Goal: Task Accomplishment & Management: Use online tool/utility

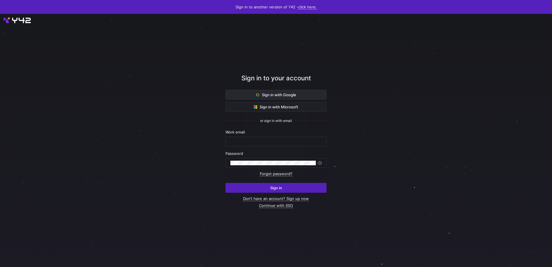
click at [278, 96] on span "Sign in with Google" at bounding box center [276, 94] width 40 height 5
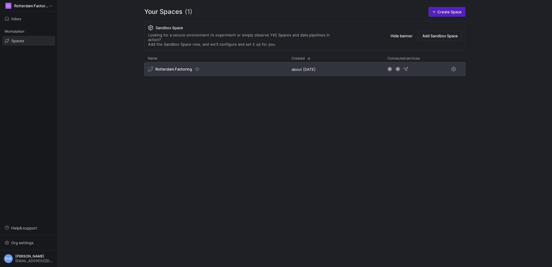
click at [186, 62] on div "Rotterdam Factoring" at bounding box center [216, 69] width 144 height 14
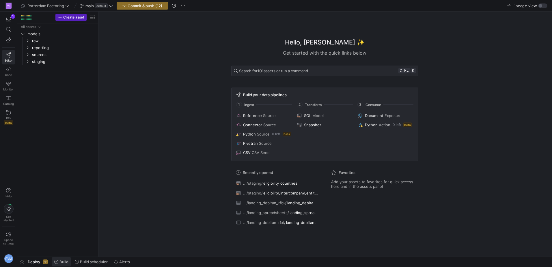
click at [59, 260] on span "Build" at bounding box center [61, 261] width 14 height 5
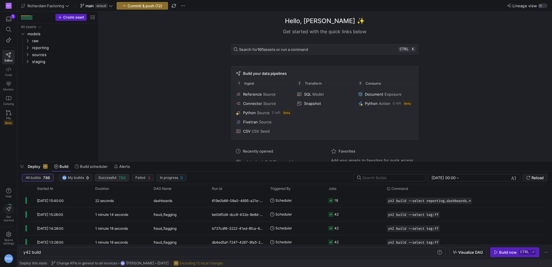
click at [103, 175] on span "button" at bounding box center [112, 177] width 34 height 7
click at [29, 39] on icon "Press SPACE to select this row." at bounding box center [27, 40] width 4 height 3
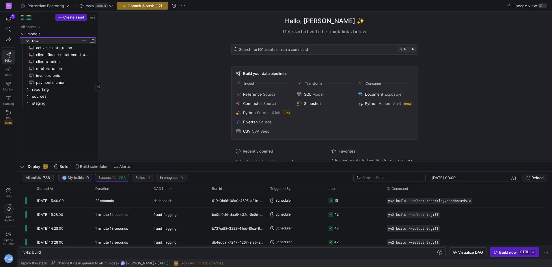
click at [29, 39] on icon at bounding box center [27, 40] width 4 height 3
click at [27, 54] on icon "Press SPACE to select this row." at bounding box center [27, 54] width 4 height 3
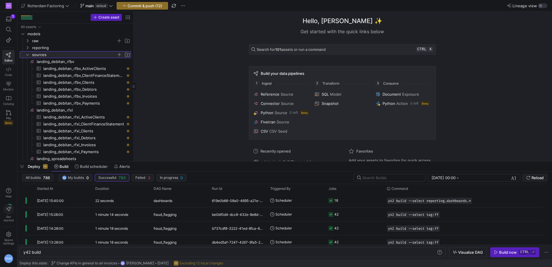
drag, startPoint x: 99, startPoint y: 64, endPoint x: 136, endPoint y: 68, distance: 37.5
click at [31, 61] on icon "Press SPACE to select this row." at bounding box center [32, 61] width 5 height 5
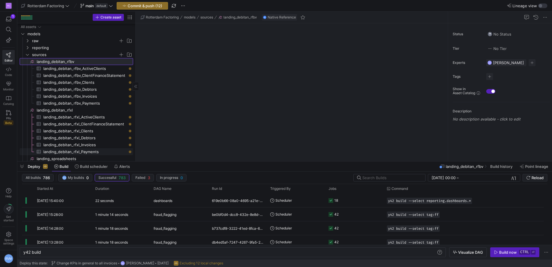
scroll to position [63, 0]
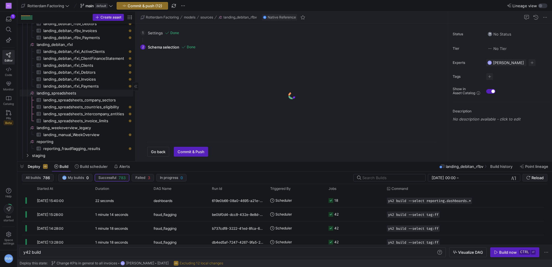
click at [55, 93] on span "landing_spreadsheets​​​​​​​​" at bounding box center [85, 93] width 96 height 7
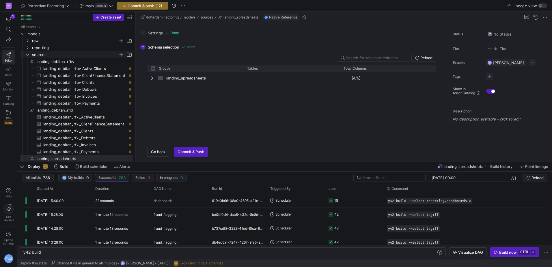
checkbox input "false"
click at [25, 56] on icon "Press SPACE to select this row." at bounding box center [27, 54] width 4 height 3
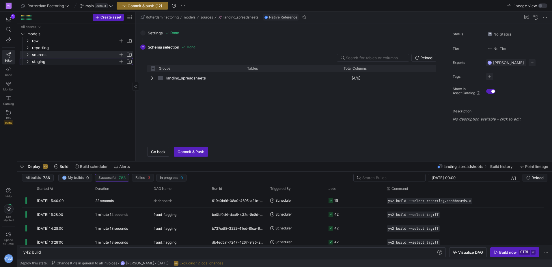
click at [28, 63] on y42-icon "Press SPACE to select this row." at bounding box center [27, 61] width 5 height 5
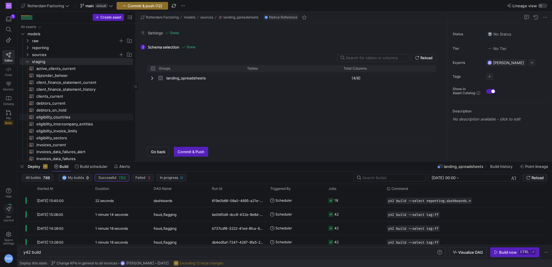
click at [56, 115] on span "eligibility_countries​​​​​​​​​​" at bounding box center [81, 117] width 90 height 7
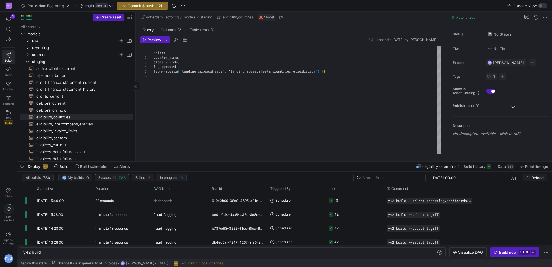
type textarea "y42 build -s eligibility_countries"
click at [25, 60] on icon "Press SPACE to select this row." at bounding box center [27, 61] width 4 height 3
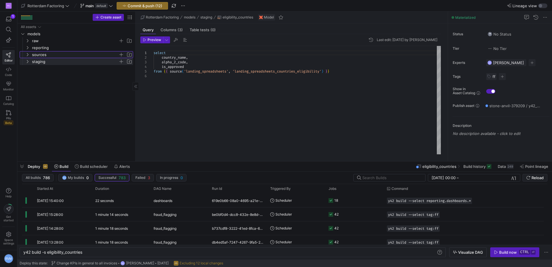
click at [27, 56] on y42-icon "Press SPACE to select this row." at bounding box center [27, 54] width 5 height 5
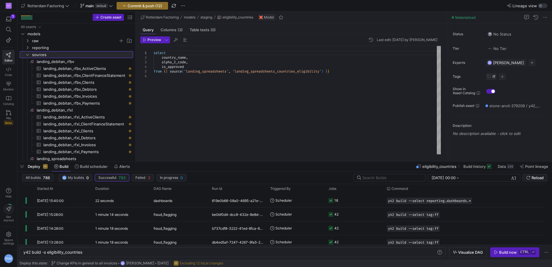
click at [26, 54] on icon at bounding box center [27, 54] width 4 height 3
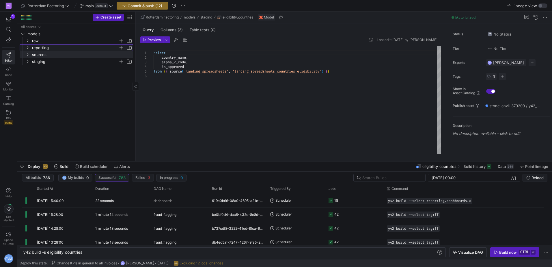
click at [29, 47] on icon "Press SPACE to select this row." at bounding box center [27, 47] width 4 height 3
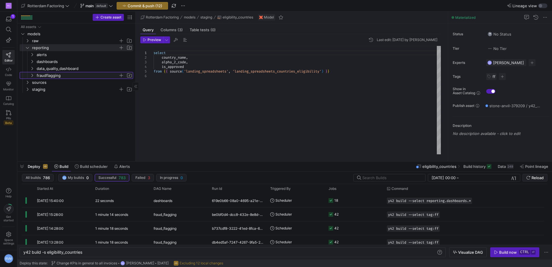
click at [32, 74] on icon "Press SPACE to select this row." at bounding box center [32, 75] width 4 height 3
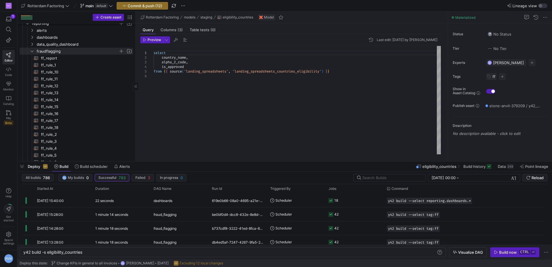
click at [246, 88] on div "select country_name , alpha_2_code , is_approved from { { source ( 'landing_spr…" at bounding box center [297, 100] width 287 height 108
click at [151, 41] on span "Preview" at bounding box center [155, 40] width 14 height 4
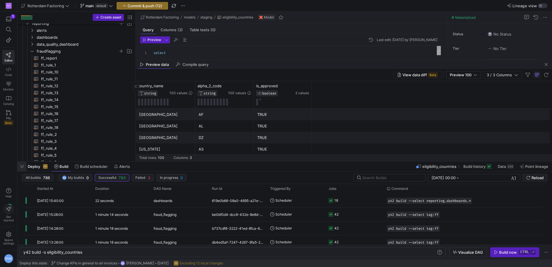
click at [22, 166] on span "button" at bounding box center [21, 166] width 9 height 10
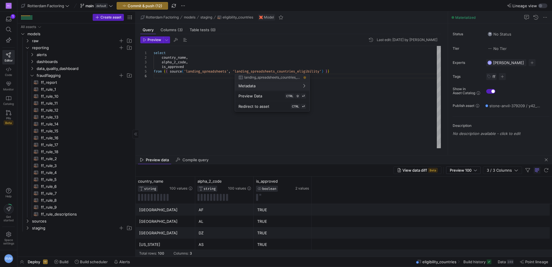
click at [217, 50] on div at bounding box center [276, 133] width 552 height 267
click at [323, 69] on div at bounding box center [276, 133] width 552 height 267
click at [324, 71] on div at bounding box center [276, 133] width 552 height 267
click at [322, 71] on div at bounding box center [276, 133] width 552 height 267
click at [309, 72] on div "select country_name , alpha_2_code , is_approved from { { source ( 'landing_spr…" at bounding box center [297, 97] width 287 height 102
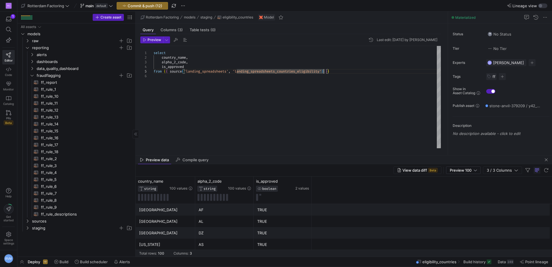
scroll to position [18, 172]
click at [189, 65] on div "select country_name , alpha_2_code , is_approved from { { source ( 'landing_spr…" at bounding box center [297, 97] width 287 height 102
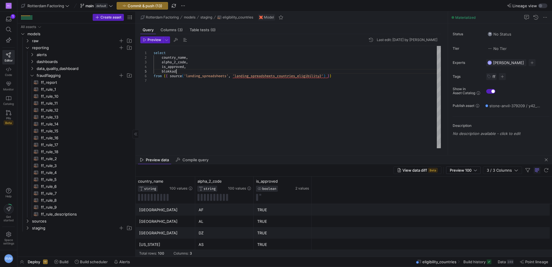
scroll to position [18, 25]
type textarea "select country_name, alpha_2_code, is_approved, blokkade from {{ source('landin…"
click at [150, 40] on span "Preview" at bounding box center [155, 40] width 14 height 4
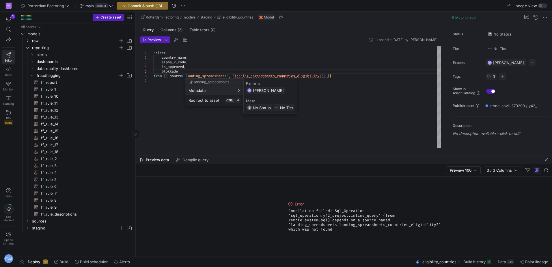
click at [180, 69] on div at bounding box center [276, 133] width 552 height 267
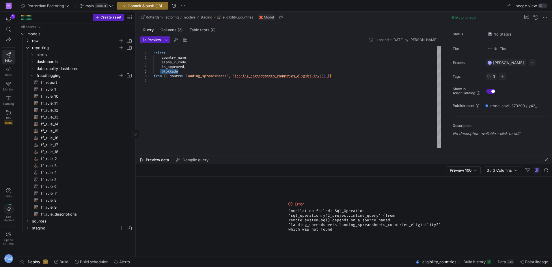
drag, startPoint x: 179, startPoint y: 70, endPoint x: 160, endPoint y: 71, distance: 19.1
click at [160, 71] on div "select country_name , alpha_2_code , is_approved , from { { source ( 'landing_s…" at bounding box center [297, 97] width 287 height 102
click at [212, 55] on div at bounding box center [276, 133] width 552 height 267
click at [200, 66] on div "select country_name , alpha_2_code , is_approved , from { { source ( 'landing_s…" at bounding box center [297, 97] width 287 height 102
type textarea "select country_name, alpha_2_code, is_approved from {{ source('landing_spreadsh…"
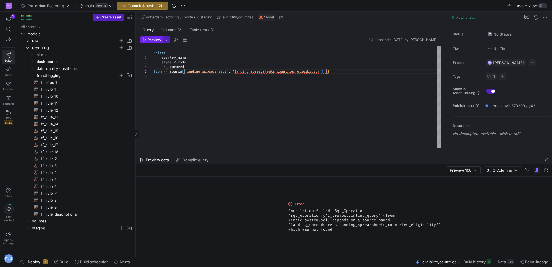
click at [154, 38] on span "Preview" at bounding box center [155, 40] width 14 height 4
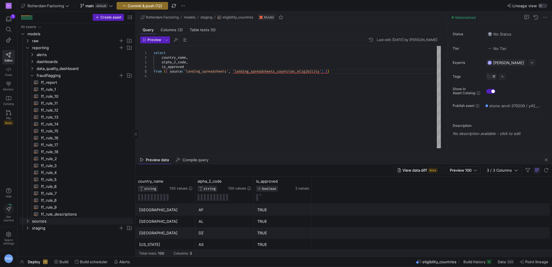
click at [29, 220] on icon "Press SPACE to select this row." at bounding box center [27, 220] width 4 height 3
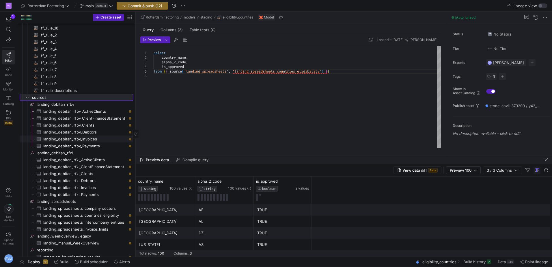
scroll to position [134, 0]
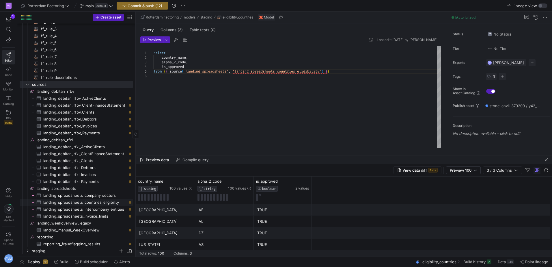
click at [100, 202] on span "landing_spreadsheets_countries_eligibility​​​​​​​​​" at bounding box center [84, 202] width 83 height 7
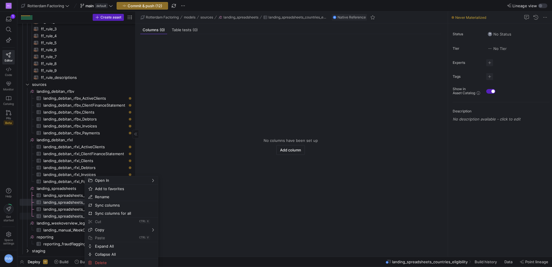
click at [63, 214] on span "landing_spreadsheets_invoice_limits​​​​​​​​​" at bounding box center [84, 216] width 83 height 7
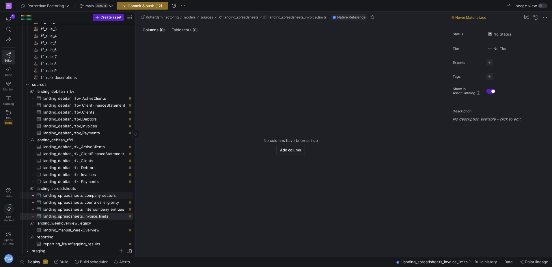
click at [81, 195] on span "landing_spreadsheets_company_sectors​​​​​​​​​" at bounding box center [84, 195] width 83 height 7
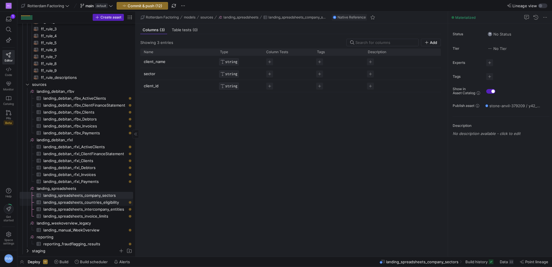
click at [102, 202] on span "landing_spreadsheets_countries_eligibility​​​​​​​​​" at bounding box center [84, 202] width 83 height 7
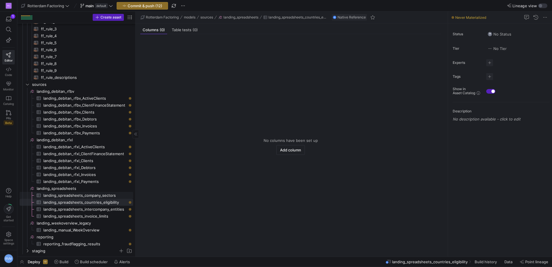
click at [96, 193] on span "landing_spreadsheets_company_sectors​​​​​​​​​" at bounding box center [84, 195] width 83 height 7
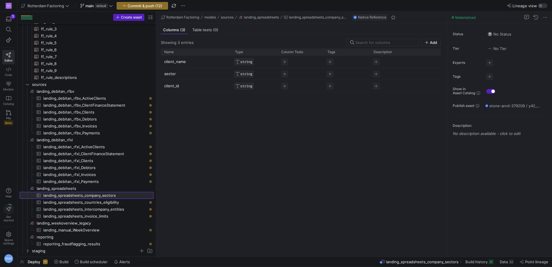
drag, startPoint x: 135, startPoint y: 165, endPoint x: 158, endPoint y: 163, distance: 22.8
click at [158, 163] on as-split "Create asset Drag here to set row groups Drag here to set column labels Group 1…" at bounding box center [284, 134] width 535 height 245
click at [156, 4] on span "Commit & push (12)" at bounding box center [145, 5] width 35 height 5
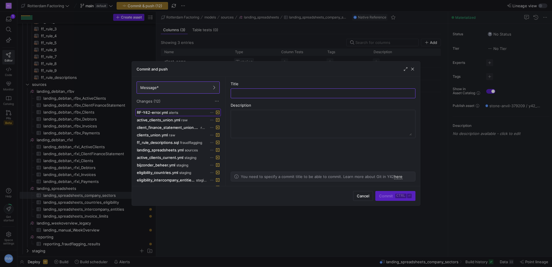
click at [178, 109] on span at bounding box center [178, 112] width 85 height 7
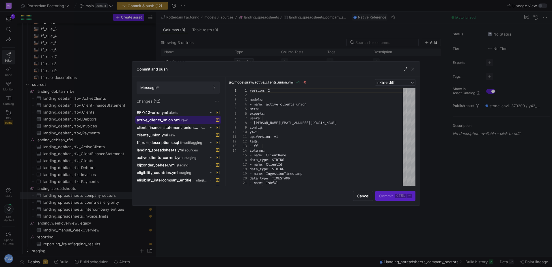
click at [179, 119] on span "active_clients_union.yml" at bounding box center [158, 120] width 43 height 5
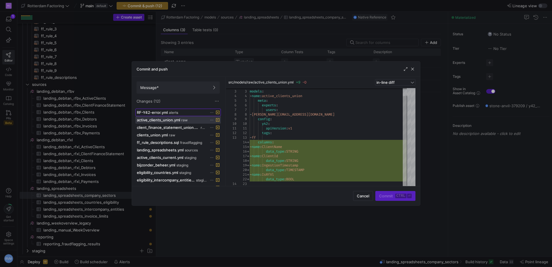
click at [173, 112] on span "alerts" at bounding box center [173, 113] width 9 height 4
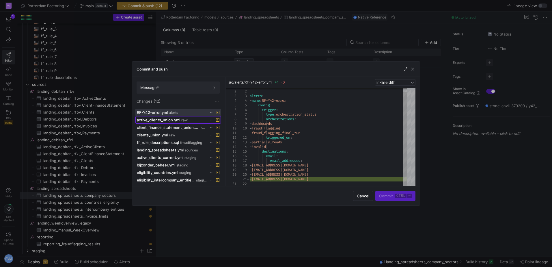
click at [192, 120] on div "active_clients_union.yml raw" at bounding box center [172, 120] width 70 height 5
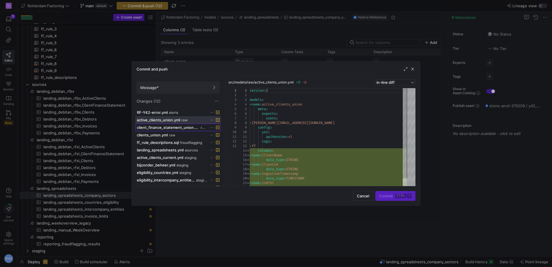
click at [171, 126] on span "client_finance_statement_union.yml" at bounding box center [168, 127] width 63 height 5
click at [162, 137] on span "clients_union.yml" at bounding box center [152, 135] width 31 height 5
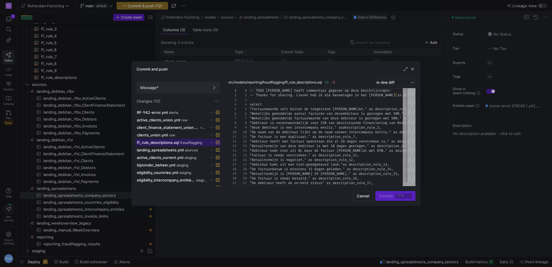
click at [176, 143] on span "ff_rule_descriptions.sql" at bounding box center [158, 142] width 42 height 5
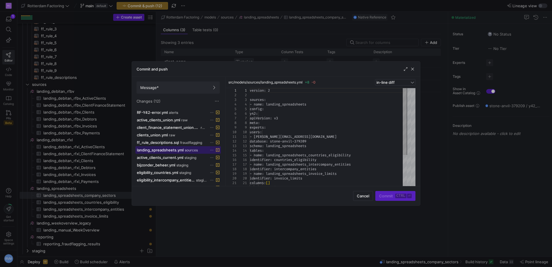
click at [165, 152] on span "landing_spreadsheets.yml" at bounding box center [160, 150] width 47 height 5
click at [167, 142] on span "ff_rule_descriptions.sql" at bounding box center [158, 142] width 42 height 5
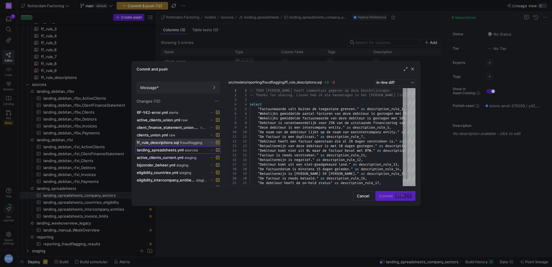
click at [176, 148] on span "landing_spreadsheets.yml" at bounding box center [160, 150] width 47 height 5
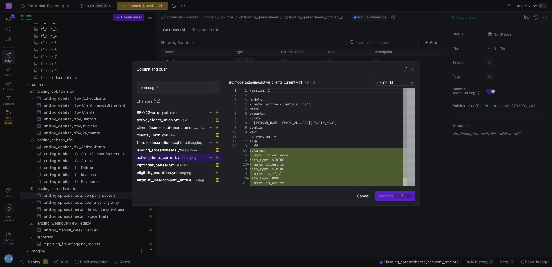
click at [158, 156] on span "active_clients_current.yml" at bounding box center [160, 157] width 46 height 5
click at [166, 165] on span "bijzonder_beheer.yml" at bounding box center [156, 165] width 38 height 5
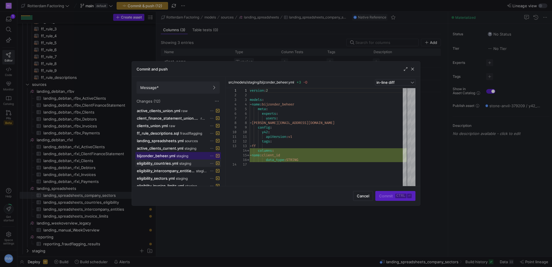
scroll to position [15, 0]
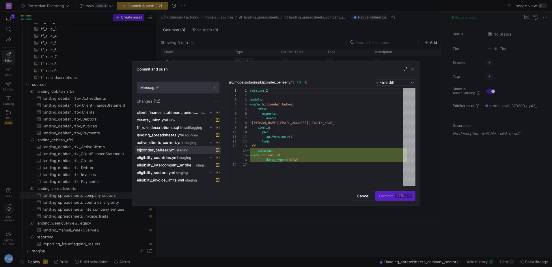
click at [183, 86] on span "Message*" at bounding box center [178, 87] width 76 height 5
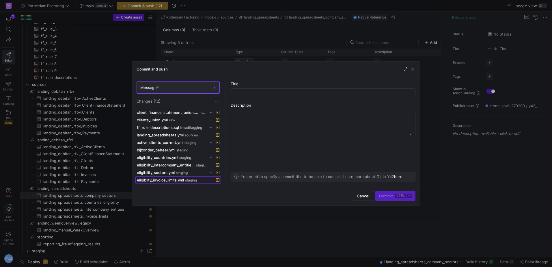
click at [168, 179] on span "eligiblity_invoice_limits.yml" at bounding box center [160, 180] width 47 height 5
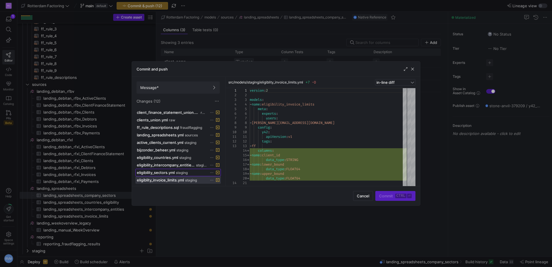
click at [184, 173] on span "staging" at bounding box center [182, 173] width 12 height 4
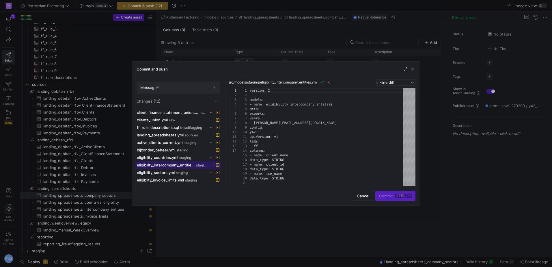
click at [178, 164] on span "eligibility_intercompany_entities.yml" at bounding box center [166, 165] width 58 height 5
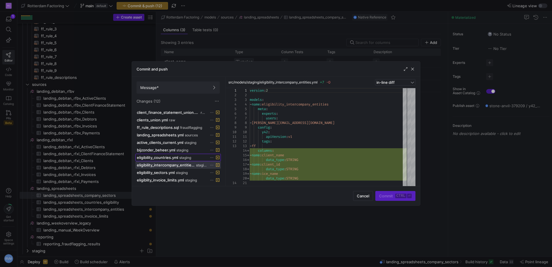
click at [170, 155] on span "eligibility_countries.yml" at bounding box center [157, 157] width 41 height 5
click at [171, 149] on span "bijzonder_beheer.yml" at bounding box center [156, 150] width 38 height 5
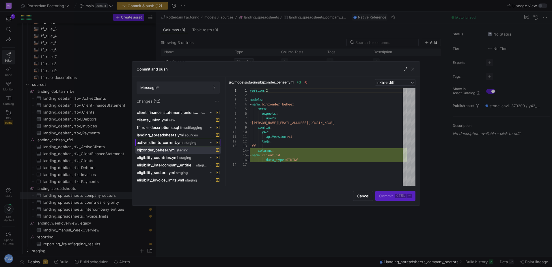
click at [173, 140] on span at bounding box center [178, 142] width 85 height 7
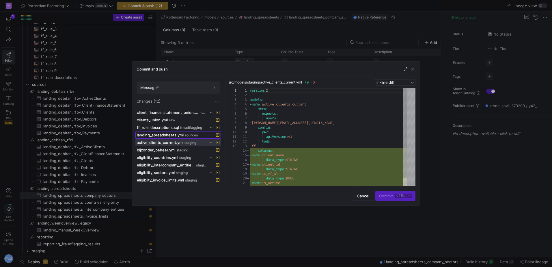
click at [171, 135] on span "landing_spreadsheets.yml" at bounding box center [160, 135] width 47 height 5
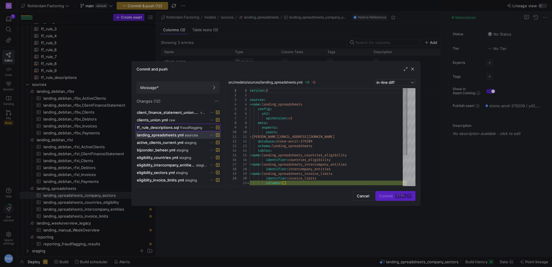
click at [171, 128] on span "ff_rule_descriptions.sql" at bounding box center [158, 127] width 42 height 5
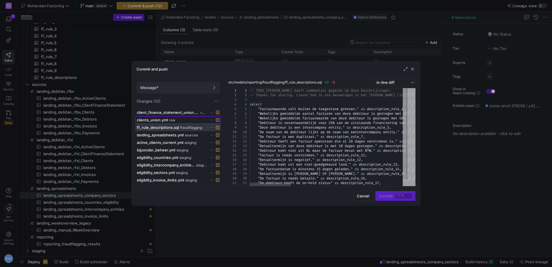
click at [160, 119] on span "clients_union.yml" at bounding box center [152, 120] width 31 height 5
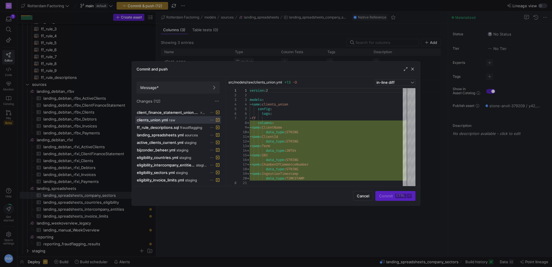
click at [156, 108] on div "Message* Changes (12)" at bounding box center [178, 93] width 92 height 32
drag, startPoint x: 413, startPoint y: 68, endPoint x: 392, endPoint y: 77, distance: 22.6
click at [412, 68] on span "button" at bounding box center [413, 69] width 6 height 6
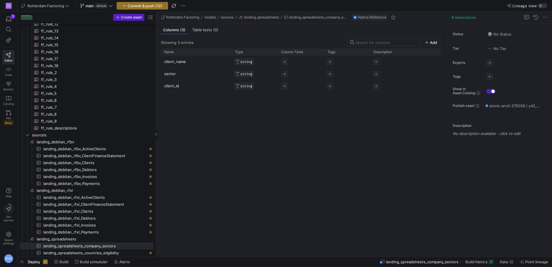
scroll to position [0, 0]
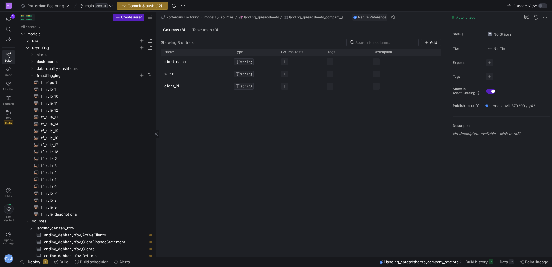
click at [25, 18] on div at bounding box center [25, 18] width 1 height 1
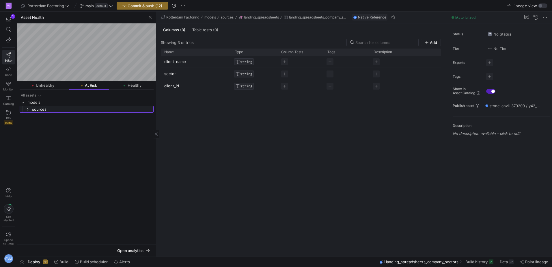
click at [28, 107] on y42-icon "Press SPACE to select this row." at bounding box center [27, 109] width 5 height 5
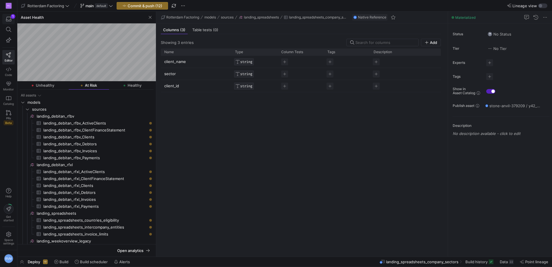
click at [6, 18] on icon "button" at bounding box center [8, 18] width 5 height 5
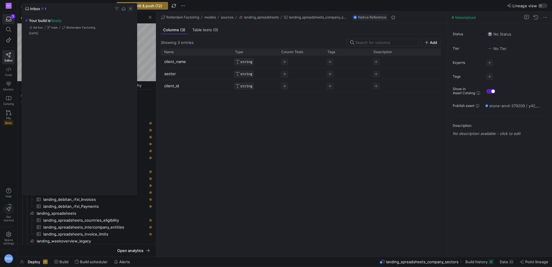
click at [130, 7] on span "button" at bounding box center [131, 9] width 6 height 6
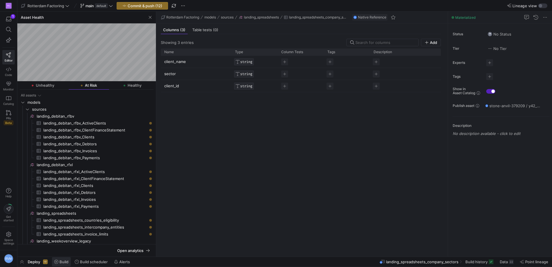
click at [63, 261] on span "Build" at bounding box center [63, 261] width 9 height 5
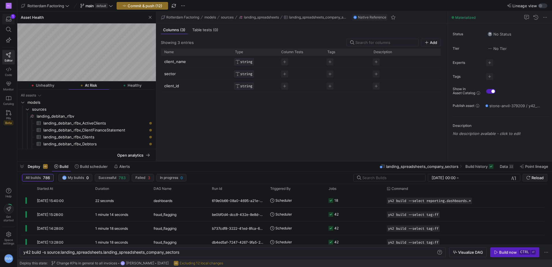
click at [7, 19] on icon "button" at bounding box center [8, 18] width 5 height 5
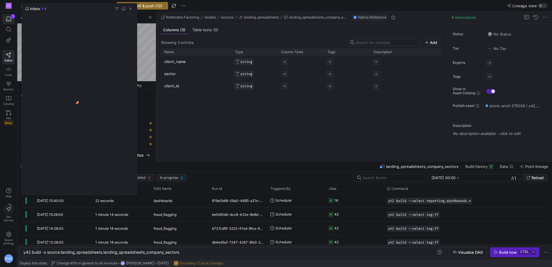
click at [8, 18] on div at bounding box center [276, 133] width 552 height 267
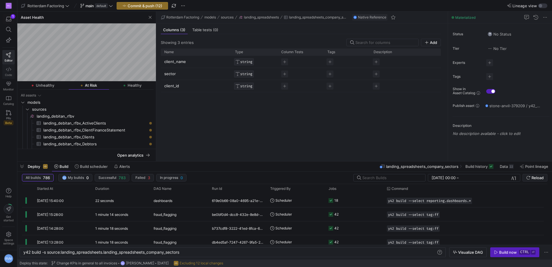
click at [11, 70] on icon at bounding box center [8, 69] width 5 height 5
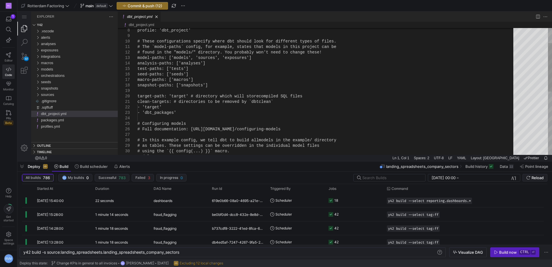
type textarea "y42 build"
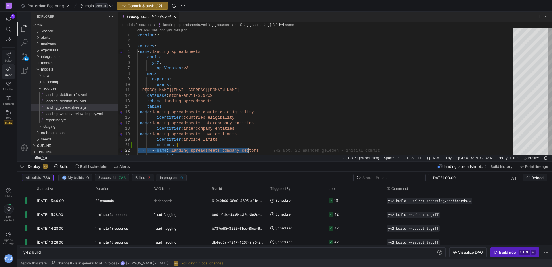
click at [8, 55] on icon at bounding box center [8, 54] width 5 height 5
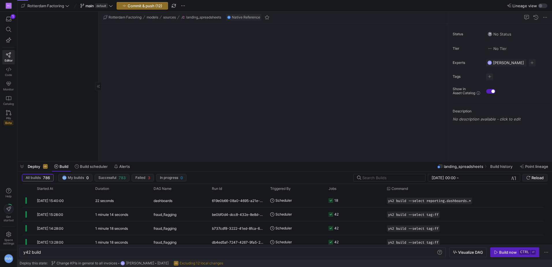
scroll to position [1, 0]
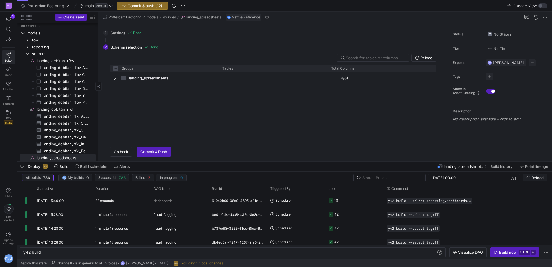
checkbox input "false"
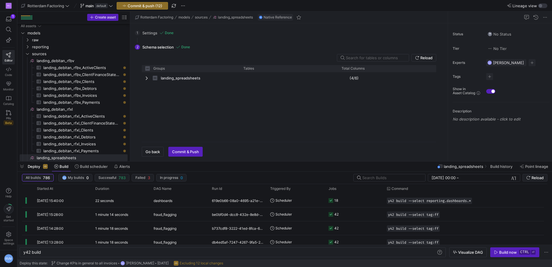
drag, startPoint x: 98, startPoint y: 53, endPoint x: 130, endPoint y: 56, distance: 31.9
click at [130, 56] on div at bounding box center [130, 87] width 0 height 150
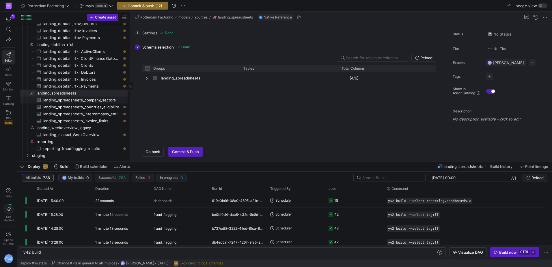
click at [86, 99] on span "landing_spreadsheets_company_sectors​​​​​​​​​" at bounding box center [82, 100] width 78 height 7
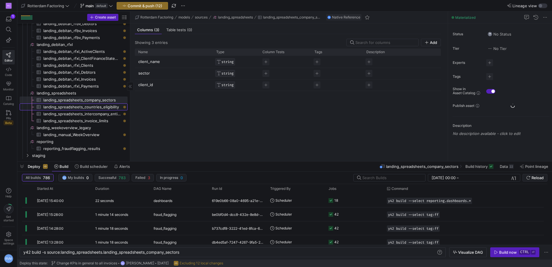
click at [87, 107] on span "landing_spreadsheets_countries_eligibility​​​​​​​​​" at bounding box center [82, 107] width 78 height 7
type textarea "y42 build -s source:landing_spreadsheets.landing_spreadsheets_countries_eligibi…"
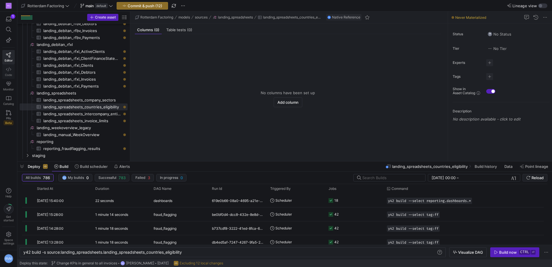
click at [6, 68] on icon at bounding box center [8, 69] width 5 height 5
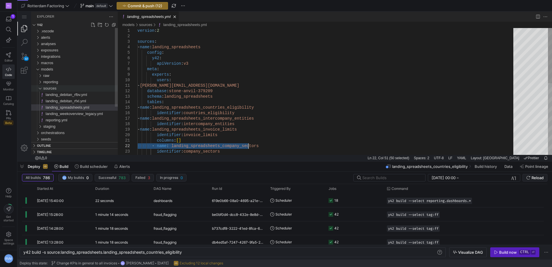
type textarea "- v.prins@rotterdamfactoring.nl database: stone-anvil-379209 schema: landing_sp…"
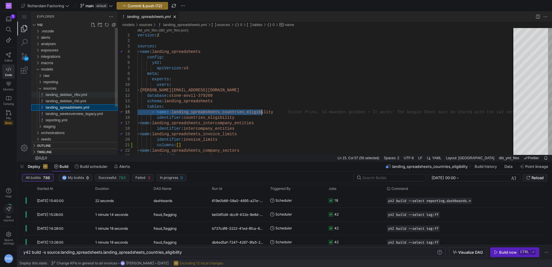
click at [61, 93] on span "landing_debitan_rfbv.yml" at bounding box center [67, 94] width 42 height 4
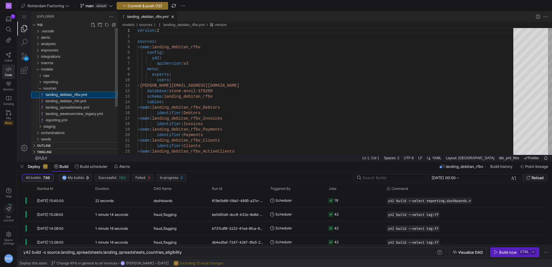
type textarea "y42 build"
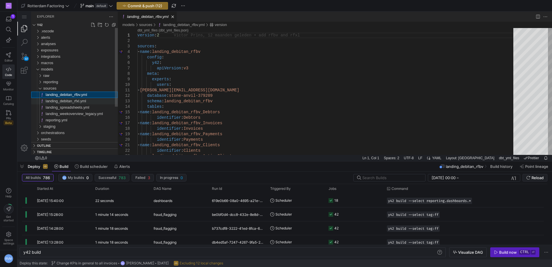
click at [78, 100] on span "landing_debitan_rfxl.yml" at bounding box center [66, 101] width 40 height 4
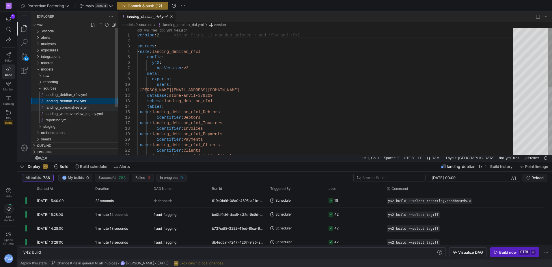
click at [74, 109] on span "landing_spreadsheets.yml" at bounding box center [68, 107] width 44 height 4
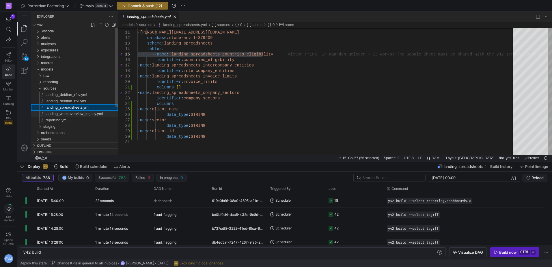
click at [58, 112] on span "landing_weekoverview_legacy.yml" at bounding box center [74, 113] width 57 height 4
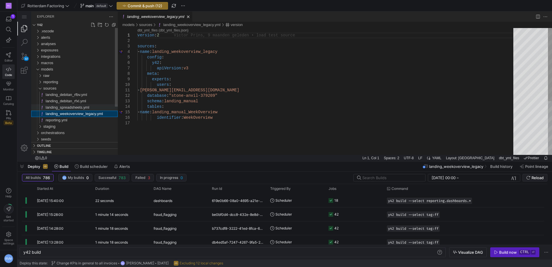
click at [62, 107] on span "landing_spreadsheets.yml" at bounding box center [68, 107] width 44 height 4
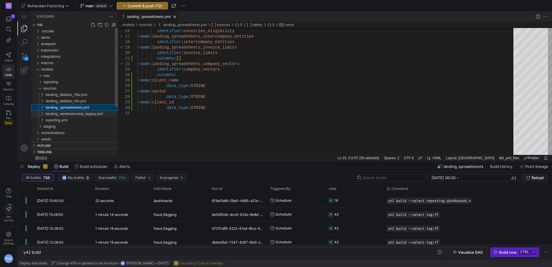
click at [82, 113] on span "landing_weekoverview_legacy.yml" at bounding box center [74, 113] width 57 height 4
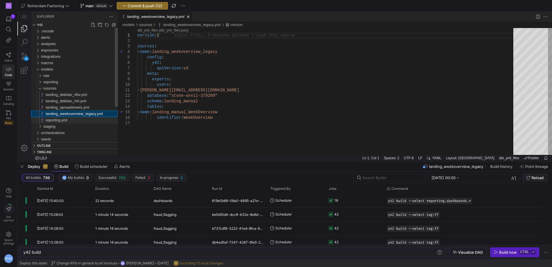
click at [69, 118] on div "reporting.yml" at bounding box center [82, 120] width 72 height 6
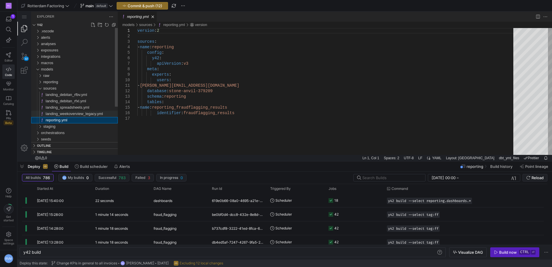
click at [73, 113] on span "landing_weekoverview_legacy.yml" at bounding box center [74, 113] width 57 height 4
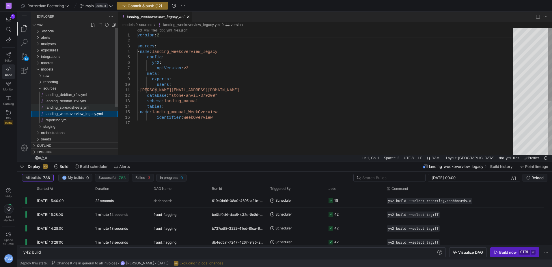
click at [74, 106] on span "landing_spreadsheets.yml" at bounding box center [68, 107] width 44 height 4
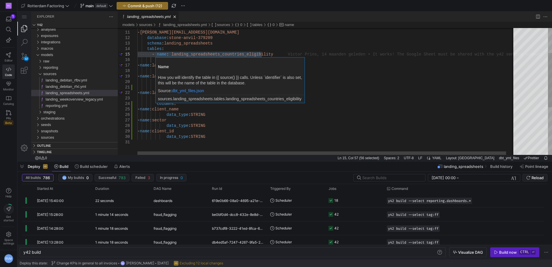
click at [236, 58] on div "Name How you will identify the table in {{ source() }} calls. Unless `identifie…" at bounding box center [230, 75] width 149 height 37
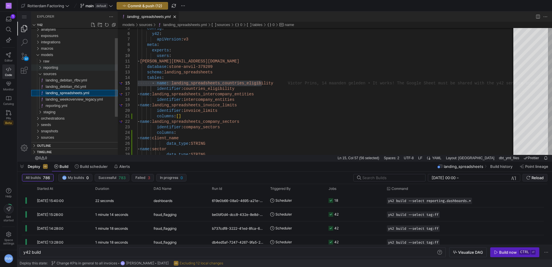
click at [40, 67] on div "reporting" at bounding box center [38, 67] width 11 height 6
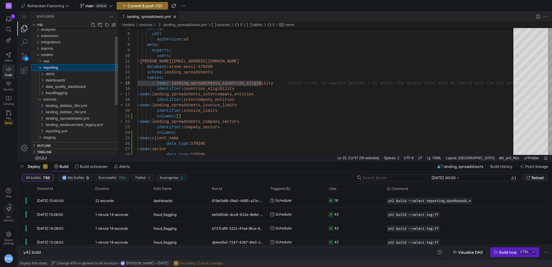
click at [40, 66] on div "reporting" at bounding box center [38, 67] width 11 height 6
click at [39, 68] on div "reporting" at bounding box center [38, 67] width 11 height 6
click at [42, 76] on div "alerts" at bounding box center [39, 74] width 13 height 6
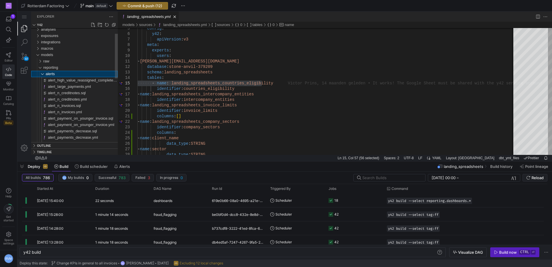
click at [41, 74] on div "alerts" at bounding box center [39, 74] width 13 height 6
click at [40, 68] on div "reporting" at bounding box center [38, 67] width 11 height 6
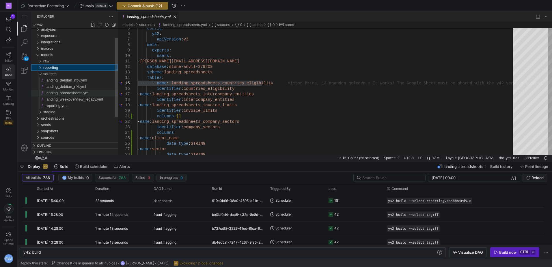
click at [76, 91] on span "landing_spreadsheets.yml" at bounding box center [68, 93] width 44 height 4
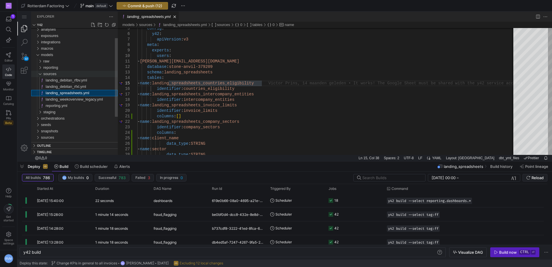
click at [40, 73] on div "sources" at bounding box center [38, 74] width 11 height 6
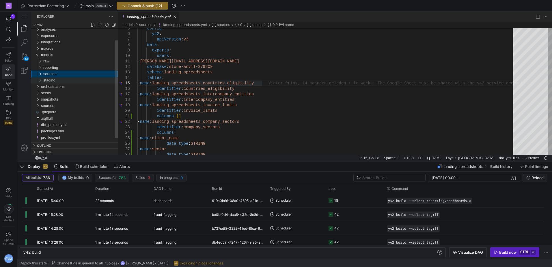
click at [38, 81] on div "staging" at bounding box center [38, 80] width 11 height 6
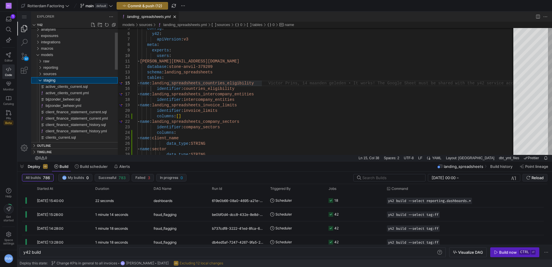
click at [40, 79] on div "staging" at bounding box center [38, 80] width 11 height 6
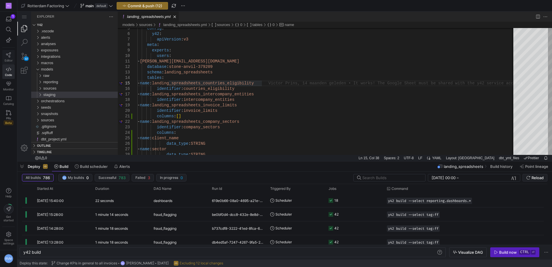
click at [9, 59] on span "Editor" at bounding box center [9, 60] width 8 height 3
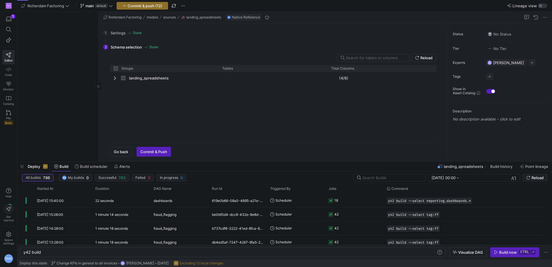
scroll to position [1, 0]
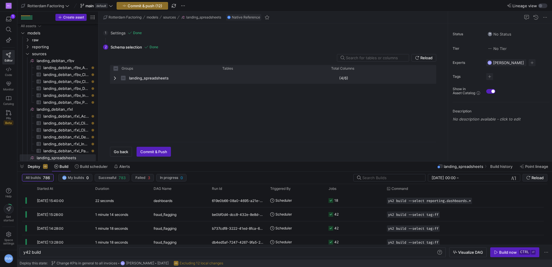
click at [115, 79] on span "Press SPACE to select this row." at bounding box center [115, 78] width 4 height 5
checkbox input "false"
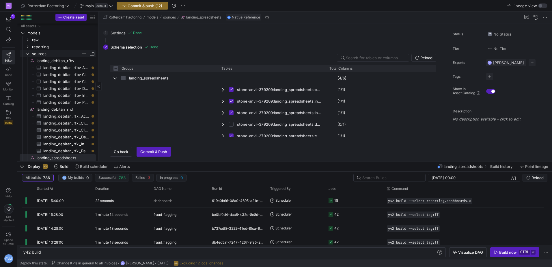
click at [29, 53] on y42-icon "Press SPACE to select this row." at bounding box center [27, 53] width 5 height 5
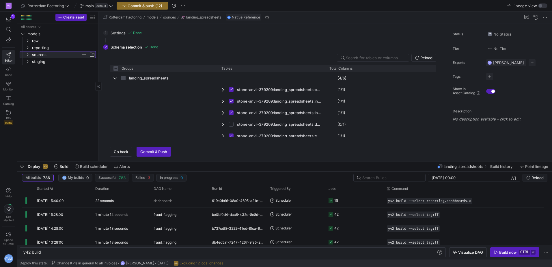
scroll to position [0, 0]
click at [27, 61] on icon "Press SPACE to select this row." at bounding box center [27, 61] width 4 height 3
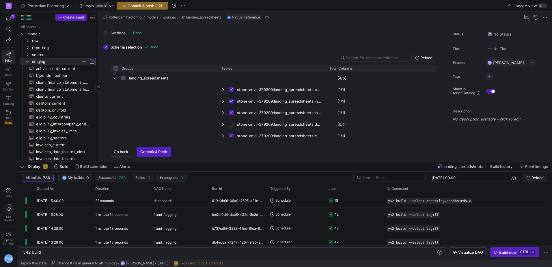
click at [27, 61] on icon at bounding box center [27, 61] width 4 height 3
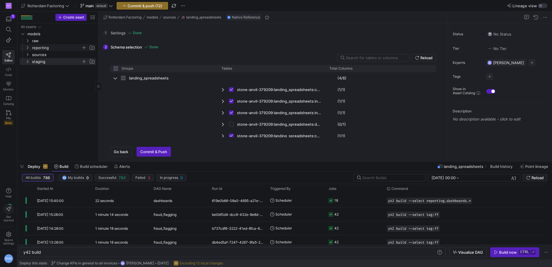
click at [28, 46] on y42-icon "Press SPACE to select this row." at bounding box center [27, 47] width 5 height 5
click at [31, 75] on icon "Press SPACE to select this row." at bounding box center [32, 75] width 4 height 3
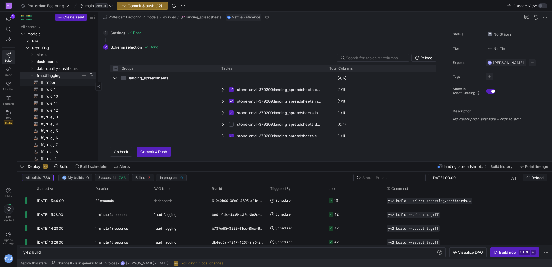
click at [53, 82] on span "ff_report​​​​​​​​​​" at bounding box center [65, 82] width 49 height 7
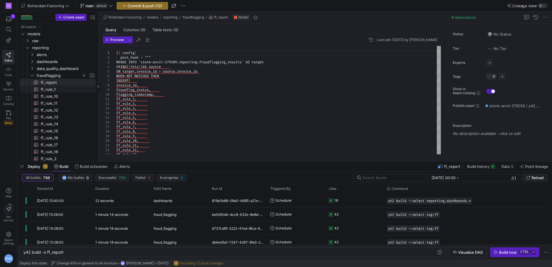
click at [51, 89] on span "ff_rule_1​​​​​​​​​​" at bounding box center [65, 89] width 49 height 7
type textarea "y42 build -s ff_rule_1"
type textarea "-- This rule checks whether the invoice amount is within predefined boundaries …"
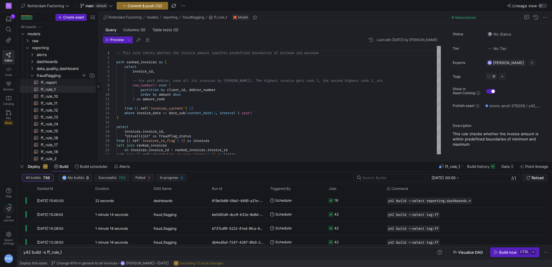
click at [56, 81] on span "ff_report​​​​​​​​​​" at bounding box center [65, 82] width 49 height 7
type textarea "y42 build -s ff_report"
type textarea "{{ config( post_hook = """ MERGE INTO `stone-anvil-379209.reporting.fraudflaggi…"
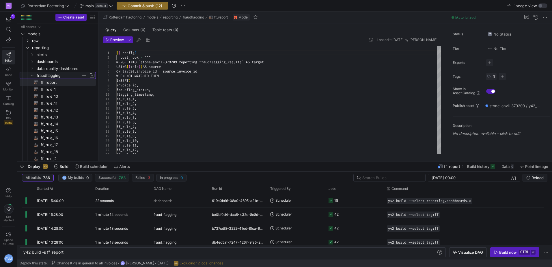
click at [45, 74] on span "fraudflagging" at bounding box center [59, 75] width 44 height 7
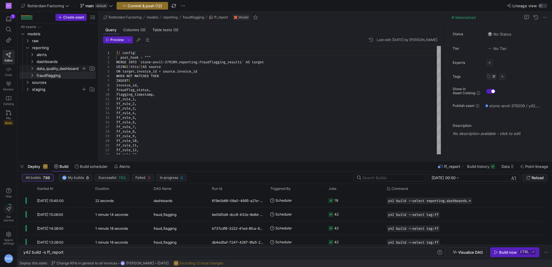
click at [33, 67] on icon "Press SPACE to select this row." at bounding box center [32, 68] width 4 height 3
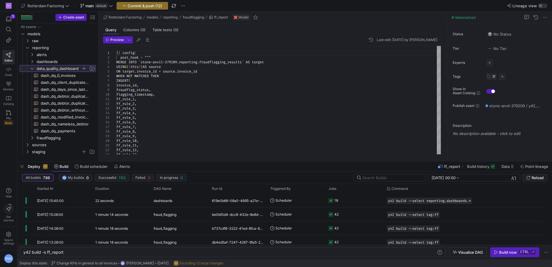
click at [32, 66] on span "data_quality_dashboard" at bounding box center [62, 68] width 66 height 6
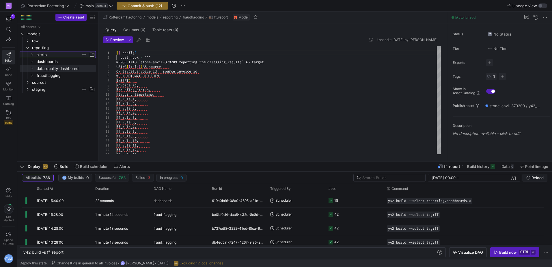
click at [30, 54] on icon "Press SPACE to select this row." at bounding box center [32, 54] width 4 height 3
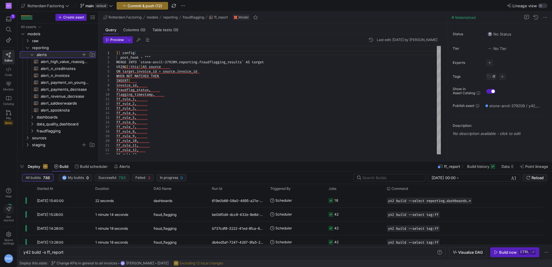
click at [30, 54] on icon at bounding box center [32, 54] width 4 height 3
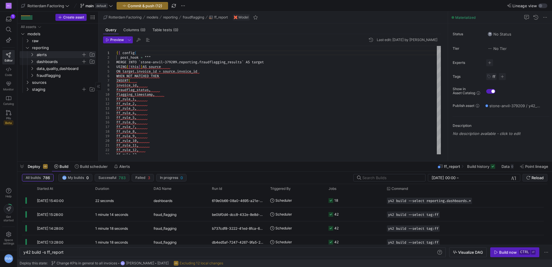
click at [32, 63] on y42-icon "Press SPACE to select this row." at bounding box center [32, 61] width 5 height 5
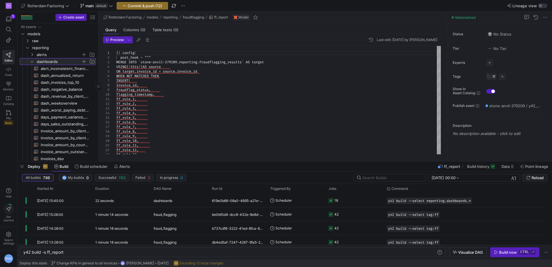
click at [32, 61] on icon at bounding box center [32, 61] width 4 height 3
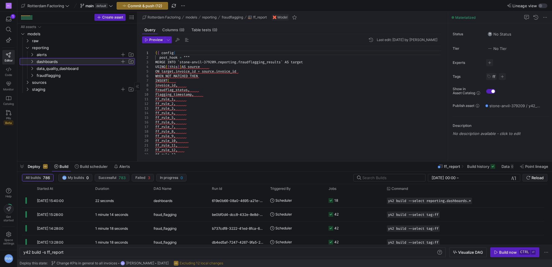
drag, startPoint x: 98, startPoint y: 78, endPoint x: 137, endPoint y: 77, distance: 39.0
click at [137, 77] on div at bounding box center [137, 87] width 0 height 150
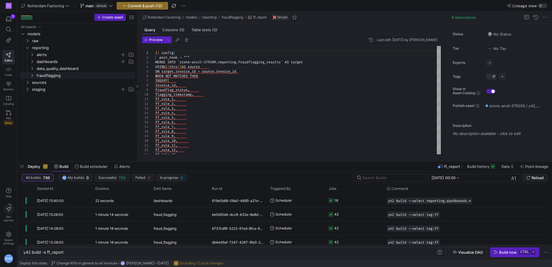
click at [31, 75] on icon "Press SPACE to select this row." at bounding box center [32, 75] width 4 height 3
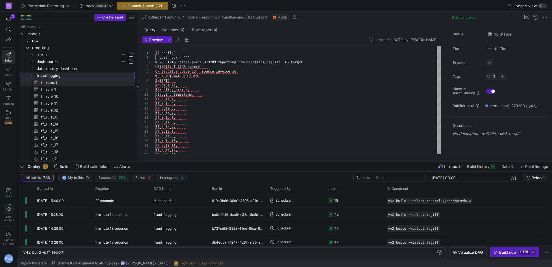
click at [32, 75] on icon at bounding box center [32, 75] width 4 height 3
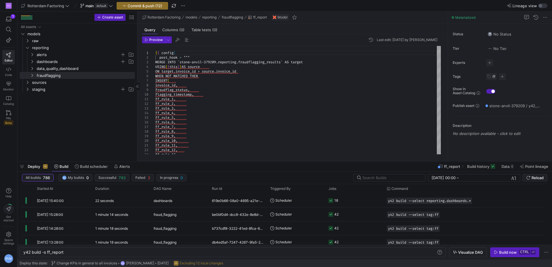
click at [28, 91] on y42-icon "Press SPACE to select this row." at bounding box center [27, 89] width 5 height 5
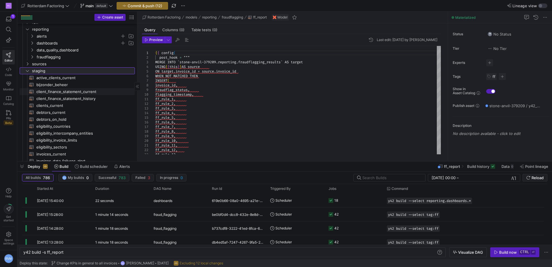
scroll to position [49, 0]
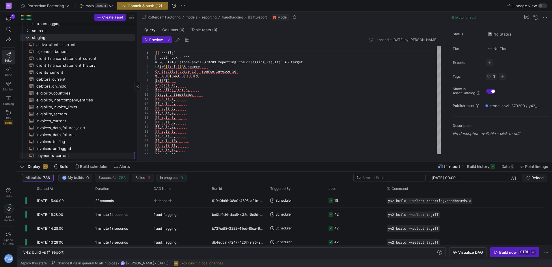
click at [59, 155] on span "payments_current​​​​​​​​​​" at bounding box center [82, 155] width 92 height 7
type textarea "y42 build -s payments_current"
type textarea "{{ config(materialized = 'table') }} -- This query selects the most recent paym…"
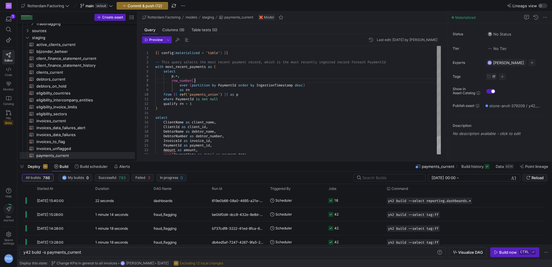
click at [195, 82] on div "with most_recent_payments as ( select p . * , row_number ( ) over ( partition b…" at bounding box center [298, 110] width 286 height 129
click at [150, 39] on span "Preview" at bounding box center [156, 40] width 14 height 4
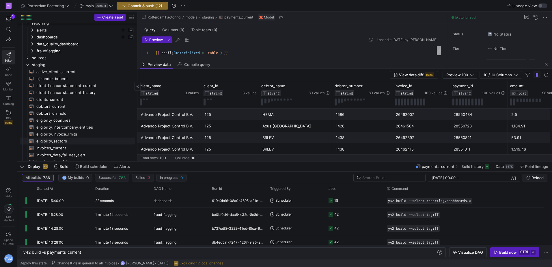
scroll to position [3, 0]
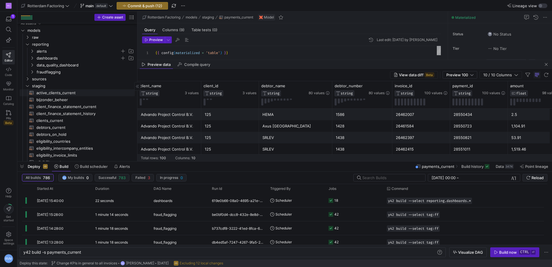
click at [71, 92] on span "active_clients_current​​​​​​​​​​" at bounding box center [82, 93] width 92 height 7
type textarea "y42 build -s active_clients_current"
type textarea "{{ config(materialized = 'table') }} -- This query selects the most recent clie…"
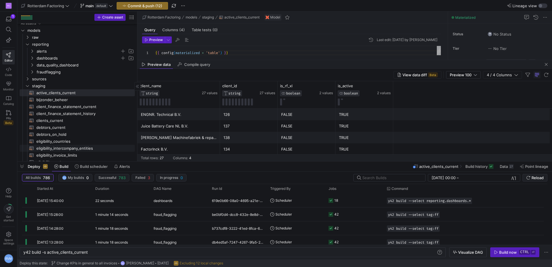
click at [77, 147] on span "eligibility_intercompany_entities​​​​​​​​​​" at bounding box center [82, 148] width 92 height 7
type textarea "y42 build -s eligibility_intercompany_entities"
type textarea "select client_name, client_id, ice_name from {{ source('landing_spreadsheets', …"
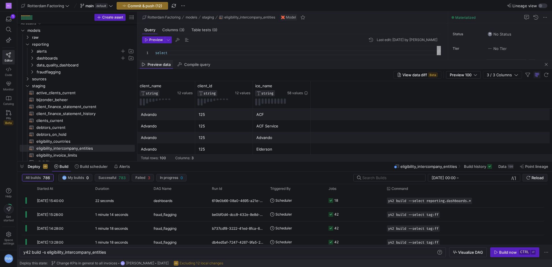
click at [156, 64] on span "Preview data" at bounding box center [159, 65] width 23 height 4
click at [156, 39] on span "Preview" at bounding box center [156, 40] width 14 height 4
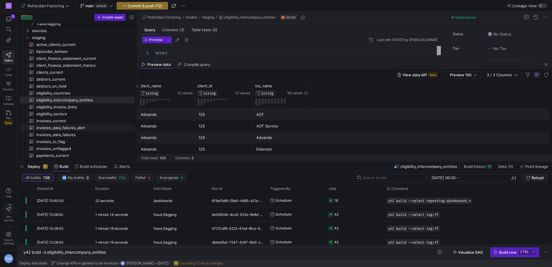
scroll to position [15, 0]
click at [70, 112] on span "eligibility_sectors​​​​​​​​​​" at bounding box center [82, 114] width 92 height 7
type textarea "y42 build -s eligibility_sectors"
type textarea "select client_name, sector, client_id from {{ source('landing_spreadsheets', 'l…"
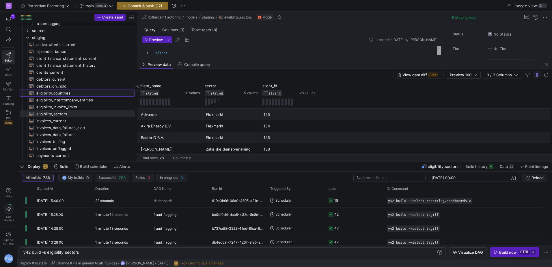
click at [69, 94] on span "eligibility_countries​​​​​​​​​​" at bounding box center [82, 93] width 92 height 7
type textarea "y42 build -s eligibility_countries"
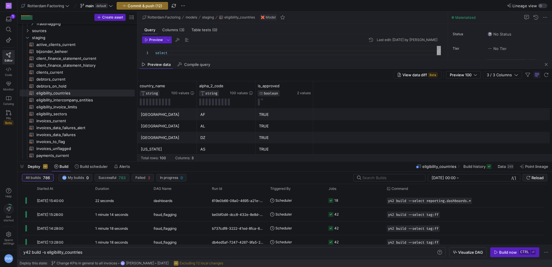
click at [205, 54] on div "select country_name , alpha_2_code , is_approved from { { source ( 'landing_spr…" at bounding box center [298, 63] width 286 height 35
click at [192, 65] on span "Compile query" at bounding box center [197, 65] width 26 height 4
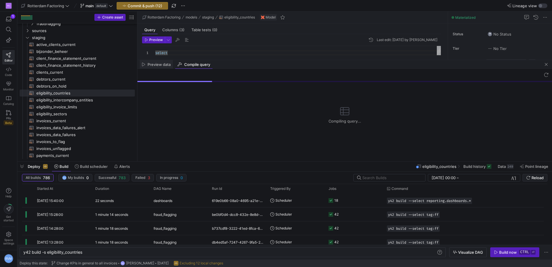
click at [159, 64] on span "Preview data" at bounding box center [159, 65] width 23 height 4
click at [206, 52] on div "select country_name , alpha_2_code , is_approved from { { source ( 'landing_spr…" at bounding box center [298, 63] width 286 height 35
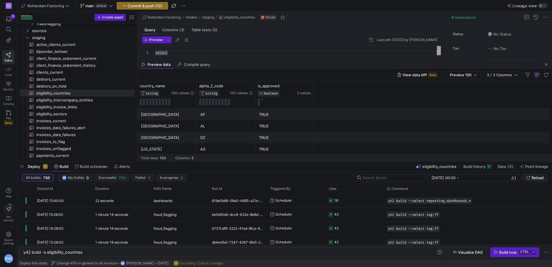
scroll to position [25, 0]
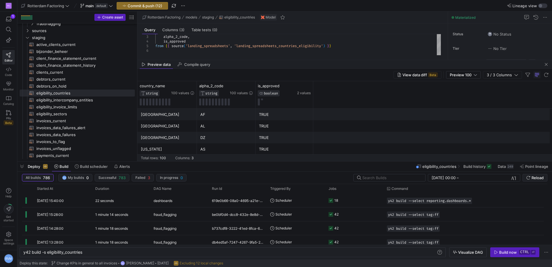
click at [286, 76] on div "View data diff Beta Preview 100 3 / 3 Columns" at bounding box center [344, 75] width 415 height 12
drag, startPoint x: 289, startPoint y: 68, endPoint x: 298, endPoint y: 77, distance: 12.5
click at [298, 77] on mat-tab-group "Preview data Compile query View data diff Beta Preview 100 3 / 3 Columns Drag h…" at bounding box center [344, 110] width 415 height 101
click at [144, 61] on div "Preview data" at bounding box center [156, 64] width 33 height 9
click at [544, 63] on span "button" at bounding box center [546, 64] width 7 height 7
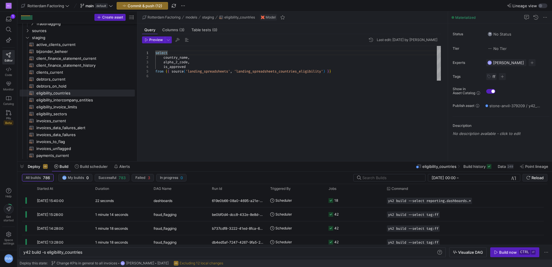
scroll to position [0, 0]
click at [198, 79] on div "select country_name , alpha_2_code , is_approved from { { source ( 'landing_spr…" at bounding box center [298, 100] width 286 height 108
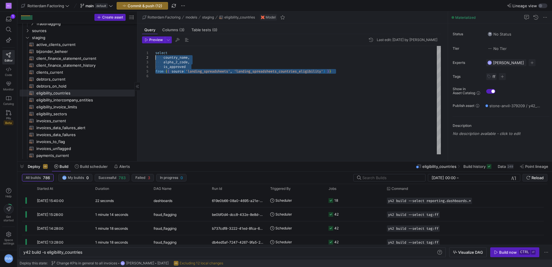
drag, startPoint x: 347, startPoint y: 72, endPoint x: 120, endPoint y: 51, distance: 228.0
click at [155, 51] on div "select country_name , alpha_2_code , is_approved from { { source ( 'landing_spr…" at bounding box center [298, 100] width 286 height 108
click at [148, 40] on icon "button" at bounding box center [146, 39] width 3 height 3
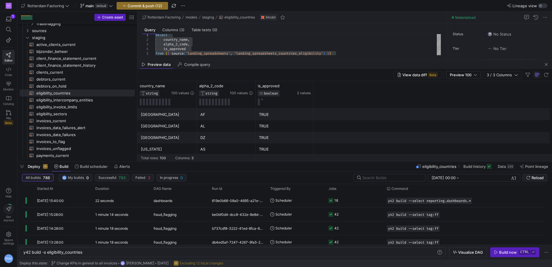
scroll to position [25, 0]
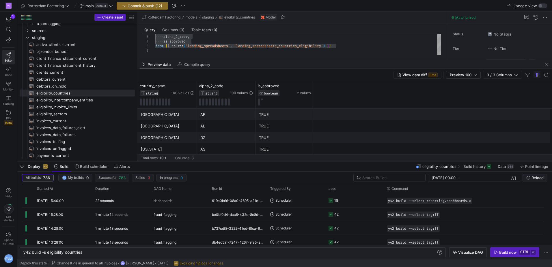
click at [205, 42] on div "select country_name , alpha_2_code , is_approved from { { source ( 'landing_spr…" at bounding box center [298, 38] width 286 height 35
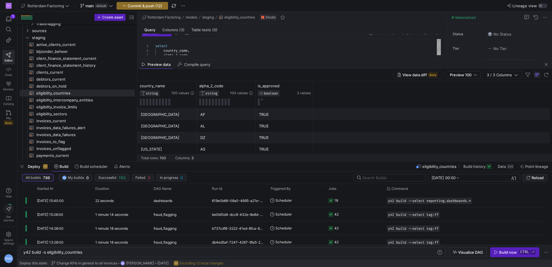
scroll to position [0, 0]
click at [19, 166] on span "button" at bounding box center [21, 166] width 9 height 10
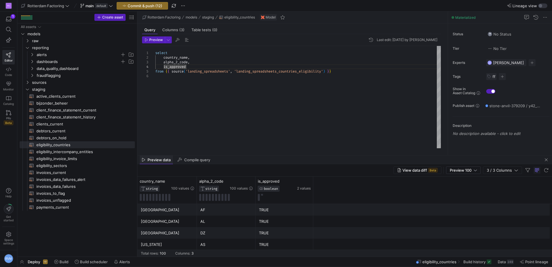
click at [158, 160] on span "Preview data" at bounding box center [159, 160] width 23 height 4
click at [192, 64] on div "select country_name , alpha_2_code , is_approved from { { source ( 'landing_spr…" at bounding box center [298, 97] width 286 height 102
drag, startPoint x: 193, startPoint y: 66, endPoint x: 159, endPoint y: 58, distance: 35.0
click at [159, 58] on div "select country_name , alpha_2_code , is_approved from { { source ( 'landing_spr…" at bounding box center [298, 97] width 286 height 102
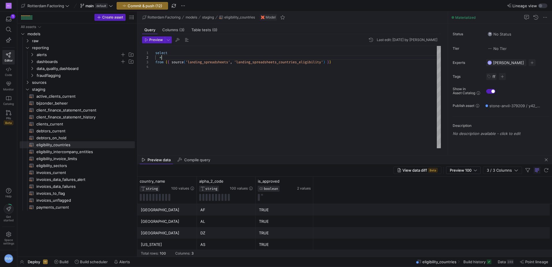
scroll to position [5, 6]
type textarea "select * from {{ source('landing_spreadsheets', 'landing_spreadsheets_countries…"
click at [147, 40] on icon "button" at bounding box center [146, 39] width 3 height 3
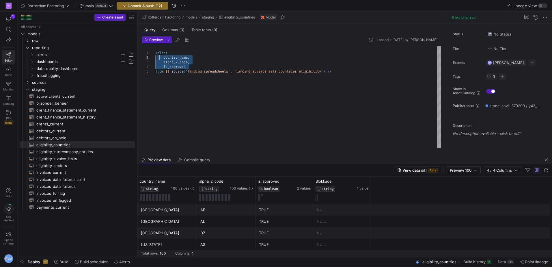
click at [192, 92] on div "select country_name , alpha_2_code , is_approved from { { source ( 'landing_spr…" at bounding box center [298, 97] width 286 height 102
type textarea "select country_name, alpha_2_code, is_approved from {{ source('landing_spreadsh…"
click at [27, 88] on icon "Press SPACE to select this row." at bounding box center [27, 88] width 4 height 3
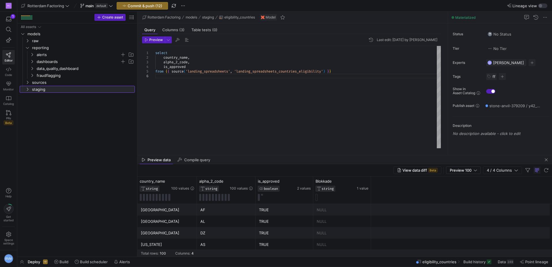
click at [27, 88] on icon at bounding box center [27, 88] width 4 height 3
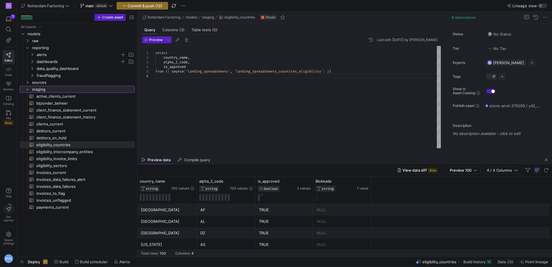
click at [27, 89] on icon at bounding box center [27, 88] width 4 height 3
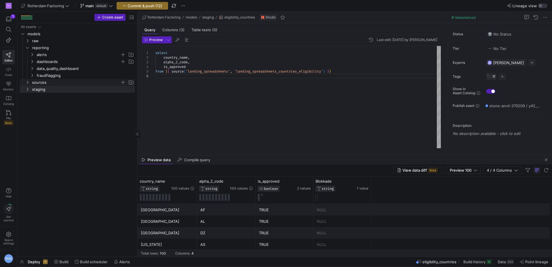
click at [28, 81] on icon "Press SPACE to select this row." at bounding box center [27, 82] width 4 height 3
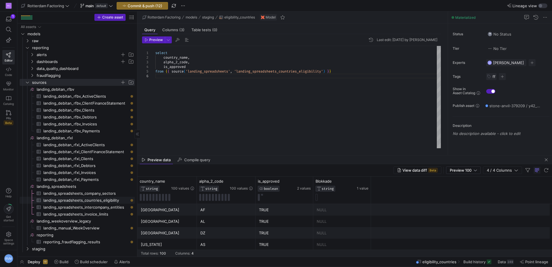
click at [108, 199] on span "landing_spreadsheets_countries_eligibility​​​​​​​​​" at bounding box center [85, 200] width 85 height 7
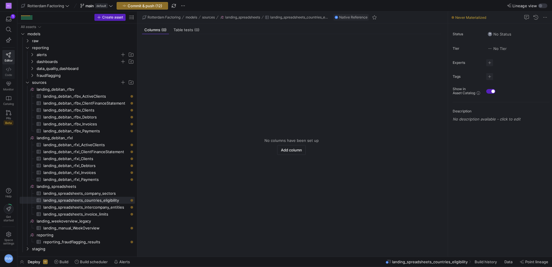
click at [10, 72] on link "Code" at bounding box center [8, 71] width 12 height 14
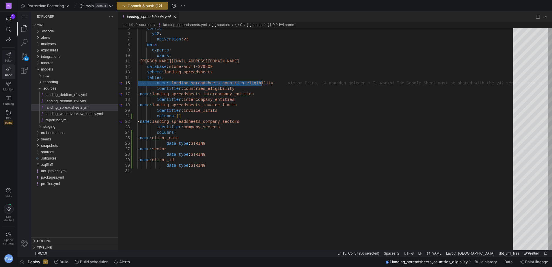
click at [5, 55] on link "Editor" at bounding box center [8, 57] width 12 height 14
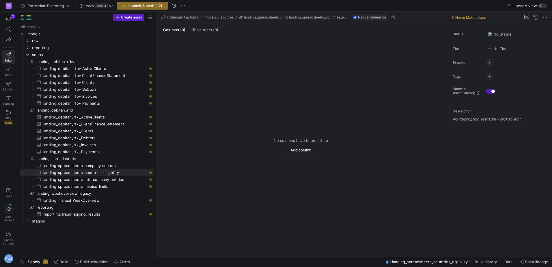
drag, startPoint x: 98, startPoint y: 123, endPoint x: 178, endPoint y: 133, distance: 80.5
click at [174, 128] on as-split "Create asset Drag here to set row groups Drag here to set column labels Group 1…" at bounding box center [284, 134] width 535 height 245
click at [98, 160] on span "landing_spreadsheets​​​​​​​​" at bounding box center [95, 158] width 116 height 7
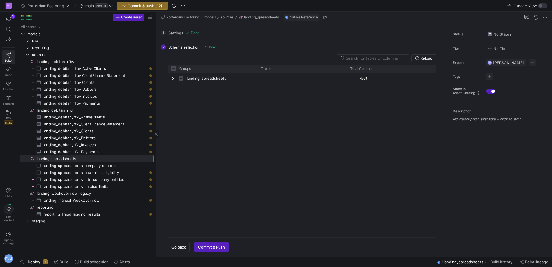
click at [74, 158] on span "landing_spreadsheets​​​​​​​​" at bounding box center [95, 158] width 116 height 7
click at [171, 80] on div "landing_spreadsheets" at bounding box center [213, 78] width 90 height 12
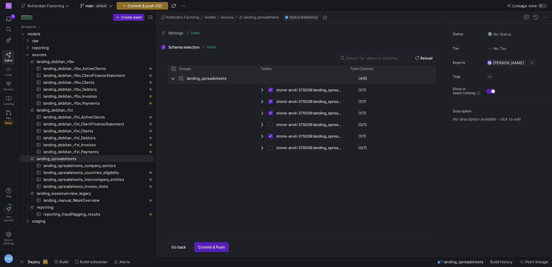
click at [243, 77] on span "landing_spreadsheets" at bounding box center [212, 78] width 83 height 11
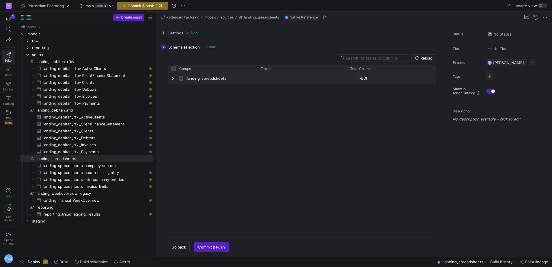
click at [232, 78] on span "landing_spreadsheets" at bounding box center [212, 78] width 83 height 11
checkbox input "false"
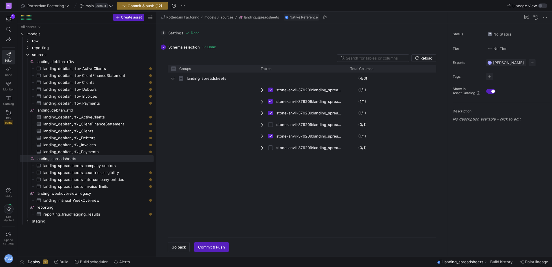
click at [174, 34] on div "1 Settings Done Configure the database/project and schema/dataset of the tables…" at bounding box center [301, 33] width 280 height 14
click at [174, 32] on div "1 Settings Done Configure the database/project and schema/dataset of the tables…" at bounding box center [301, 33] width 280 height 14
click at [389, 59] on input "text" at bounding box center [375, 58] width 58 height 5
click at [424, 58] on span "Reload" at bounding box center [426, 58] width 12 height 5
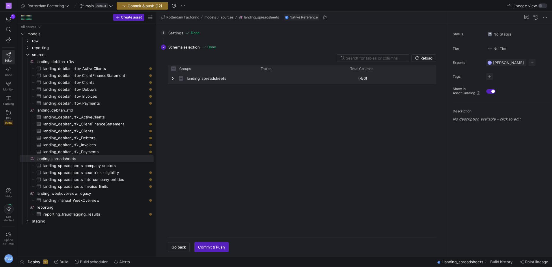
click at [170, 79] on div "landing_spreadsheets" at bounding box center [213, 78] width 90 height 12
checkbox input "false"
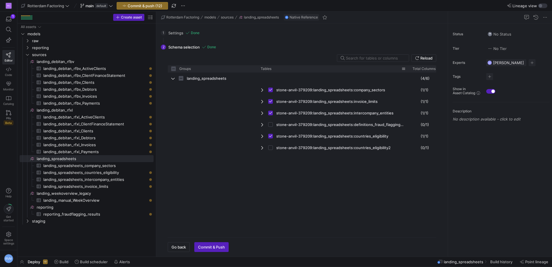
drag, startPoint x: 346, startPoint y: 67, endPoint x: 408, endPoint y: 70, distance: 62.4
click at [408, 70] on div at bounding box center [409, 68] width 2 height 7
drag, startPoint x: 408, startPoint y: 67, endPoint x: 418, endPoint y: 67, distance: 9.5
click at [418, 67] on div at bounding box center [419, 68] width 2 height 7
click at [270, 146] on input "Press Space to toggle row selection (unchecked)" at bounding box center [270, 147] width 5 height 5
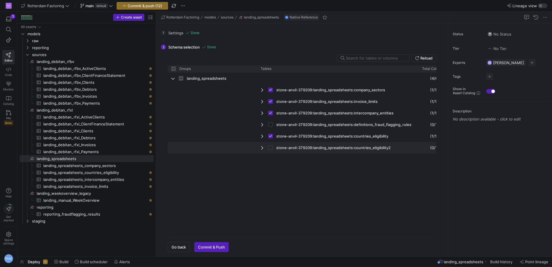
checkbox input "true"
checkbox input "false"
checkbox input "true"
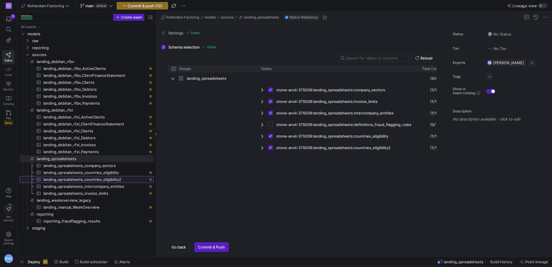
click at [108, 180] on span "landing_spreadsheets_countries_eligibility2​​​​​​​​​" at bounding box center [95, 179] width 104 height 7
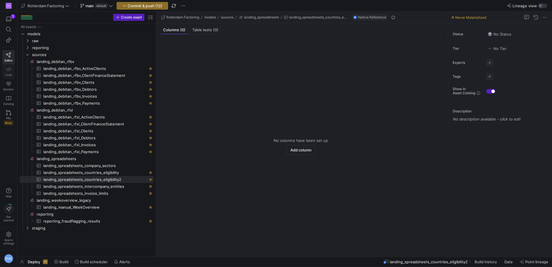
click at [6, 72] on link "Code" at bounding box center [8, 71] width 12 height 14
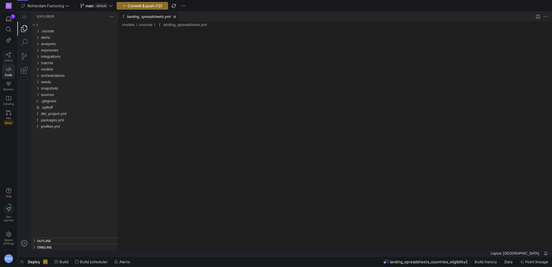
click at [6, 56] on icon at bounding box center [8, 54] width 5 height 5
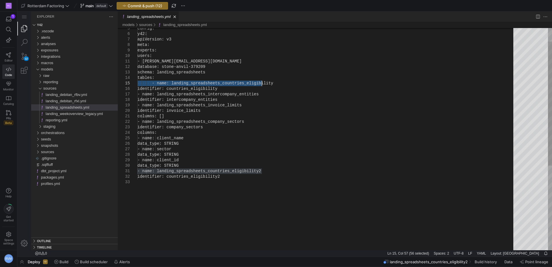
type textarea "- name: landing_spreadsheets_countries_eligibility2 identifier: countries_eligi…"
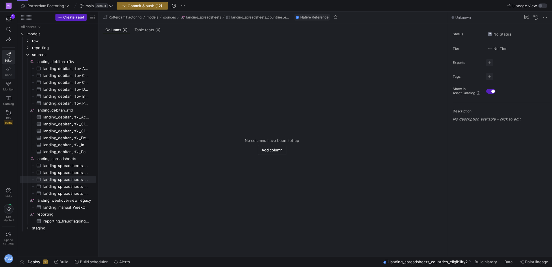
click at [3, 71] on link "Code" at bounding box center [8, 71] width 12 height 14
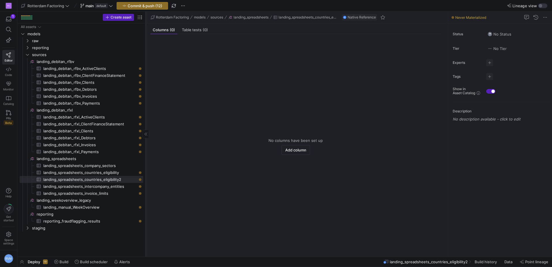
drag, startPoint x: 98, startPoint y: 108, endPoint x: 146, endPoint y: 106, distance: 47.4
click at [146, 106] on div at bounding box center [146, 134] width 0 height 245
click at [29, 52] on y42-icon "Press SPACE to select this row." at bounding box center [27, 54] width 5 height 5
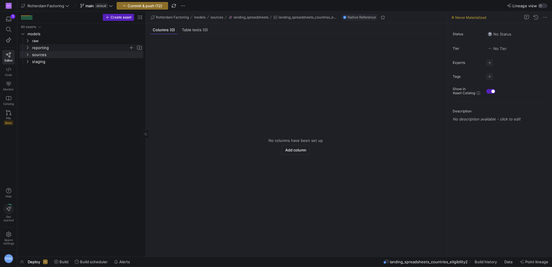
click at [27, 48] on icon "Press SPACE to select this row." at bounding box center [27, 47] width 4 height 3
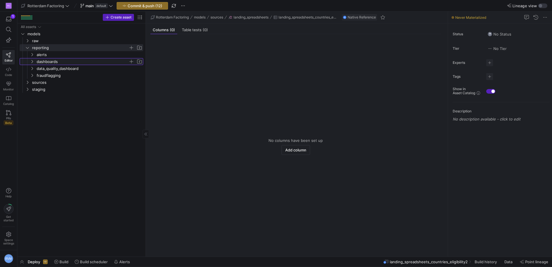
click at [32, 61] on icon "Press SPACE to select this row." at bounding box center [32, 61] width 4 height 3
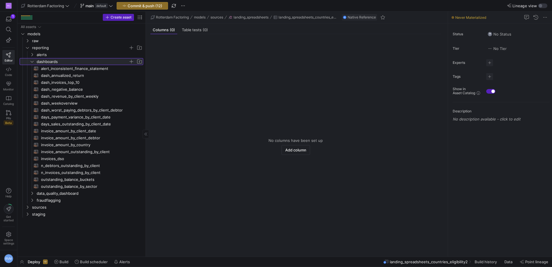
click at [32, 61] on icon at bounding box center [32, 61] width 4 height 3
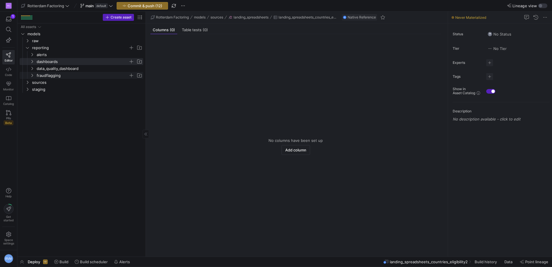
click at [32, 74] on icon "Press SPACE to select this row." at bounding box center [32, 75] width 4 height 3
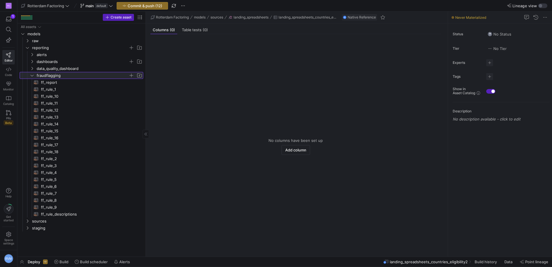
click at [61, 78] on span "fraudflagging" at bounding box center [83, 75] width 92 height 7
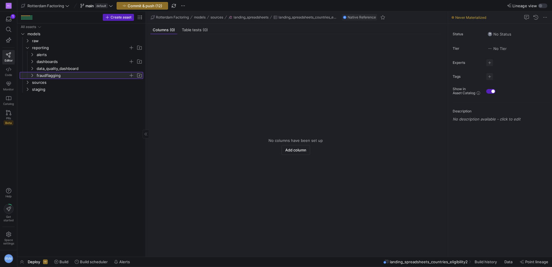
click at [56, 75] on span "fraudflagging" at bounding box center [83, 75] width 92 height 7
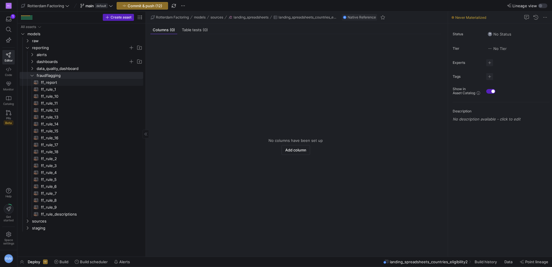
click at [56, 83] on span "ff_report​​​​​​​​​​" at bounding box center [89, 82] width 96 height 7
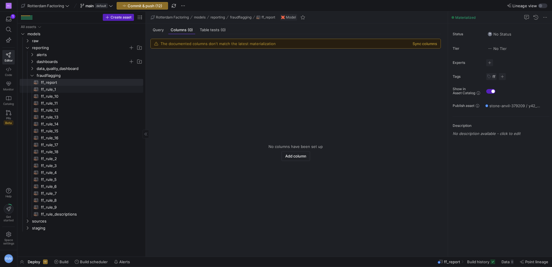
click at [59, 88] on span "ff_rule_1​​​​​​​​​​" at bounding box center [89, 89] width 96 height 7
click at [58, 81] on span "ff_report​​​​​​​​​​" at bounding box center [89, 82] width 96 height 7
click at [55, 90] on span "ff_rule_1​​​​​​​​​​" at bounding box center [89, 89] width 96 height 7
click at [426, 44] on button "Sync columns" at bounding box center [425, 43] width 25 height 5
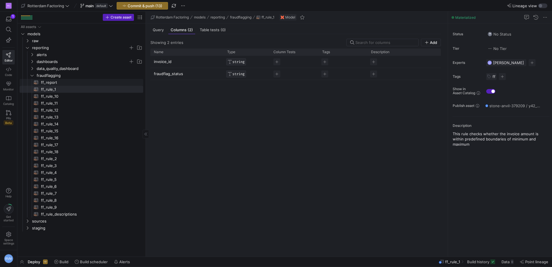
click at [55, 80] on span "ff_report​​​​​​​​​​" at bounding box center [89, 82] width 96 height 7
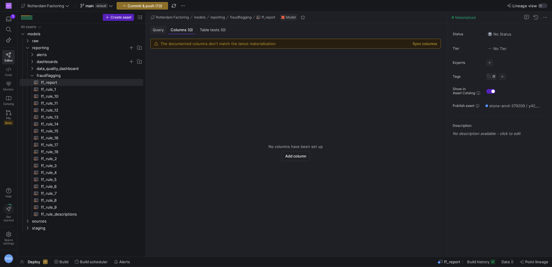
click at [156, 30] on span "Query" at bounding box center [158, 30] width 11 height 4
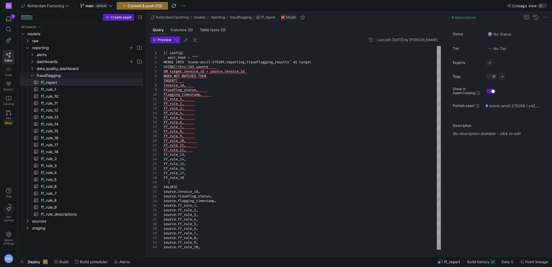
click at [32, 74] on icon "Press SPACE to select this row." at bounding box center [32, 75] width 4 height 3
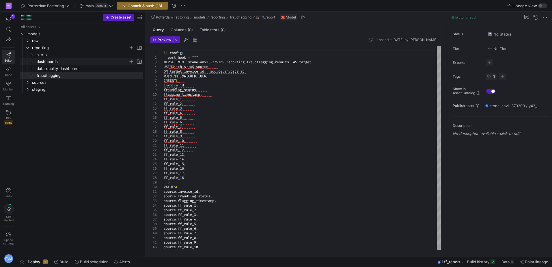
click at [34, 64] on y42-icon "Press SPACE to select this row." at bounding box center [32, 61] width 5 height 5
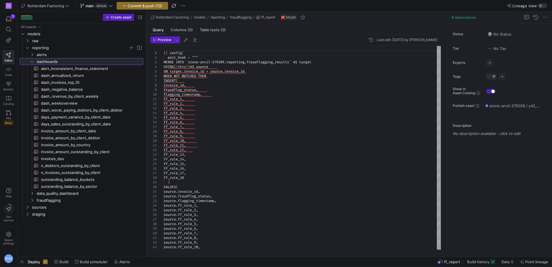
click at [33, 62] on icon at bounding box center [32, 61] width 3 height 1
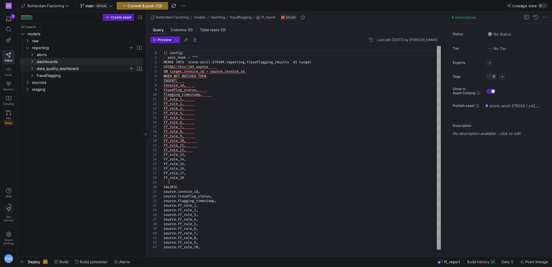
click at [32, 68] on icon "Press SPACE to select this row." at bounding box center [32, 68] width 4 height 3
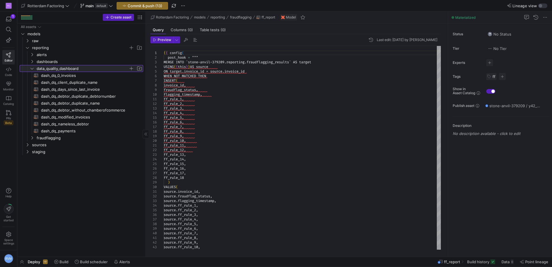
click at [32, 68] on icon at bounding box center [32, 68] width 4 height 3
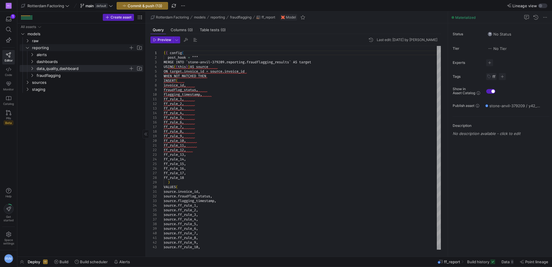
click at [28, 47] on icon "Press SPACE to select this row." at bounding box center [27, 47] width 4 height 3
click at [28, 63] on icon "Press SPACE to select this row." at bounding box center [27, 61] width 4 height 3
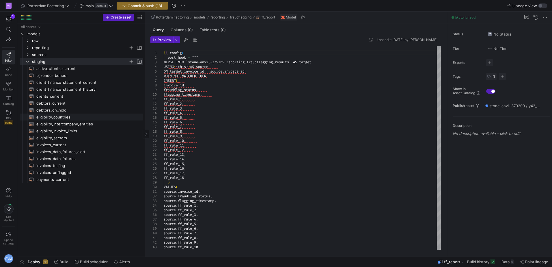
click at [48, 116] on span "eligibility_countries​​​​​​​​​​" at bounding box center [86, 117] width 100 height 7
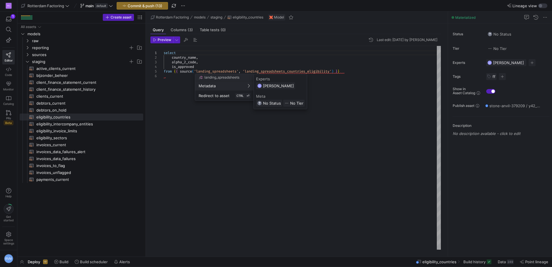
click at [213, 57] on div at bounding box center [276, 133] width 552 height 267
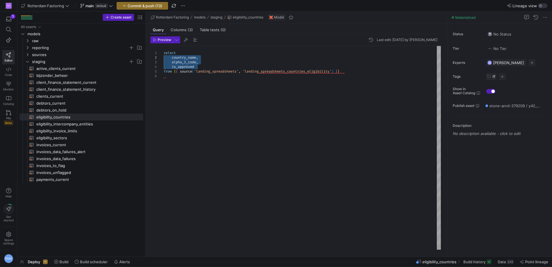
drag, startPoint x: 203, startPoint y: 67, endPoint x: 164, endPoint y: 59, distance: 39.4
click at [164, 59] on div "select country_name , alpha_2_code , is_approved from { { source ( 'landing_spr…" at bounding box center [302, 148] width 277 height 204
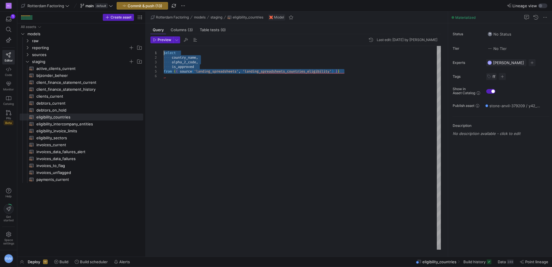
drag, startPoint x: 368, startPoint y: 72, endPoint x: 141, endPoint y: 48, distance: 228.0
click at [164, 48] on div "select country_name , alpha_2_code , is_approved from { { source ( 'landing_spr…" at bounding box center [302, 148] width 277 height 204
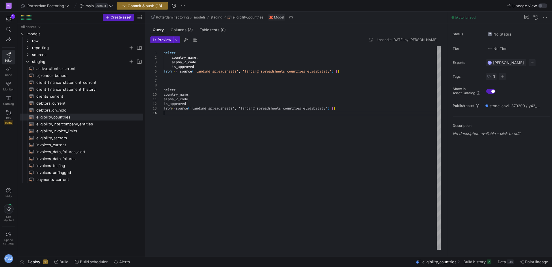
scroll to position [18, 0]
click at [205, 102] on div "select country_name , alpha_2_code , is_approved from { { source ( 'landing_spr…" at bounding box center [302, 148] width 277 height 204
drag, startPoint x: 189, startPoint y: 104, endPoint x: 150, endPoint y: 96, distance: 40.0
click at [164, 96] on div "select country_name , alpha_2_code , is_approved from { { source ( 'landing_spr…" at bounding box center [302, 148] width 277 height 204
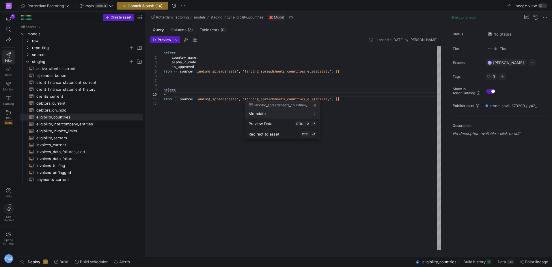
click at [333, 100] on div at bounding box center [276, 133] width 552 height 267
click at [330, 95] on div at bounding box center [276, 133] width 552 height 267
click at [334, 99] on div at bounding box center [276, 133] width 552 height 267
drag, startPoint x: 335, startPoint y: 99, endPoint x: 348, endPoint y: 99, distance: 13.3
click at [334, 99] on div at bounding box center [276, 133] width 552 height 267
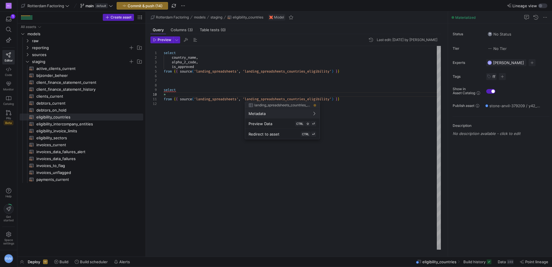
click at [335, 98] on div at bounding box center [276, 133] width 552 height 267
click at [333, 97] on div at bounding box center [276, 133] width 552 height 267
click at [333, 98] on div at bounding box center [276, 133] width 552 height 267
click at [329, 100] on div at bounding box center [276, 133] width 552 height 267
click at [329, 100] on div "select country_name , alpha_2_code , is_approved from { { source ( 'landing_spr…" at bounding box center [302, 148] width 277 height 204
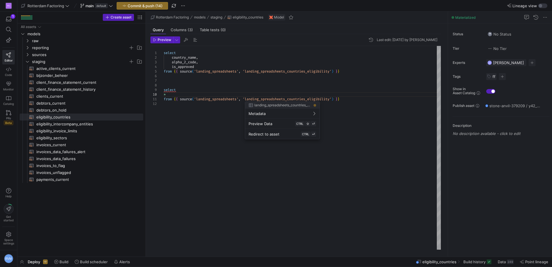
scroll to position [9, 2]
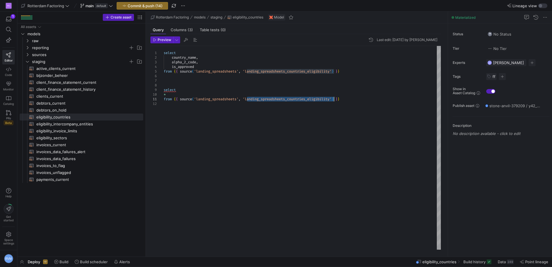
click at [329, 100] on div "select country_name , alpha_2_code , is_approved from { { source ( 'landing_spr…" at bounding box center [302, 148] width 277 height 204
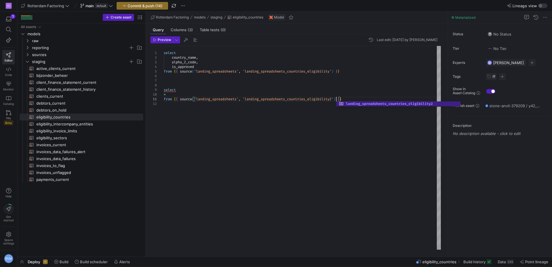
scroll to position [4, 172]
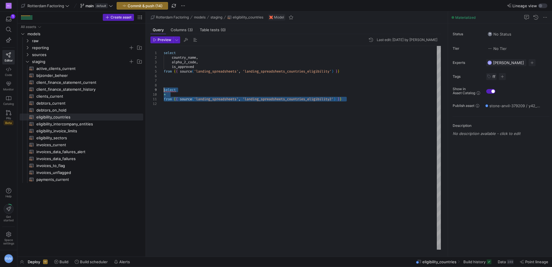
drag, startPoint x: 353, startPoint y: 99, endPoint x: 152, endPoint y: 89, distance: 201.5
click at [164, 89] on div "select country_name , alpha_2_code , is_approved from { { source ( 'landing_spr…" at bounding box center [302, 148] width 277 height 204
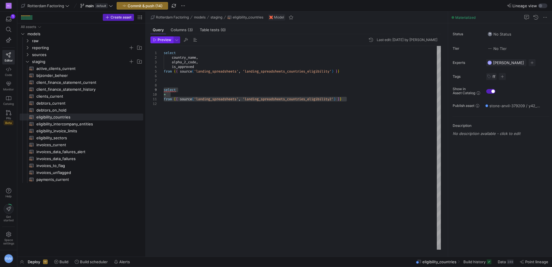
click at [163, 38] on span "Preview" at bounding box center [165, 40] width 14 height 4
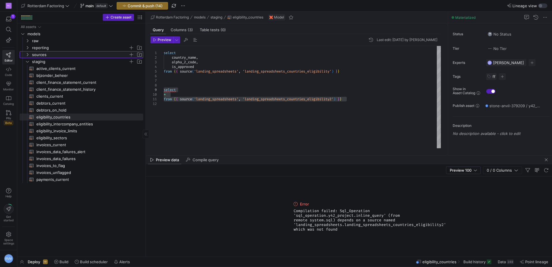
click at [27, 54] on icon "Press SPACE to select this row." at bounding box center [27, 54] width 1 height 3
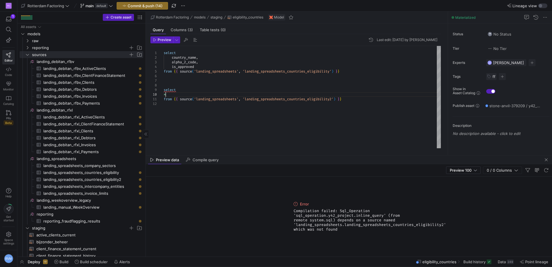
click at [212, 96] on div "select country_name , alpha_2_code , is_approved from { { source ( 'landing_spr…" at bounding box center [302, 97] width 277 height 102
click at [326, 96] on div "select country_name , alpha_2_code , is_approved from { { source ( 'landing_spr…" at bounding box center [302, 97] width 277 height 102
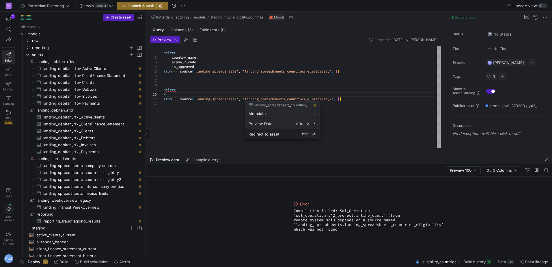
click at [271, 122] on span "Preview Data" at bounding box center [261, 123] width 24 height 5
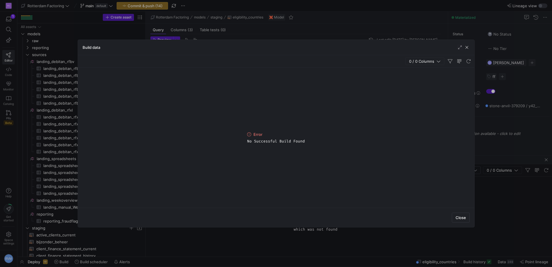
click at [471, 45] on div "Build data" at bounding box center [276, 47] width 396 height 15
click at [467, 48] on span "button" at bounding box center [467, 47] width 6 height 6
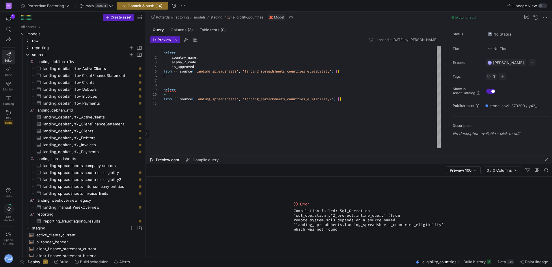
click at [267, 74] on div "select country_name , alpha_2_code , is_approved from { { source ( 'landing_spr…" at bounding box center [302, 97] width 277 height 102
click at [277, 96] on div "Preview Data CTRL ⇧ ⏎" at bounding box center [283, 95] width 68 height 5
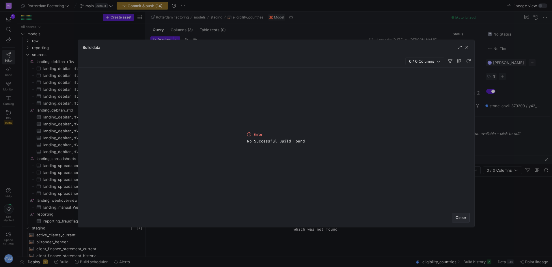
click at [460, 218] on span "Close" at bounding box center [461, 217] width 10 height 5
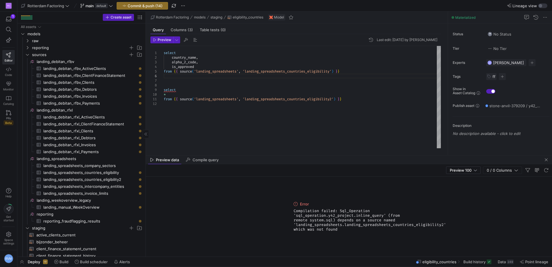
click at [215, 72] on div "select country_name , alpha_2_code , is_approved from { { source ( 'landing_spr…" at bounding box center [302, 97] width 277 height 102
click at [178, 79] on div at bounding box center [276, 133] width 552 height 267
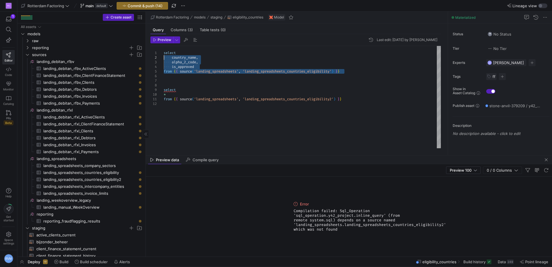
drag, startPoint x: 367, startPoint y: 72, endPoint x: 152, endPoint y: 51, distance: 215.7
click at [164, 51] on div "select country_name , alpha_2_code , is_approved from { { source ( 'landing_spr…" at bounding box center [302, 97] width 277 height 102
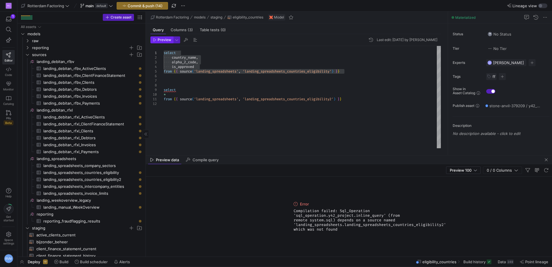
click at [155, 40] on icon "button" at bounding box center [154, 39] width 3 height 3
click at [242, 82] on div "select country_name , alpha_2_code , is_approved from { { source ( 'landing_spr…" at bounding box center [302, 97] width 277 height 102
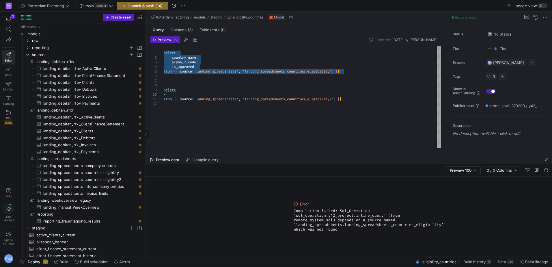
drag, startPoint x: 348, startPoint y: 71, endPoint x: 163, endPoint y: 54, distance: 185.0
click at [164, 54] on div "select country_name , alpha_2_code , is_approved from { { source ( 'landing_spr…" at bounding box center [302, 97] width 277 height 102
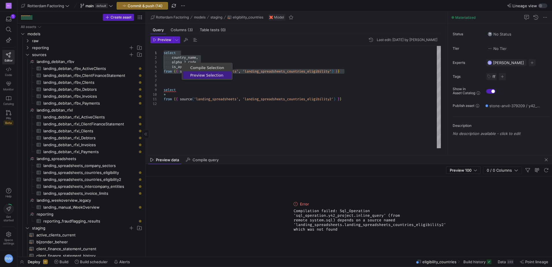
click at [200, 77] on span "Preview Selection" at bounding box center [207, 75] width 49 height 4
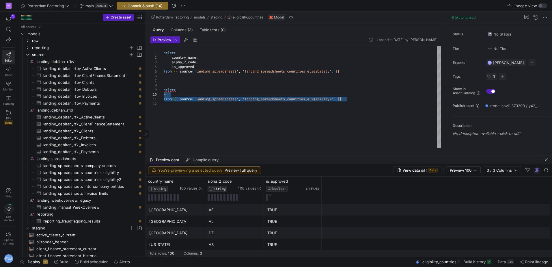
drag, startPoint x: 355, startPoint y: 98, endPoint x: 156, endPoint y: 92, distance: 199.1
click at [164, 92] on div "select country_name , alpha_2_code , is_approved from { { source ( 'landing_spr…" at bounding box center [302, 97] width 277 height 102
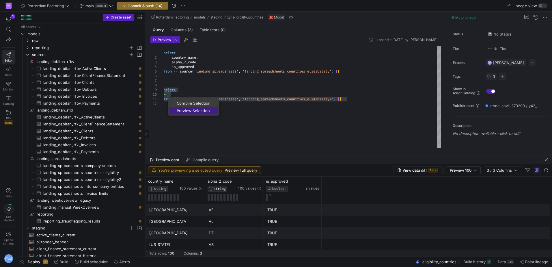
click at [191, 110] on span "Preview Selection" at bounding box center [193, 111] width 49 height 4
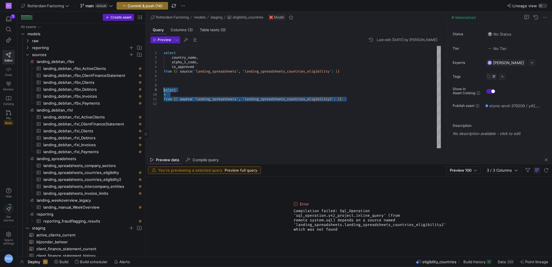
click at [349, 68] on div "select country_name , alpha_2_code , is_approved from { { source ( 'landing_spr…" at bounding box center [302, 97] width 277 height 102
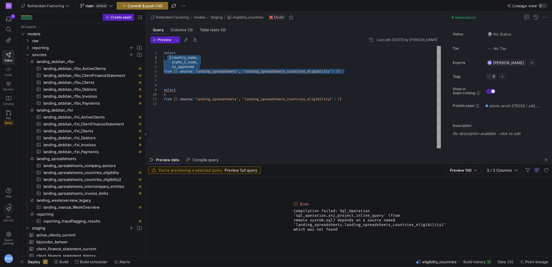
drag, startPoint x: 349, startPoint y: 73, endPoint x: 161, endPoint y: 53, distance: 189.6
click at [164, 53] on div "select country_name , alpha_2_code , is_approved from { { source ( 'landing_spr…" at bounding box center [302, 97] width 277 height 102
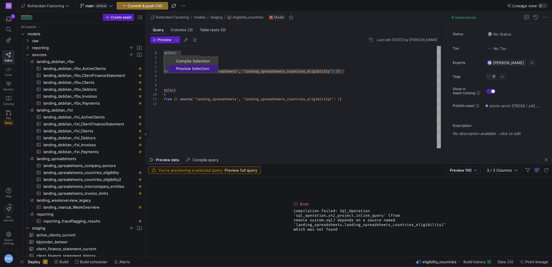
click at [193, 68] on span "Preview Selection" at bounding box center [193, 69] width 49 height 4
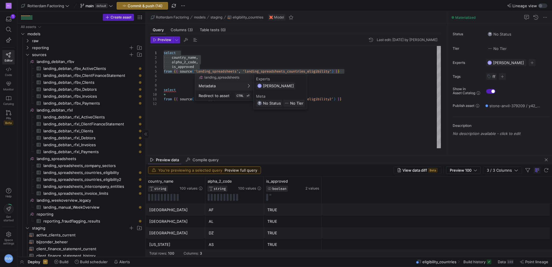
click at [195, 60] on div at bounding box center [276, 133] width 552 height 267
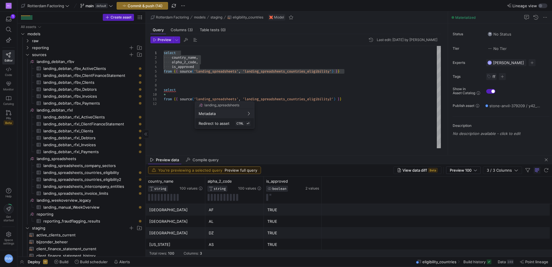
click at [93, 179] on div at bounding box center [276, 133] width 552 height 267
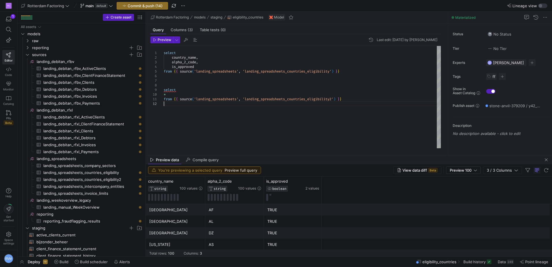
click at [262, 103] on div "select country_name , alpha_2_code , is_approved from { { source ( 'landing_spr…" at bounding box center [302, 97] width 277 height 102
click at [336, 98] on div "select country_name , alpha_2_code , is_approved from { { source ( 'landing_spr…" at bounding box center [302, 97] width 277 height 102
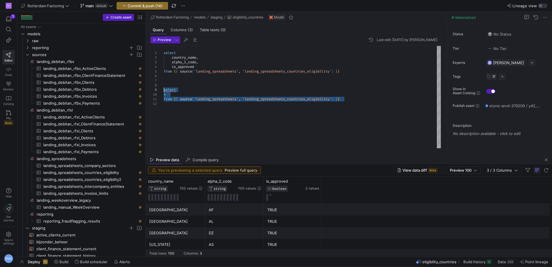
drag, startPoint x: 348, startPoint y: 101, endPoint x: 126, endPoint y: 92, distance: 221.9
click at [164, 92] on div "select country_name , alpha_2_code , is_approved from { { source ( 'landing_spr…" at bounding box center [302, 97] width 277 height 102
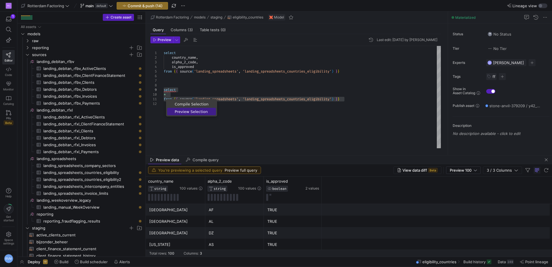
click at [200, 112] on span "Preview Selection" at bounding box center [191, 112] width 49 height 4
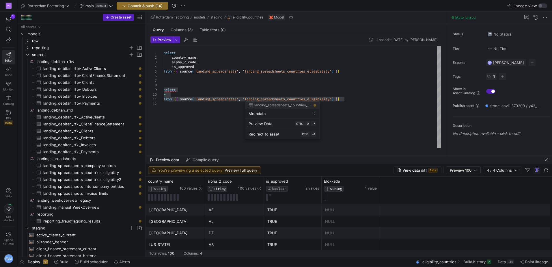
click at [334, 99] on div at bounding box center [276, 133] width 552 height 267
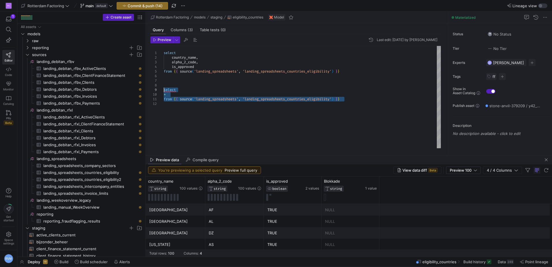
click at [334, 99] on div "select country_name , alpha_2_code , is_approved from { { source ( 'landing_spr…" at bounding box center [302, 97] width 277 height 102
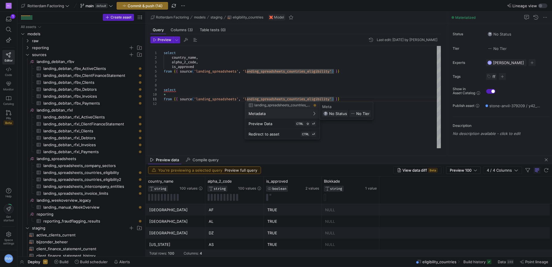
click at [332, 98] on div at bounding box center [276, 133] width 552 height 267
click at [334, 98] on div at bounding box center [276, 133] width 552 height 267
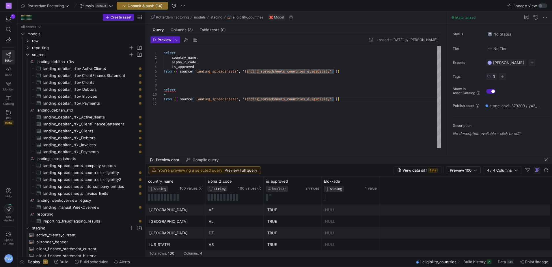
click at [331, 99] on div "select country_name , alpha_2_code , is_approved from { { source ( 'landing_spr…" at bounding box center [302, 97] width 277 height 102
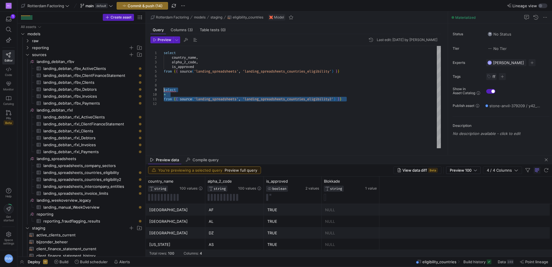
drag, startPoint x: 352, startPoint y: 101, endPoint x: 149, endPoint y: 91, distance: 203.8
click at [164, 91] on div "select country_name , alpha_2_code , is_approved from { { source ( 'landing_spr…" at bounding box center [302, 97] width 277 height 102
type textarea "select country_name, alpha_2_code, is_approved from {{ source('landing_spreadsh…"
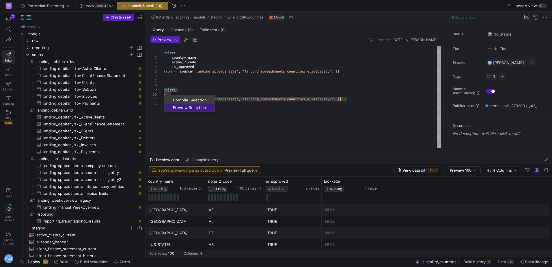
click at [194, 107] on span "Preview Selection" at bounding box center [189, 108] width 49 height 4
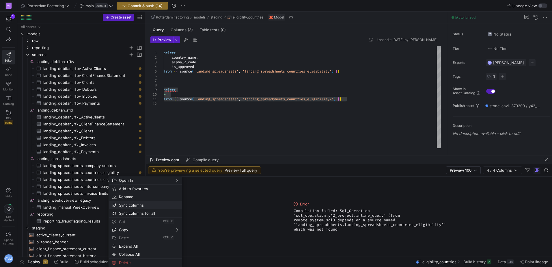
click at [142, 205] on span "Sync columns" at bounding box center [141, 205] width 48 height 8
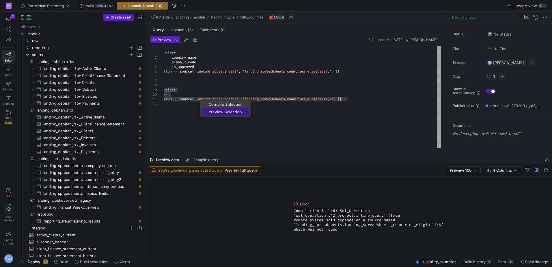
click at [222, 111] on span "Preview Selection" at bounding box center [225, 112] width 49 height 4
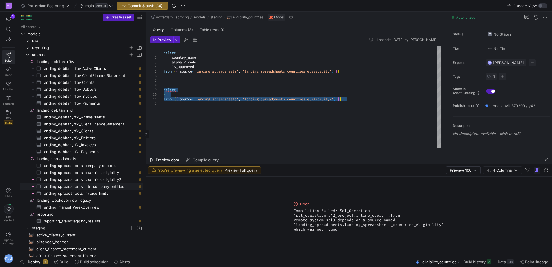
click at [107, 184] on span "landing_spreadsheets_intercompany_entities​​​​​​​​​" at bounding box center [89, 186] width 93 height 7
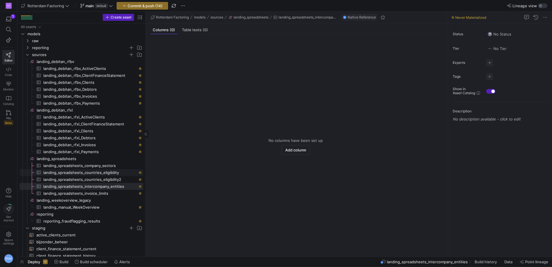
click at [113, 176] on link "landing_spreadsheets_countries_eligibility​​​​​​​​​" at bounding box center [82, 172] width 124 height 7
click at [116, 179] on span "landing_spreadsheets_countries_eligibility2​​​​​​​​​" at bounding box center [89, 179] width 93 height 7
click at [94, 172] on span "landing_spreadsheets_countries_eligibility​​​​​​​​​" at bounding box center [89, 172] width 93 height 7
click at [95, 178] on span "landing_spreadsheets_countries_eligibility2​​​​​​​​​" at bounding box center [89, 179] width 93 height 7
click at [95, 172] on span "landing_spreadsheets_countries_eligibility​​​​​​​​​" at bounding box center [89, 172] width 93 height 7
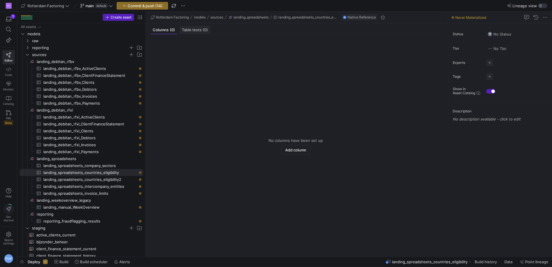
click at [197, 31] on span "Table tests (0)" at bounding box center [195, 30] width 26 height 4
click at [167, 29] on span "Columns (0)" at bounding box center [164, 30] width 22 height 4
click at [86, 178] on span "landing_spreadsheets_countries_eligibility2​​​​​​​​​" at bounding box center [89, 179] width 93 height 7
click at [105, 186] on span "landing_spreadsheets_intercompany_entities​​​​​​​​​" at bounding box center [89, 186] width 93 height 7
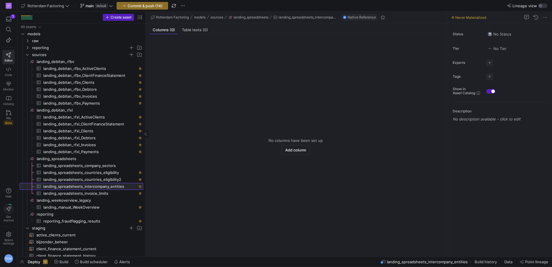
click at [112, 185] on span "landing_spreadsheets_intercompany_entities​​​​​​​​​" at bounding box center [89, 186] width 93 height 7
click at [104, 178] on span "landing_spreadsheets_countries_eligibility2​​​​​​​​​" at bounding box center [89, 179] width 93 height 7
click at [105, 172] on span "landing_spreadsheets_countries_eligibility​​​​​​​​​" at bounding box center [89, 172] width 93 height 7
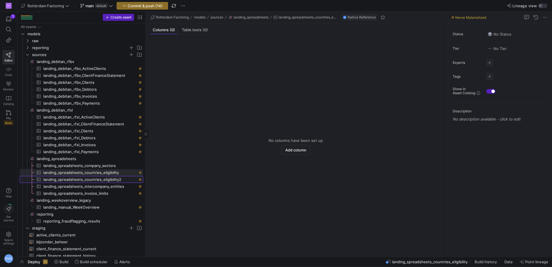
click at [103, 180] on span "landing_spreadsheets_countries_eligibility2​​​​​​​​​" at bounding box center [89, 179] width 93 height 7
click at [102, 175] on span "landing_spreadsheets_countries_eligibility​​​​​​​​​" at bounding box center [89, 172] width 93 height 7
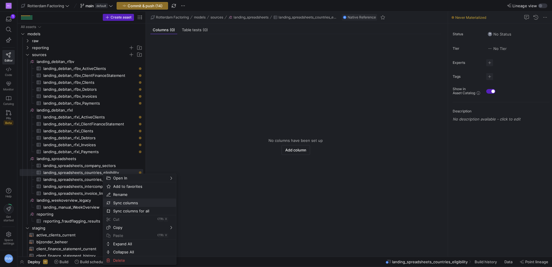
click at [125, 202] on span "Sync columns" at bounding box center [135, 203] width 48 height 8
click at [125, 203] on span "Sync columns" at bounding box center [137, 205] width 48 height 8
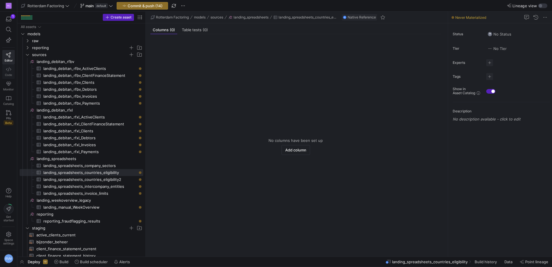
click at [8, 72] on link "Code" at bounding box center [8, 71] width 12 height 14
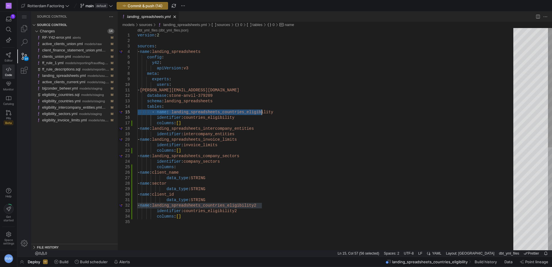
click at [262, 205] on div "schema : landing_spreadsheets tables : ·‌·‌·‌·‌·‌·‌ - ·‌ name : ·‌ landing_spre…" at bounding box center [327, 234] width 380 height 413
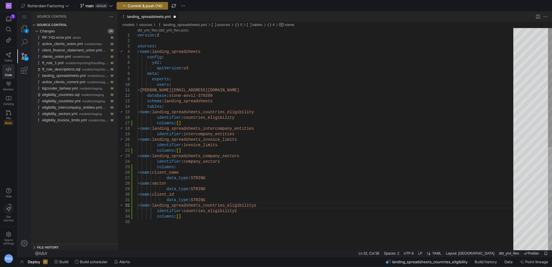
click at [227, 210] on div "schema : landing_spreadsheets tables : - name : landing_spreadsheets_countries_…" at bounding box center [327, 234] width 380 height 413
click at [229, 211] on div "schema : landing_spreadsheets tables : - name : landing_spreadsheets_countries_…" at bounding box center [327, 234] width 380 height 413
click at [417, 111] on div "schema : landing_spreadsheets tables : - name : landing_spreadsheets_countries_…" at bounding box center [327, 234] width 380 height 413
type textarea "- [PERSON_NAME][EMAIL_ADDRESS][DOMAIN_NAME] database: stone-anvil-379209 schema…"
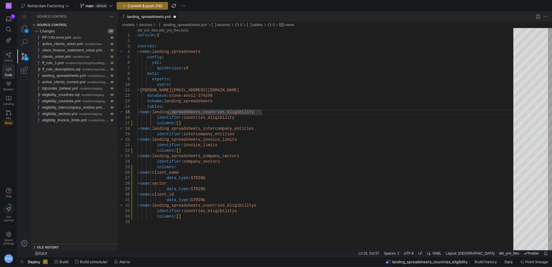
click at [10, 54] on icon at bounding box center [8, 54] width 5 height 5
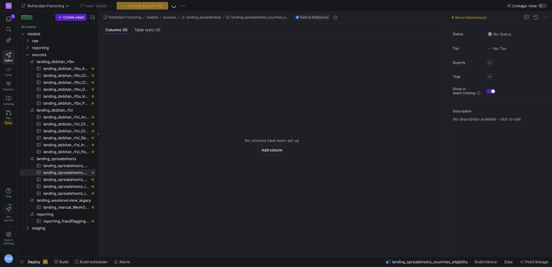
click at [97, 150] on div "All assets models raw reporting sources staging landing_debitan_rfbv​​​​​​​​ la…" at bounding box center [57, 139] width 81 height 233
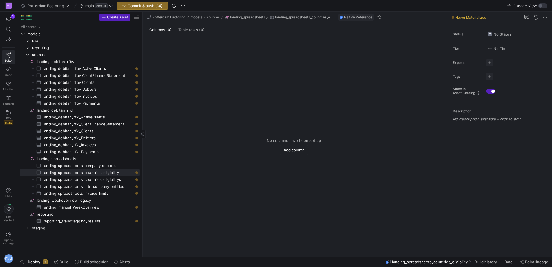
drag, startPoint x: 98, startPoint y: 122, endPoint x: 142, endPoint y: 119, distance: 44.0
click at [142, 119] on div at bounding box center [142, 134] width 0 height 245
click at [293, 18] on span "landing_spreadsheets_countries_eligibility" at bounding box center [304, 17] width 58 height 4
click at [116, 180] on span "landing_spreadsheets_countries_eligibilitys​​​​​​​​​" at bounding box center [88, 179] width 90 height 7
click at [9, 69] on icon at bounding box center [8, 69] width 5 height 5
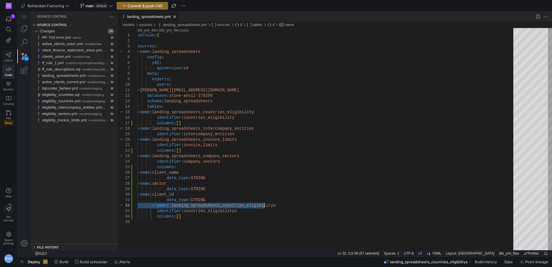
click at [9, 59] on span "Editor" at bounding box center [9, 60] width 8 height 3
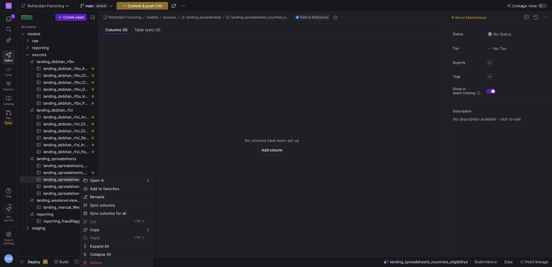
click at [146, 144] on y42-empty-state "No columns have been set up Add column" at bounding box center [272, 146] width 338 height 211
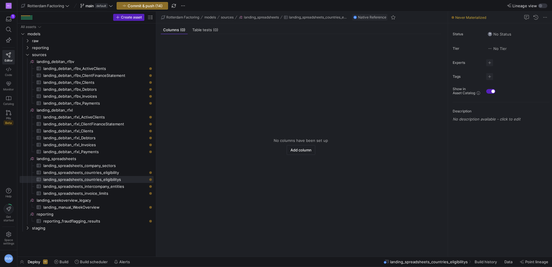
drag, startPoint x: 98, startPoint y: 115, endPoint x: 164, endPoint y: 116, distance: 65.8
click at [164, 116] on as-split "Create asset Drag here to set row groups Drag here to set column labels Group 1…" at bounding box center [284, 134] width 535 height 245
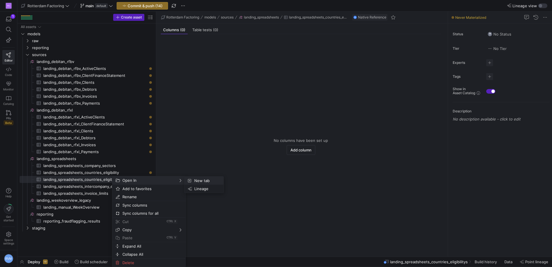
click at [197, 182] on span "New tab" at bounding box center [205, 180] width 27 height 8
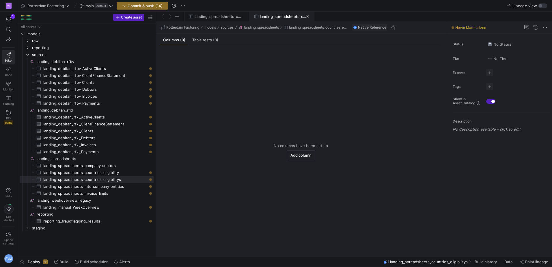
click at [309, 14] on span "landing_spreadsheets_countries_eligibilitys" at bounding box center [281, 16] width 55 height 5
click at [208, 18] on span "landing_spreadsheets_countries_eligibilitys" at bounding box center [218, 16] width 46 height 5
click at [271, 16] on span "landing_spreadsheets_countries_eligibilitys" at bounding box center [283, 16] width 46 height 5
click at [221, 15] on span "landing_spreadsheets_countries_eligibilitys" at bounding box center [218, 16] width 46 height 5
click at [267, 17] on span "landing_spreadsheets_countries_eligibilitys" at bounding box center [283, 16] width 46 height 5
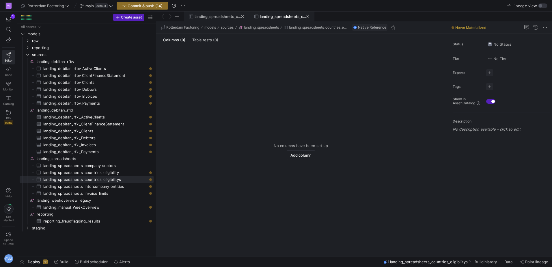
click at [243, 16] on span at bounding box center [242, 16] width 3 height 3
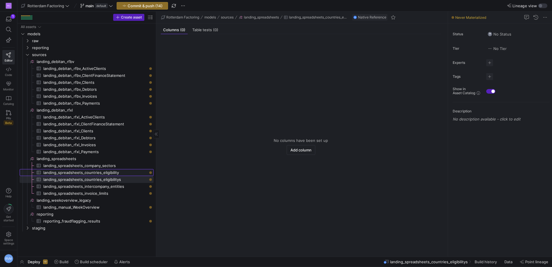
click at [114, 171] on span "landing_spreadsheets_countries_eligibility​​​​​​​​​" at bounding box center [95, 172] width 104 height 7
click at [115, 178] on span "landing_spreadsheets_countries_eligibilitys​​​​​​​​​" at bounding box center [95, 179] width 104 height 7
click at [108, 187] on span "landing_spreadsheets_intercompany_entities​​​​​​​​​" at bounding box center [95, 186] width 104 height 7
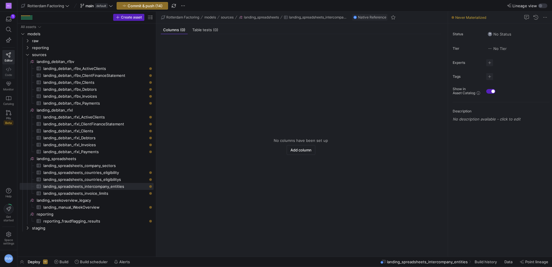
click at [8, 72] on link "Code" at bounding box center [8, 71] width 12 height 14
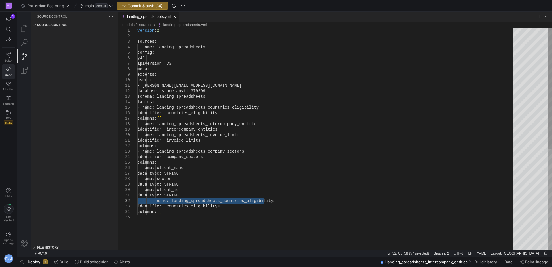
type textarea "- [PERSON_NAME][EMAIL_ADDRESS][DOMAIN_NAME] database: stone-anvil-379209 schema…"
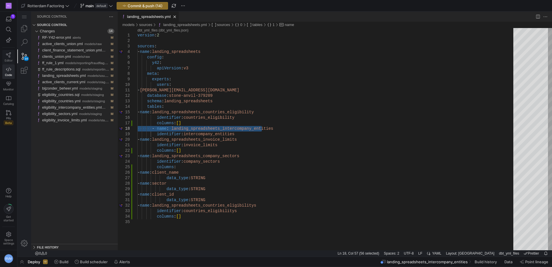
click at [9, 55] on icon at bounding box center [8, 54] width 5 height 5
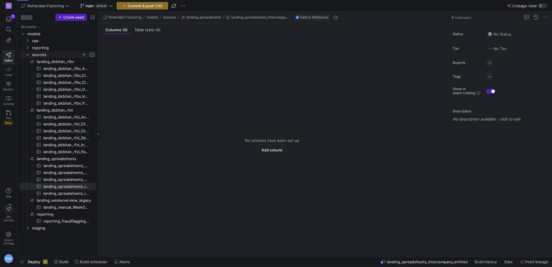
click at [27, 55] on icon "Press SPACE to select this row." at bounding box center [27, 54] width 4 height 3
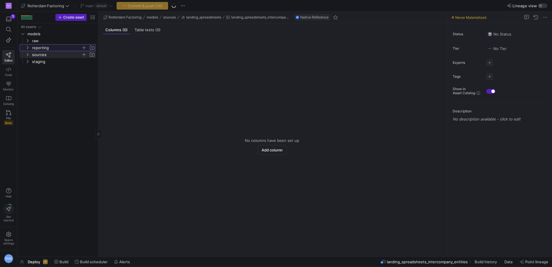
click at [27, 50] on y42-icon "Press SPACE to select this row." at bounding box center [27, 47] width 5 height 5
click at [27, 47] on icon at bounding box center [27, 47] width 4 height 3
click at [27, 57] on span "sources" at bounding box center [60, 54] width 71 height 6
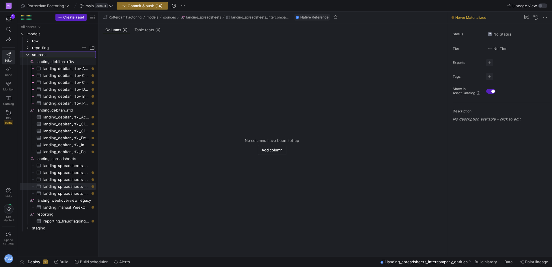
click at [28, 54] on icon at bounding box center [27, 54] width 4 height 3
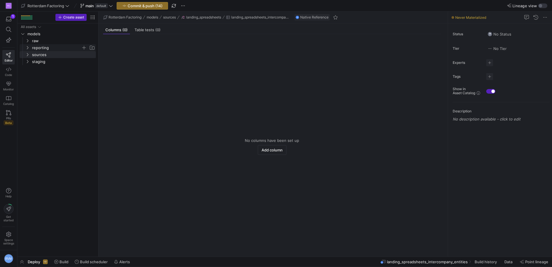
click at [29, 46] on icon "Press SPACE to select this row." at bounding box center [27, 47] width 4 height 3
click at [33, 60] on icon "Press SPACE to select this row." at bounding box center [32, 61] width 4 height 3
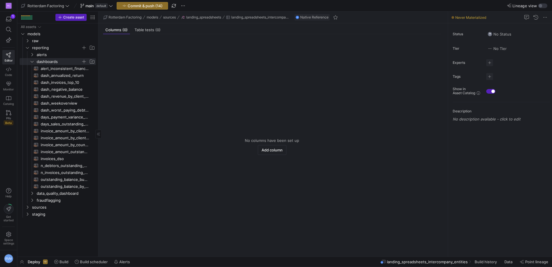
click at [97, 75] on div "All assets models raw reporting sources staging alerts dashboards data_quality_…" at bounding box center [57, 139] width 81 height 233
drag, startPoint x: 97, startPoint y: 64, endPoint x: 131, endPoint y: 71, distance: 34.0
click at [131, 71] on as-split "Create asset Drag here to set row groups Drag here to set column labels Group 1…" at bounding box center [284, 134] width 535 height 245
click at [31, 62] on icon "Press SPACE to select this row." at bounding box center [32, 61] width 4 height 3
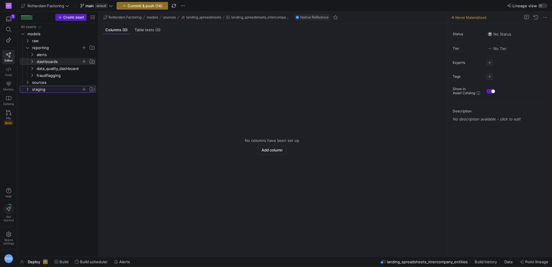
click at [29, 87] on icon "Press SPACE to select this row." at bounding box center [27, 88] width 4 height 3
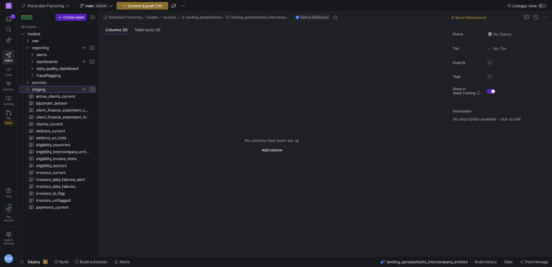
click at [28, 87] on span "staging" at bounding box center [60, 89] width 71 height 6
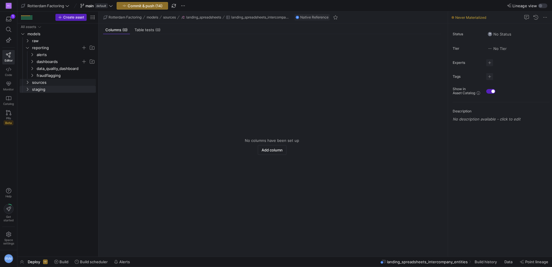
click at [29, 81] on icon "Press SPACE to select this row." at bounding box center [27, 82] width 4 height 3
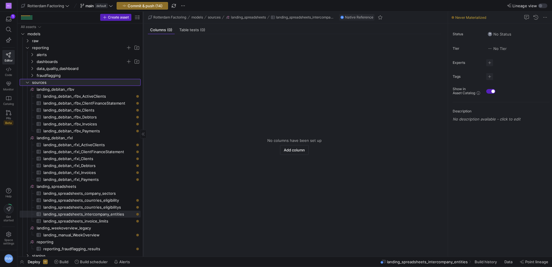
drag, startPoint x: 98, startPoint y: 72, endPoint x: 143, endPoint y: 79, distance: 45.2
click at [143, 79] on div at bounding box center [143, 134] width 0 height 245
click at [24, 80] on div "Press SPACE to select this row." at bounding box center [22, 82] width 5 height 7
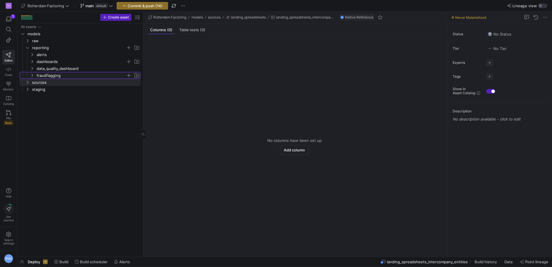
click at [35, 75] on span "fraudflagging" at bounding box center [84, 75] width 111 height 6
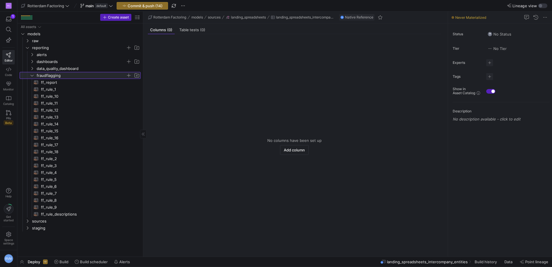
click at [35, 74] on span "fraudflagging" at bounding box center [84, 75] width 111 height 6
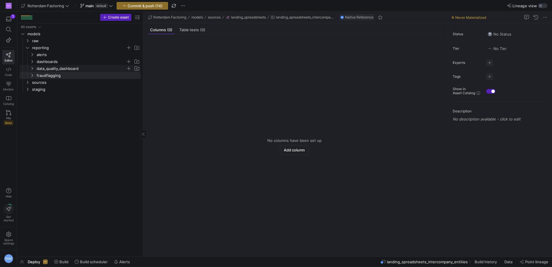
click at [31, 69] on icon "Press SPACE to select this row." at bounding box center [32, 68] width 4 height 3
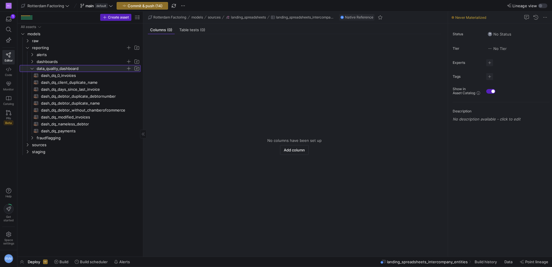
click at [31, 69] on icon at bounding box center [32, 68] width 4 height 3
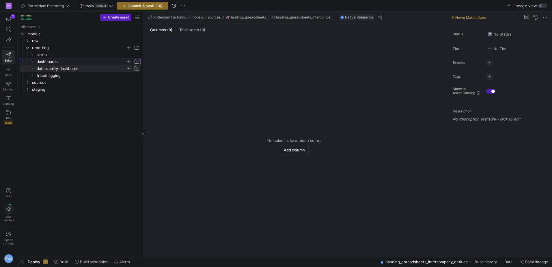
click at [31, 60] on icon "Press SPACE to select this row." at bounding box center [32, 61] width 4 height 3
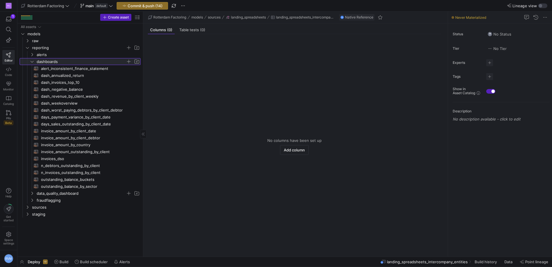
click at [31, 60] on icon at bounding box center [32, 61] width 4 height 3
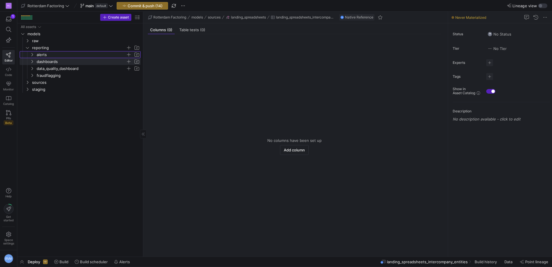
click at [31, 55] on icon "Press SPACE to select this row." at bounding box center [32, 54] width 4 height 3
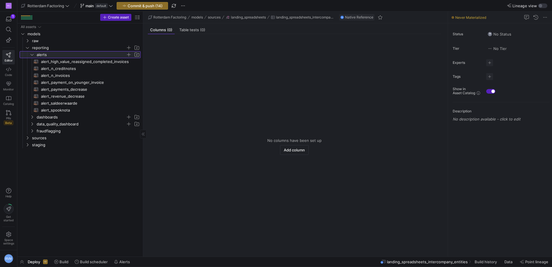
click at [31, 54] on icon at bounding box center [32, 54] width 4 height 3
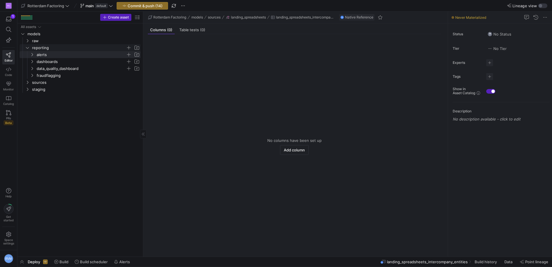
click at [28, 47] on icon "Press SPACE to select this row." at bounding box center [27, 47] width 4 height 3
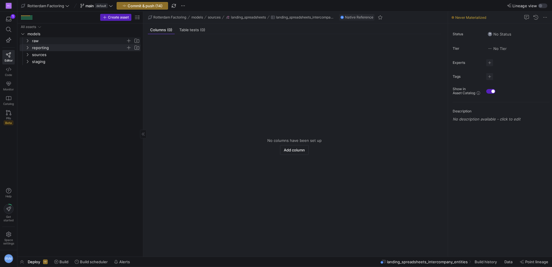
click at [28, 39] on icon "Press SPACE to select this row." at bounding box center [27, 40] width 4 height 3
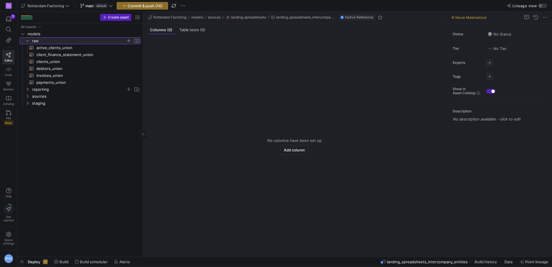
click at [28, 39] on icon at bounding box center [27, 40] width 4 height 3
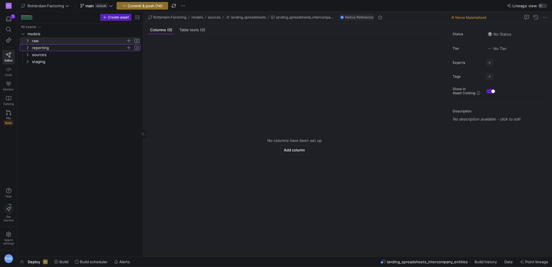
click at [26, 50] on span "reporting" at bounding box center [83, 47] width 116 height 6
click at [26, 49] on y42-icon at bounding box center [27, 47] width 5 height 5
click at [27, 43] on y42-icon "Press SPACE to select this row." at bounding box center [27, 40] width 5 height 5
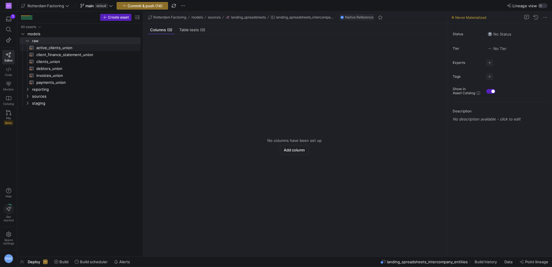
click at [45, 47] on span "active_clients_union​​​​​​​​​​" at bounding box center [85, 47] width 98 height 7
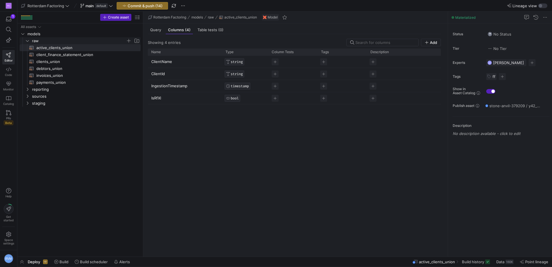
click at [25, 40] on span "raw" at bounding box center [83, 41] width 116 height 6
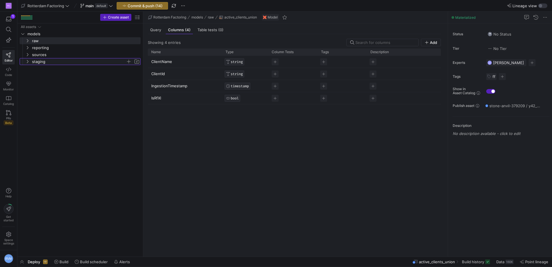
click at [26, 59] on y42-icon "Press SPACE to select this row." at bounding box center [27, 61] width 5 height 5
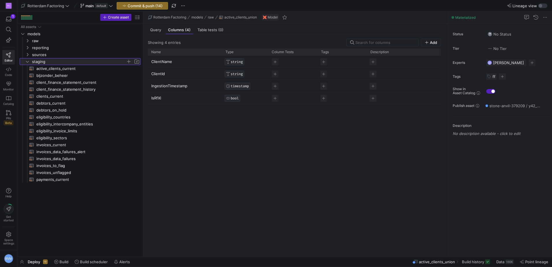
click at [28, 60] on icon at bounding box center [27, 61] width 4 height 3
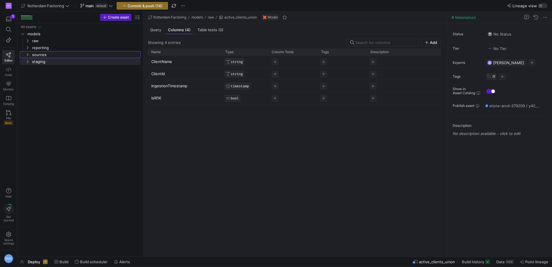
click at [29, 54] on icon "Press SPACE to select this row." at bounding box center [27, 54] width 4 height 3
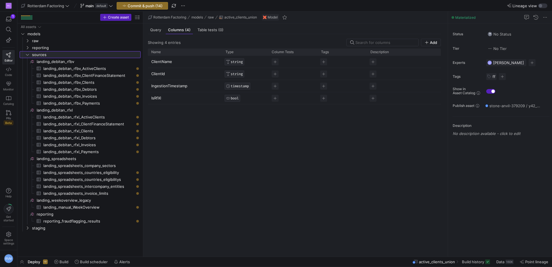
click at [29, 54] on icon at bounding box center [27, 54] width 4 height 3
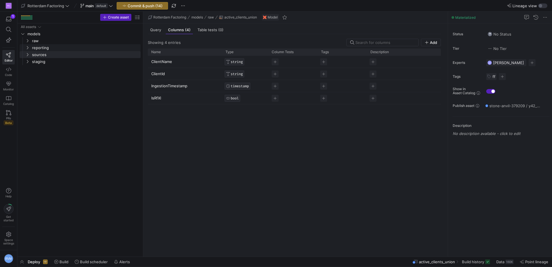
click at [29, 48] on icon "Press SPACE to select this row." at bounding box center [27, 47] width 4 height 3
click at [30, 74] on icon "Press SPACE to select this row." at bounding box center [32, 75] width 4 height 3
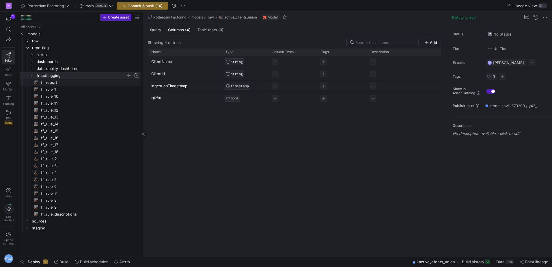
click at [55, 83] on span "ff_report​​​​​​​​​​" at bounding box center [87, 82] width 93 height 7
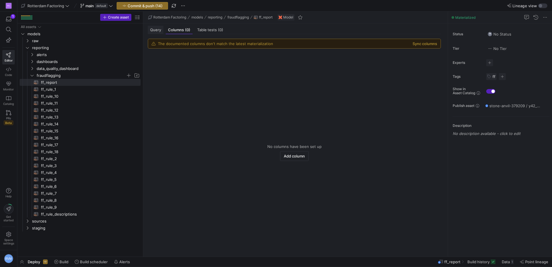
click at [157, 30] on span "Query" at bounding box center [155, 30] width 11 height 4
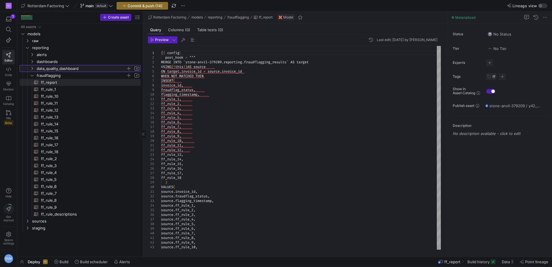
click at [31, 69] on icon "Press SPACE to select this row." at bounding box center [32, 68] width 4 height 3
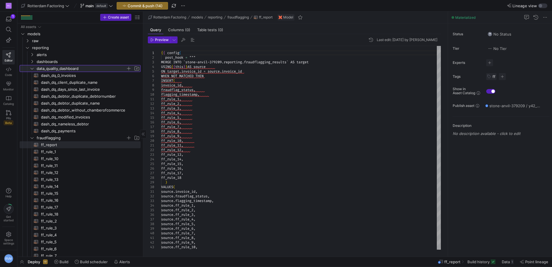
click at [33, 68] on icon at bounding box center [32, 68] width 4 height 3
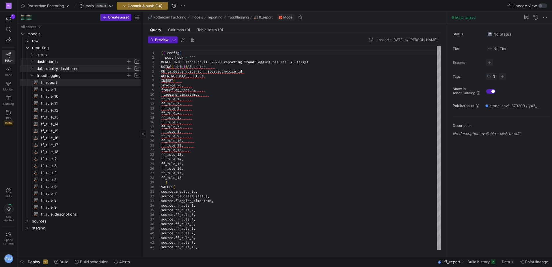
click at [32, 62] on icon "Press SPACE to select this row." at bounding box center [32, 61] width 4 height 3
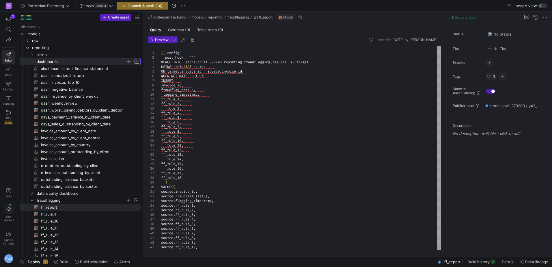
click at [31, 61] on icon at bounding box center [32, 61] width 4 height 3
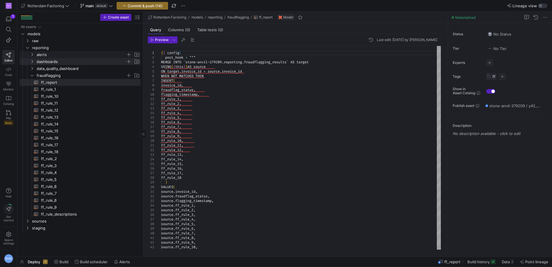
click at [31, 56] on y42-icon "Press SPACE to select this row." at bounding box center [32, 54] width 5 height 5
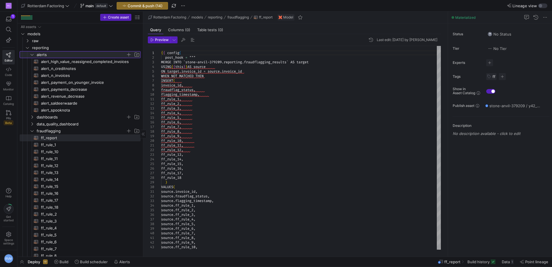
click at [33, 54] on icon at bounding box center [32, 54] width 4 height 3
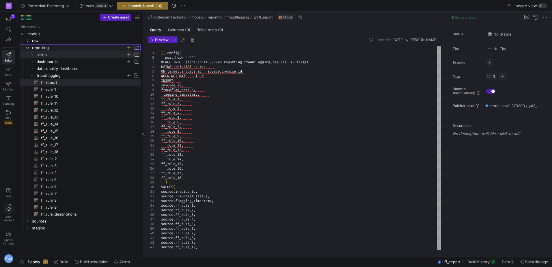
click at [27, 49] on y42-icon "Press SPACE to select this row." at bounding box center [27, 47] width 5 height 5
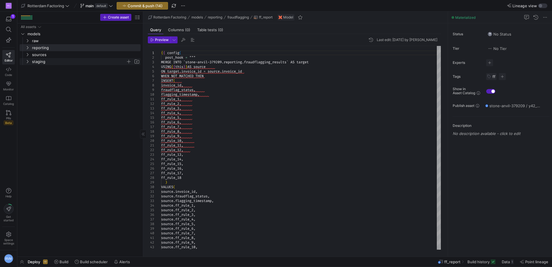
click at [28, 64] on span "staging" at bounding box center [83, 61] width 116 height 6
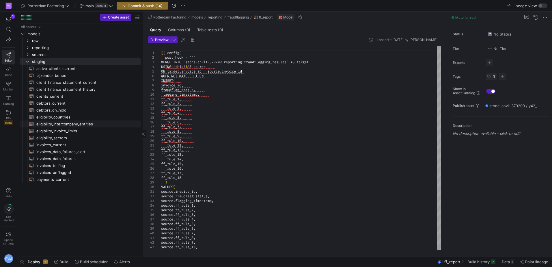
click at [56, 124] on span "eligibility_intercompany_entities​​​​​​​​​​" at bounding box center [85, 124] width 98 height 7
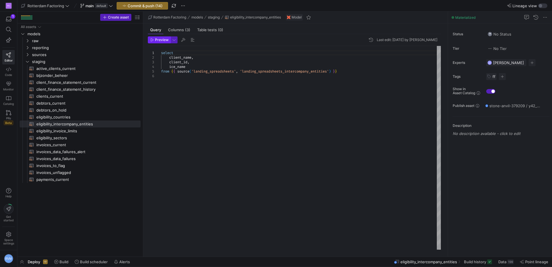
click at [156, 41] on span "Preview" at bounding box center [162, 40] width 14 height 4
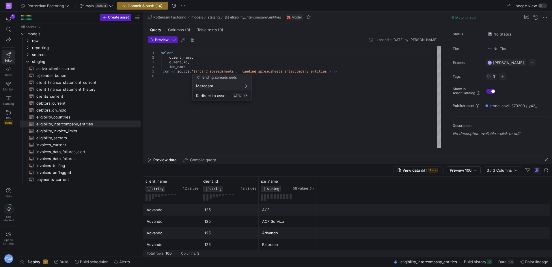
click at [327, 74] on div at bounding box center [276, 133] width 552 height 267
drag, startPoint x: 194, startPoint y: 65, endPoint x: 156, endPoint y: 57, distance: 38.2
click at [161, 57] on div "select client_name , client_id , ice_name from { { source ( 'landing_spreadshee…" at bounding box center [301, 97] width 280 height 102
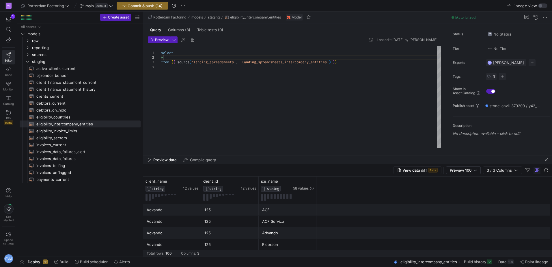
scroll to position [5, 2]
click at [155, 40] on span "Preview" at bounding box center [159, 40] width 18 height 4
drag, startPoint x: 177, startPoint y: 76, endPoint x: 181, endPoint y: 80, distance: 6.1
click at [177, 75] on div "select * from { { source ( 'landing_spreadsheets' , 'landing_spreadsheets_inter…" at bounding box center [301, 97] width 280 height 102
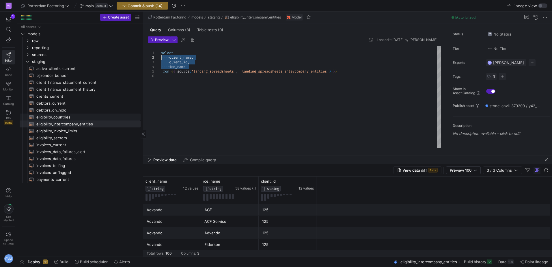
click at [70, 116] on span "eligibility_countries​​​​​​​​​​" at bounding box center [85, 117] width 98 height 7
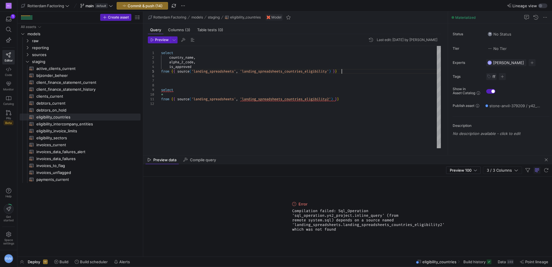
scroll to position [5, 0]
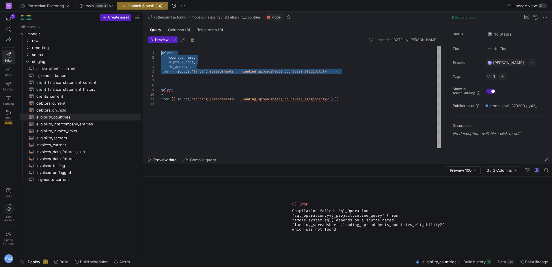
drag, startPoint x: 345, startPoint y: 70, endPoint x: 156, endPoint y: 43, distance: 191.7
click at [161, 46] on div "select country_name , alpha_2_code , is_approved from { { source ( 'landing_spr…" at bounding box center [301, 97] width 280 height 102
click at [157, 40] on span "Preview" at bounding box center [162, 40] width 14 height 4
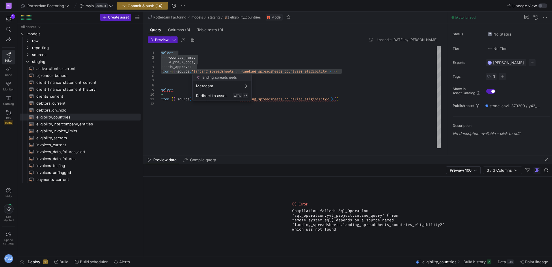
drag, startPoint x: 167, startPoint y: 63, endPoint x: 169, endPoint y: 57, distance: 6.0
click at [169, 57] on div at bounding box center [276, 133] width 552 height 267
click at [361, 76] on div "select country_name , alpha_2_code , is_approved from { { source ( 'landing_spr…" at bounding box center [301, 97] width 280 height 102
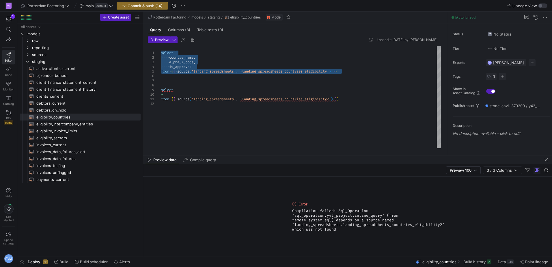
drag, startPoint x: 351, startPoint y: 73, endPoint x: 165, endPoint y: 53, distance: 186.2
click at [161, 47] on div "select country_name , alpha_2_code , is_approved from { { source ( 'landing_spr…" at bounding box center [301, 97] width 280 height 102
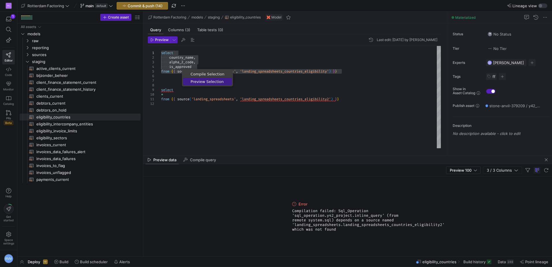
click at [198, 80] on span "Preview Selection" at bounding box center [207, 82] width 49 height 4
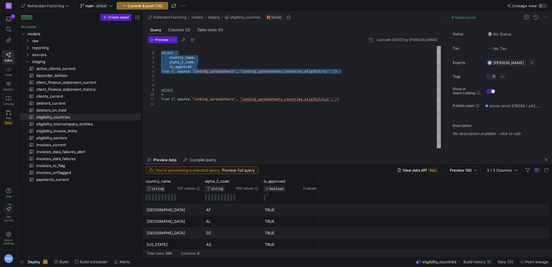
drag, startPoint x: 331, startPoint y: 99, endPoint x: 344, endPoint y: 102, distance: 12.3
click at [331, 100] on div "select country_name , alpha_2_code , is_approved from { { source ( 'landing_spr…" at bounding box center [301, 97] width 280 height 102
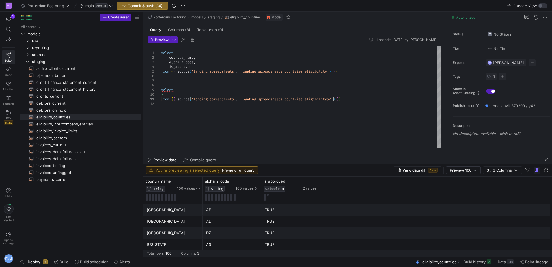
scroll to position [4, 172]
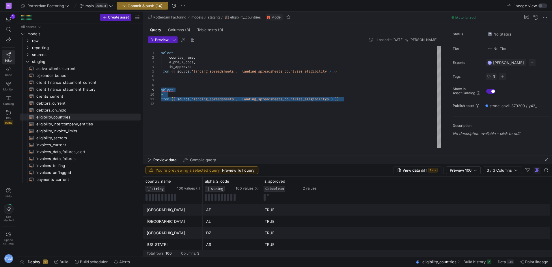
drag, startPoint x: 358, startPoint y: 101, endPoint x: 160, endPoint y: 90, distance: 198.1
click at [161, 90] on div "select country_name , alpha_2_code , is_approved from { { source ( 'landing_spr…" at bounding box center [301, 97] width 280 height 102
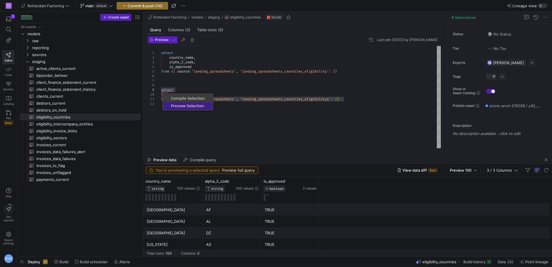
click at [187, 105] on span "Preview Selection" at bounding box center [187, 106] width 49 height 4
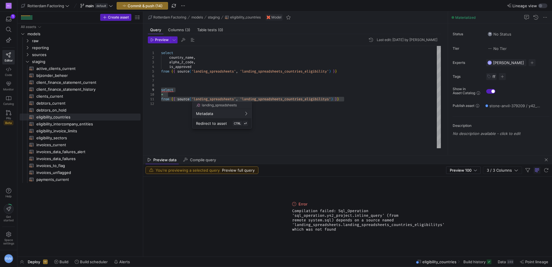
click at [240, 87] on div at bounding box center [276, 133] width 552 height 267
click at [244, 82] on div "select country_name , alpha_2_code , is_approved from { { source ( 'landing_spr…" at bounding box center [301, 97] width 280 height 102
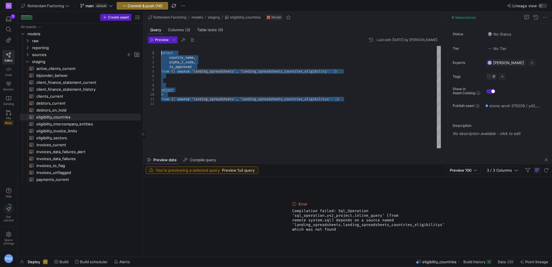
drag, startPoint x: 344, startPoint y: 101, endPoint x: 136, endPoint y: 53, distance: 213.7
click at [161, 53] on div "select country_name , alpha_2_code , is_approved from { { source ( 'landing_spr…" at bounding box center [301, 97] width 280 height 102
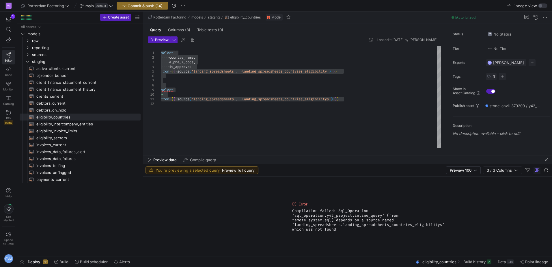
click at [193, 113] on div "select country_name , alpha_2_code , is_approved from { { source ( 'landing_spr…" at bounding box center [301, 97] width 280 height 102
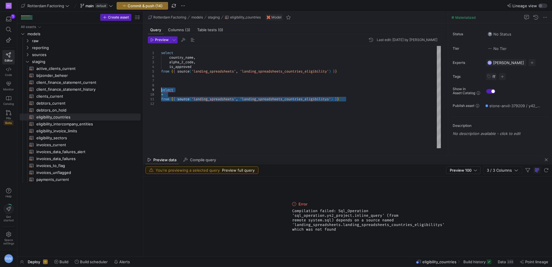
drag, startPoint x: 353, startPoint y: 103, endPoint x: 151, endPoint y: 90, distance: 201.7
click at [161, 90] on div "select country_name , alpha_2_code , is_approved from { { source ( 'landing_spr…" at bounding box center [301, 97] width 280 height 102
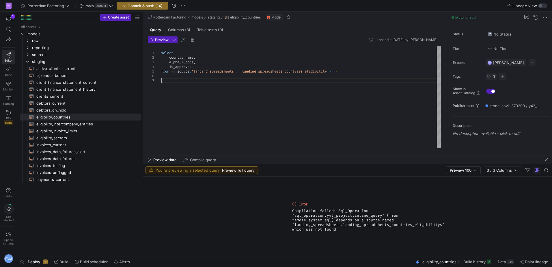
type textarea "select country_name, alpha_2_code, is_approved from {{ source('landing_spreadsh…"
drag, startPoint x: 341, startPoint y: 229, endPoint x: 281, endPoint y: 204, distance: 64.9
click at [281, 204] on div "Error Compilation failed: Sql_Operation 'sql_operation.y42_project.inline_query…" at bounding box center [347, 216] width 409 height 80
copy div "Error Compilation failed: Sql_Operation 'sql_operation.y42_project.inline_query…"
click at [318, 220] on span "Compilation failed: Sql_Operation 'sql_operation.y42_project.inline_query' (fro…" at bounding box center [347, 219] width 111 height 23
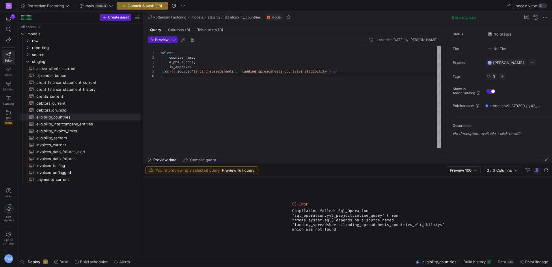
click at [304, 217] on span "Compilation failed: Sql_Operation 'sql_operation.y42_project.inline_query' (fro…" at bounding box center [347, 219] width 111 height 23
drag, startPoint x: 337, startPoint y: 231, endPoint x: 293, endPoint y: 202, distance: 52.7
click at [293, 202] on div "Error Compilation failed: Sql_Operation 'sql_operation.y42_project.inline_query…" at bounding box center [347, 216] width 115 height 80
copy div "Error Compilation failed: Sql_Operation 'sql_operation.y42_project.inline_query…"
click at [29, 62] on icon "Press SPACE to select this row." at bounding box center [27, 61] width 4 height 3
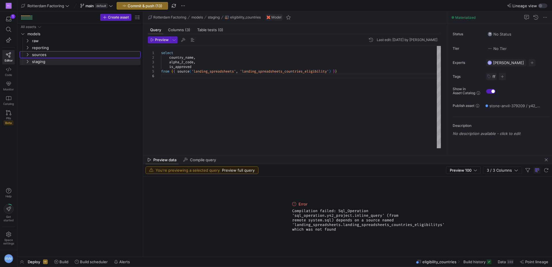
click at [29, 53] on y42-icon "Press SPACE to select this row." at bounding box center [27, 54] width 5 height 5
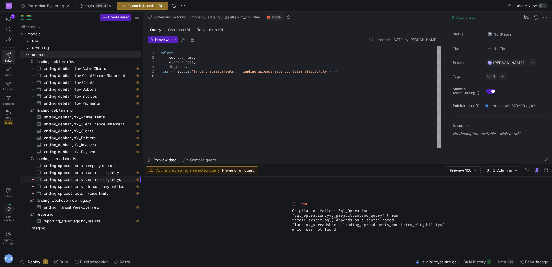
click at [118, 179] on span "landing_spreadsheets_countries_eligibilitys​​​​​​​​​" at bounding box center [88, 179] width 91 height 7
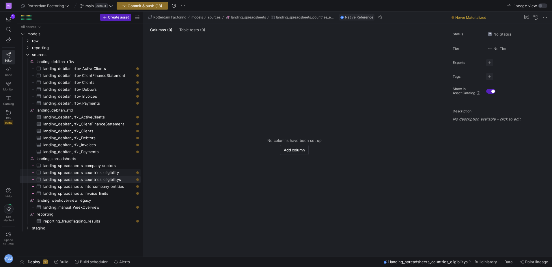
click at [112, 169] on span "landing_spreadsheets_countries_eligibility​​​​​​​​​" at bounding box center [88, 172] width 91 height 7
click at [112, 179] on span "landing_spreadsheets_countries_eligibilitys​​​​​​​​​" at bounding box center [88, 179] width 91 height 7
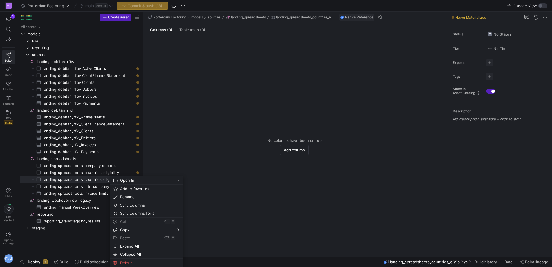
click at [216, 74] on y42-empty-state "No columns have been set up Add column" at bounding box center [294, 146] width 293 height 211
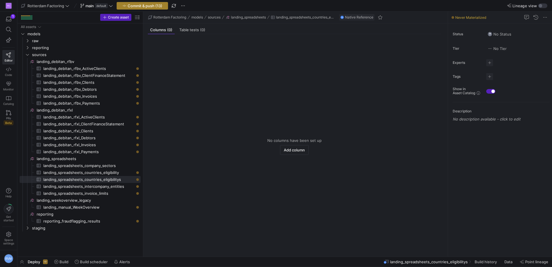
click at [149, 3] on span "Commit & push (13)" at bounding box center [145, 5] width 35 height 5
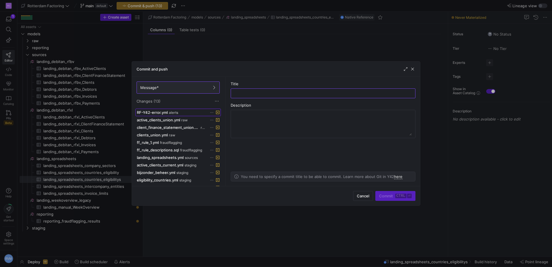
click at [178, 113] on span "alerts" at bounding box center [173, 113] width 9 height 4
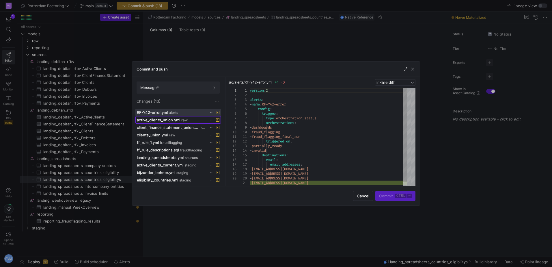
click at [162, 119] on span "active_clients_union.yml" at bounding box center [158, 120] width 43 height 5
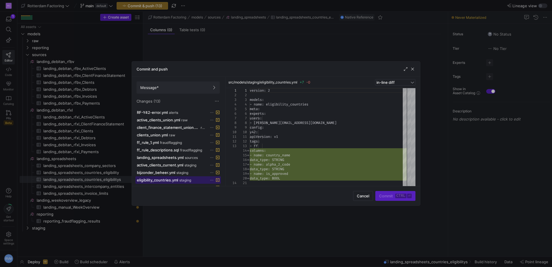
click at [163, 178] on span "eligibility_countries.yml" at bounding box center [157, 180] width 41 height 5
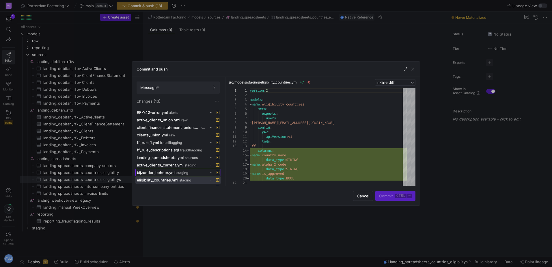
click at [170, 172] on span "bijzonder_beheer.yml" at bounding box center [156, 172] width 38 height 5
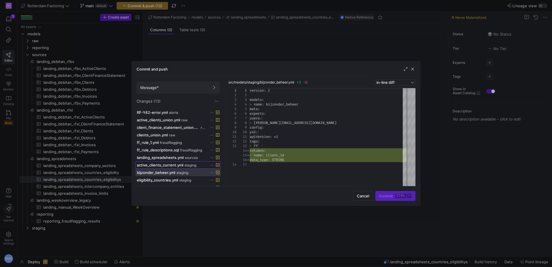
click at [174, 163] on span "active_clients_current.yml" at bounding box center [160, 165] width 46 height 5
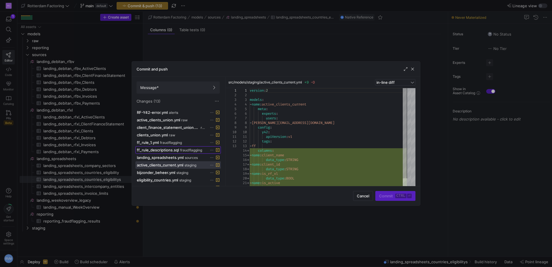
click at [175, 151] on span "ff_rule_descriptions.sql" at bounding box center [158, 150] width 42 height 5
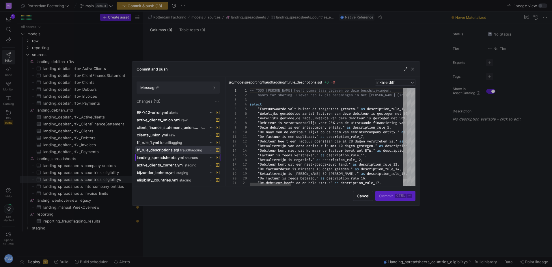
click at [177, 156] on span "landing_spreadsheets.yml" at bounding box center [160, 157] width 47 height 5
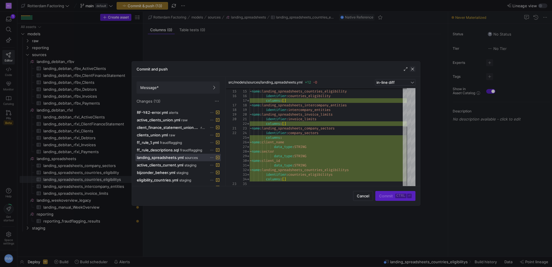
click at [411, 70] on span "button" at bounding box center [413, 69] width 6 height 6
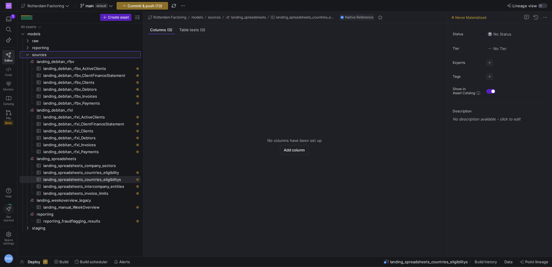
click at [27, 55] on icon "Press SPACE to select this row." at bounding box center [27, 54] width 4 height 3
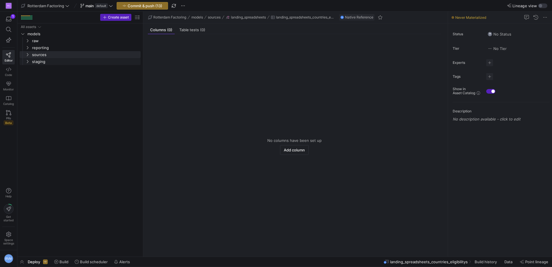
click at [27, 61] on icon "Press SPACE to select this row." at bounding box center [27, 61] width 4 height 3
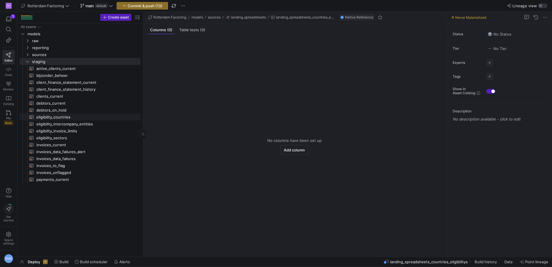
drag, startPoint x: 59, startPoint y: 119, endPoint x: 78, endPoint y: 119, distance: 19.3
click at [59, 119] on span "eligibility_countries​​​​​​​​​​" at bounding box center [85, 117] width 98 height 7
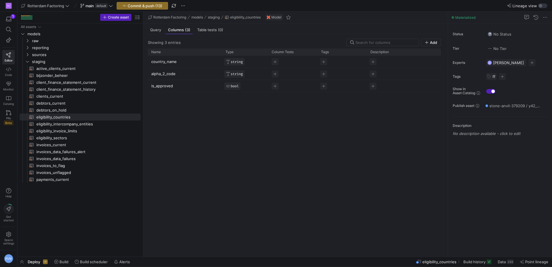
click at [150, 25] on mat-tab-group "Query Columns (3) Table tests (0) Showing 3 entries Add Drag here to set row gr…" at bounding box center [294, 139] width 302 height 233
click at [152, 29] on span "Query" at bounding box center [155, 30] width 11 height 4
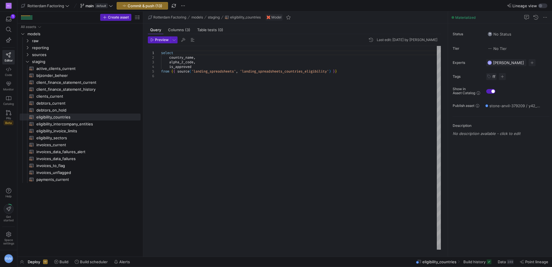
click at [197, 66] on div "select country_name , alpha_2_code , is_approved from { { source ( 'landing_spr…" at bounding box center [301, 148] width 280 height 204
drag, startPoint x: 204, startPoint y: 66, endPoint x: 163, endPoint y: 55, distance: 42.6
click at [163, 55] on div "select country_name , alpha_2_code , is_approved from { { source ( 'landing_spr…" at bounding box center [301, 148] width 280 height 204
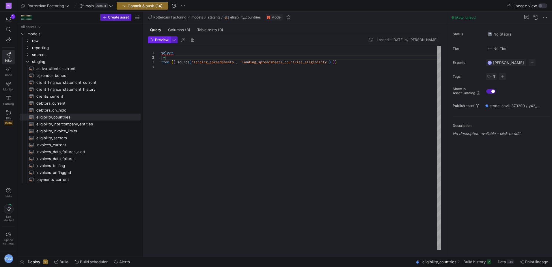
type textarea "select * from {{ source('landing_spreadsheets', 'landing_spreadsheets_countries…"
click at [159, 38] on span "Preview" at bounding box center [162, 40] width 14 height 4
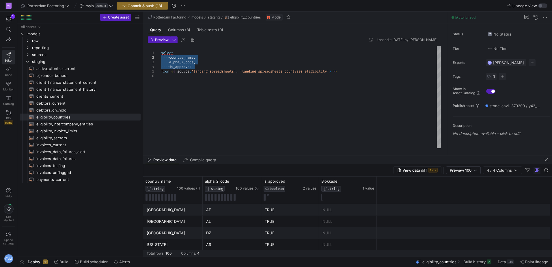
click at [240, 117] on div "select country_name , alpha_2_code , is_approved from { { source ( 'landing_spr…" at bounding box center [301, 97] width 280 height 102
click at [152, 39] on icon "button" at bounding box center [151, 39] width 3 height 3
click at [206, 68] on div "select country_name , alpha_2_code , is_approved from { { source ( 'landing_spr…" at bounding box center [301, 97] width 280 height 102
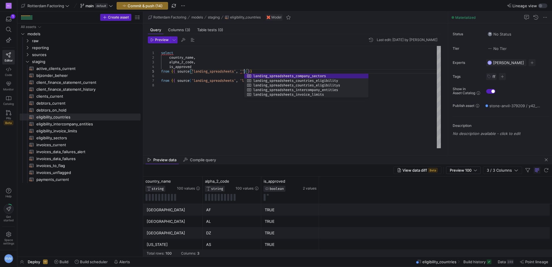
scroll to position [23, 83]
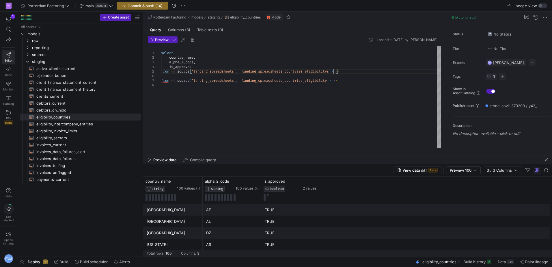
click at [296, 96] on div "select country_name , alpha_2_code , is_approved from { { source ( 'landing_spr…" at bounding box center [301, 97] width 280 height 102
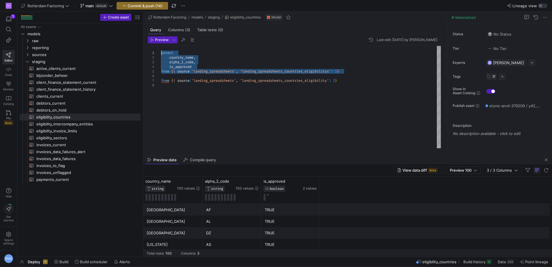
drag, startPoint x: 357, startPoint y: 71, endPoint x: 127, endPoint y: 52, distance: 230.7
click at [161, 52] on div "select country_name , alpha_2_code , is_approved from { { source ( 'landing_spr…" at bounding box center [301, 97] width 280 height 102
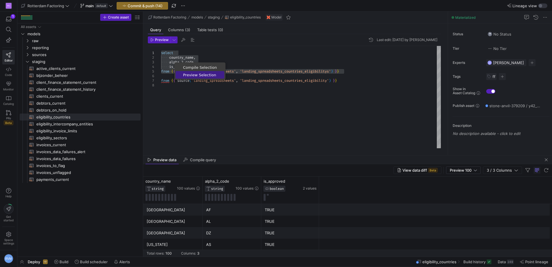
click at [198, 73] on span "Preview Selection" at bounding box center [200, 75] width 49 height 4
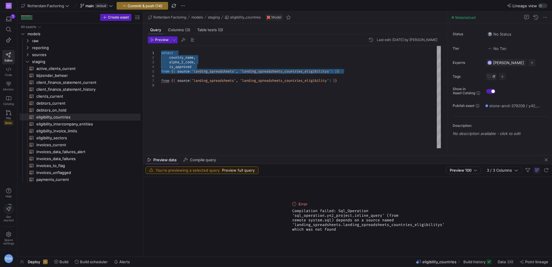
click at [272, 88] on div "select country_name , alpha_2_code , is_approved from { { source ( 'landing_spr…" at bounding box center [301, 97] width 280 height 102
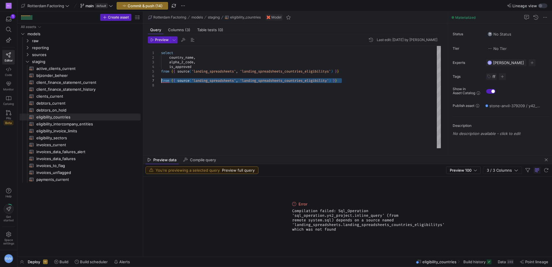
drag, startPoint x: 348, startPoint y: 81, endPoint x: 148, endPoint y: 81, distance: 199.2
click at [161, 81] on div "select country_name , alpha_2_code , is_approved from { { source ( 'landing_spr…" at bounding box center [301, 97] width 280 height 102
type textarea "select country_name, alpha_2_code, is_approved from {{ source('landing_spreadsh…"
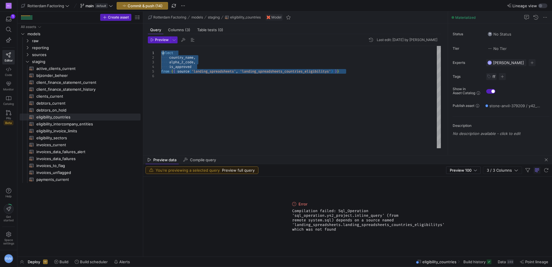
drag, startPoint x: 271, startPoint y: 70, endPoint x: 162, endPoint y: 51, distance: 110.8
click at [163, 52] on div "select country_name , alpha_2_code , is_approved from { { source ( 'landing_spr…" at bounding box center [301, 97] width 280 height 102
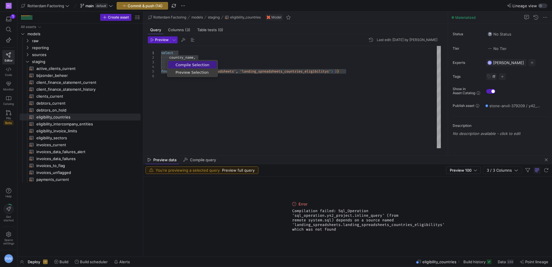
click at [188, 65] on span "Compile Selection" at bounding box center [192, 65] width 49 height 4
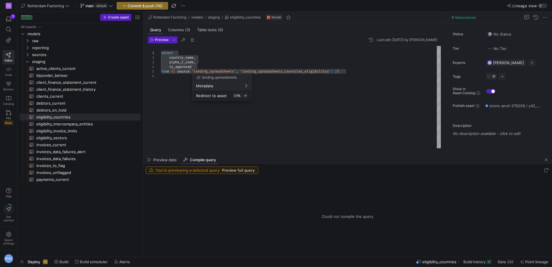
click at [187, 92] on div at bounding box center [276, 133] width 552 height 267
click at [187, 70] on div "select country_name , alpha_2_code , is_approved from { { source ( 'landing_spr…" at bounding box center [301, 97] width 280 height 102
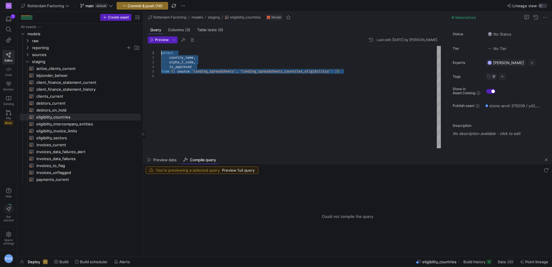
drag, startPoint x: 359, startPoint y: 73, endPoint x: 126, endPoint y: 50, distance: 234.7
click at [161, 50] on div "select country_name , alpha_2_code , is_approved from { { source ( 'landing_spr…" at bounding box center [301, 97] width 280 height 102
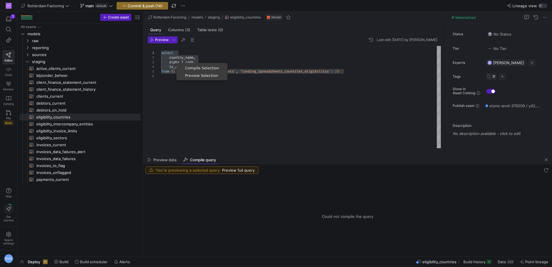
click at [199, 77] on span "Preview Selection" at bounding box center [202, 76] width 49 height 4
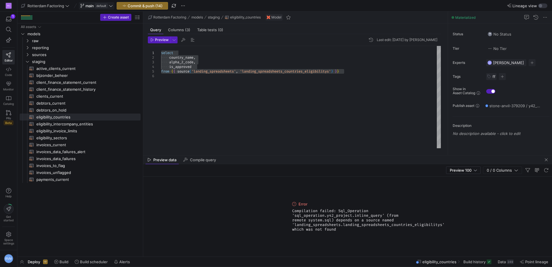
click at [113, 5] on icon at bounding box center [111, 6] width 4 height 4
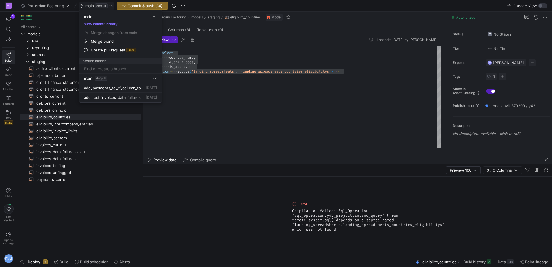
click at [236, 111] on div at bounding box center [276, 133] width 552 height 267
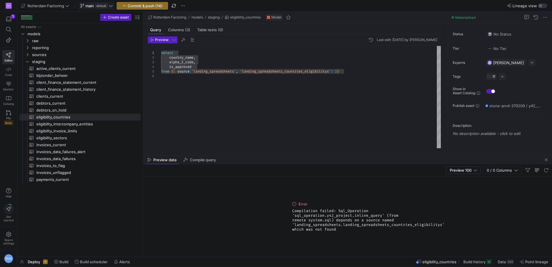
click at [109, 5] on icon at bounding box center [111, 6] width 4 height 4
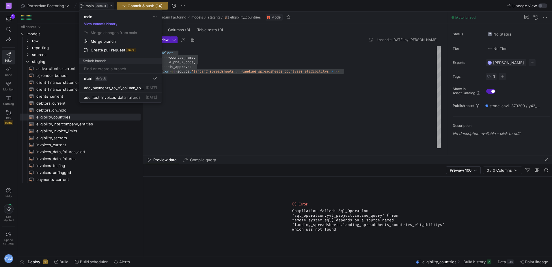
click at [208, 123] on div at bounding box center [276, 133] width 552 height 267
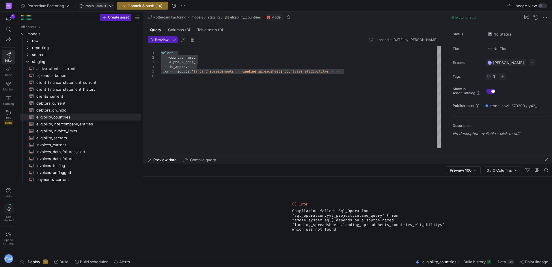
click at [111, 6] on icon at bounding box center [111, 6] width 4 height 4
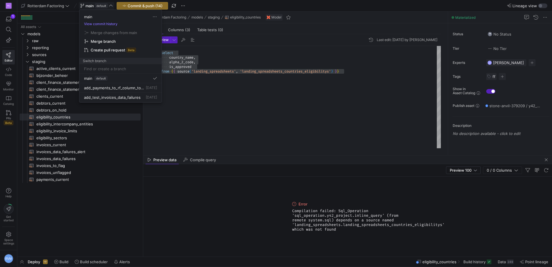
click at [111, 6] on div at bounding box center [276, 133] width 552 height 267
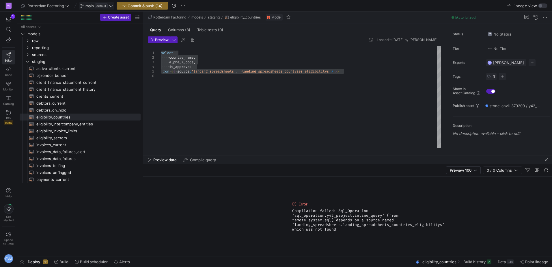
click at [111, 6] on icon at bounding box center [111, 6] width 4 height 4
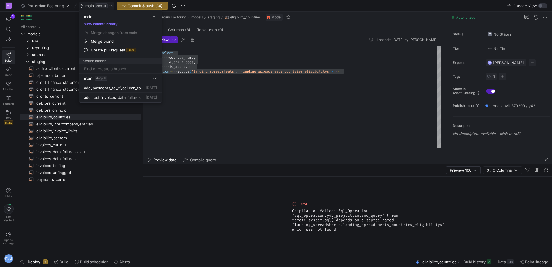
click at [205, 107] on div at bounding box center [276, 133] width 552 height 267
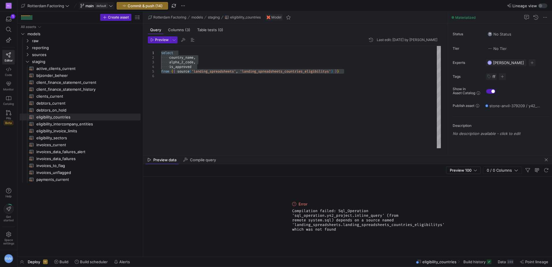
drag, startPoint x: 217, startPoint y: 136, endPoint x: 221, endPoint y: 133, distance: 4.3
click at [217, 136] on div "select country_name , alpha_2_code , is_approved from { { source ( 'landing_spr…" at bounding box center [301, 97] width 280 height 102
click at [163, 42] on span "button" at bounding box center [159, 40] width 22 height 6
click at [331, 72] on div "select country_name , alpha_2_code , is_approved from { { source ( 'landing_spr…" at bounding box center [301, 97] width 280 height 102
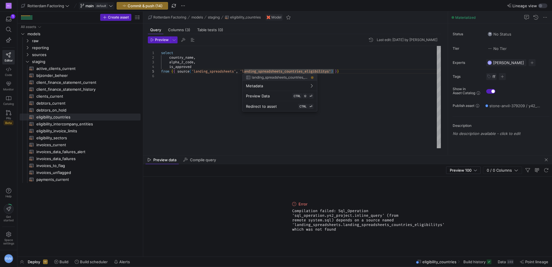
click at [334, 75] on div at bounding box center [276, 133] width 552 height 267
click at [332, 70] on div at bounding box center [276, 133] width 552 height 267
click at [331, 70] on div "select country_name , alpha_2_code , is_approved from { { source ( 'landing_spr…" at bounding box center [301, 97] width 280 height 102
click at [160, 41] on span "Preview" at bounding box center [162, 40] width 14 height 4
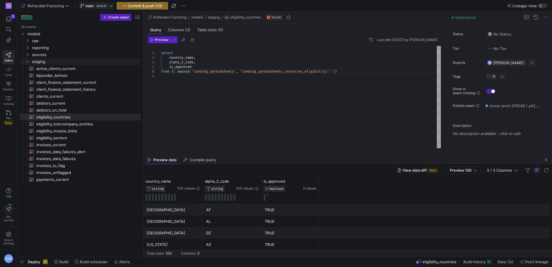
click at [28, 62] on icon "Press SPACE to select this row." at bounding box center [27, 61] width 4 height 3
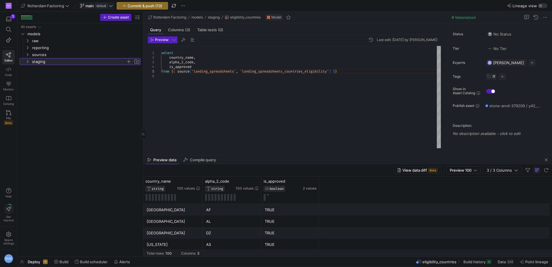
click at [25, 62] on y42-icon at bounding box center [27, 61] width 5 height 5
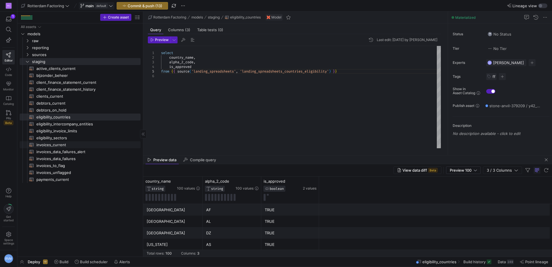
click at [58, 137] on span "eligibility_sectors​​​​​​​​​​" at bounding box center [85, 138] width 98 height 7
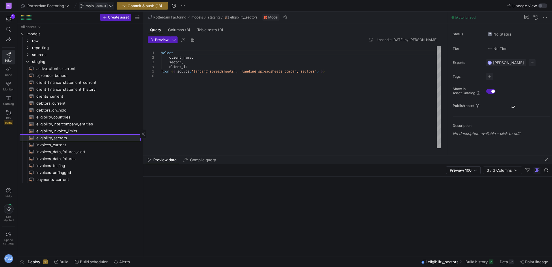
scroll to position [23, 168]
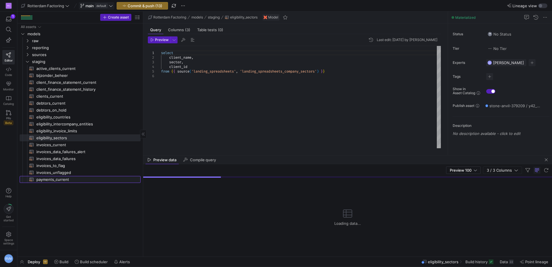
click at [57, 178] on span "payments_current​​​​​​​​​​" at bounding box center [85, 179] width 98 height 7
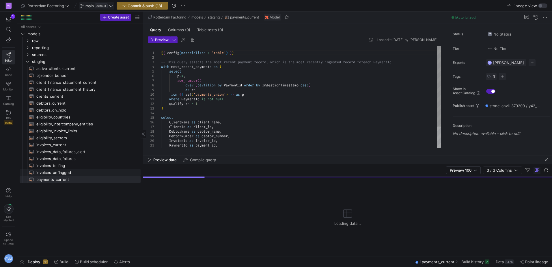
click at [61, 171] on span "invoices_unflagged​​​​​​​​​​" at bounding box center [85, 172] width 98 height 7
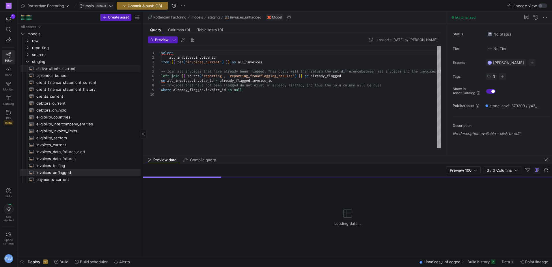
click at [51, 69] on span "active_clients_current​​​​​​​​​​" at bounding box center [85, 68] width 98 height 7
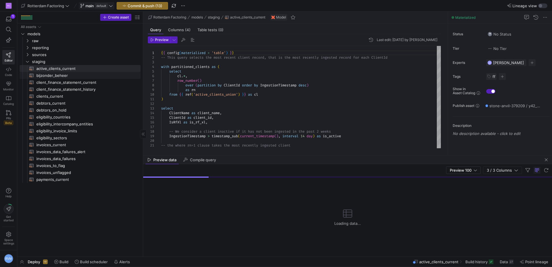
click at [48, 77] on span "bijzonder_beheer​​​​​​​​​​" at bounding box center [85, 75] width 98 height 7
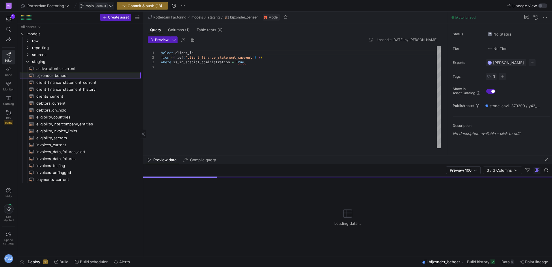
click at [53, 73] on span "bijzonder_beheer​​​​​​​​​​" at bounding box center [85, 75] width 98 height 7
click at [55, 70] on span "active_clients_current​​​​​​​​​​" at bounding box center [85, 68] width 98 height 7
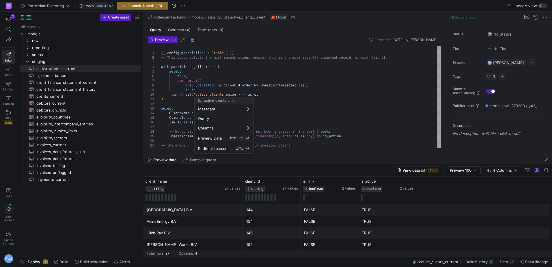
click at [196, 71] on div at bounding box center [276, 133] width 552 height 267
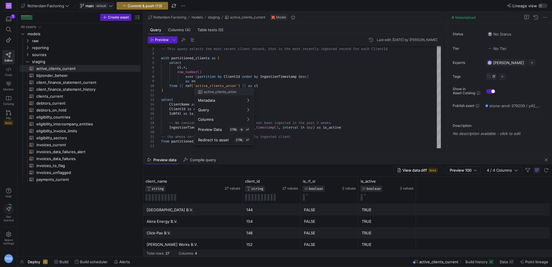
click at [69, 83] on div at bounding box center [276, 133] width 552 height 267
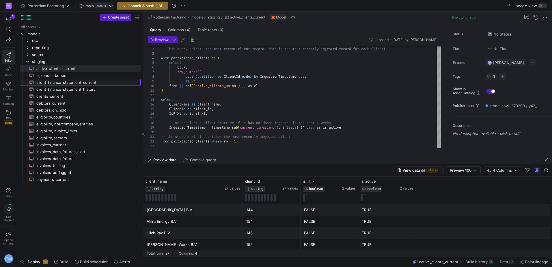
click at [63, 83] on span "client_finance_statement_current​​​​​​​​​​" at bounding box center [85, 82] width 98 height 7
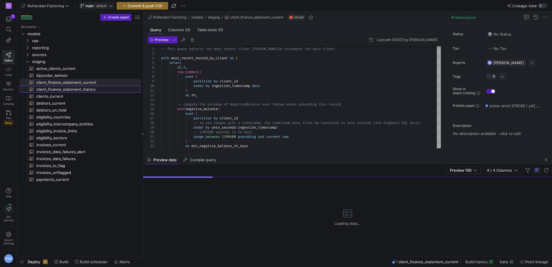
click at [64, 90] on span "client_finance_statement_history​​​​​​​​​​" at bounding box center [85, 89] width 98 height 7
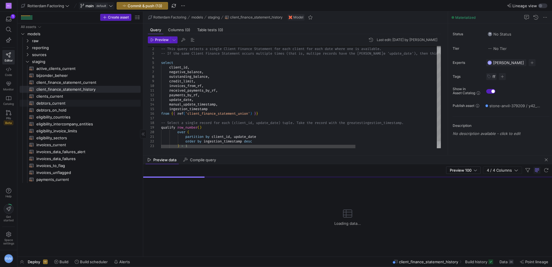
click at [51, 100] on span "debtors_current​​​​​​​​​​" at bounding box center [85, 103] width 98 height 7
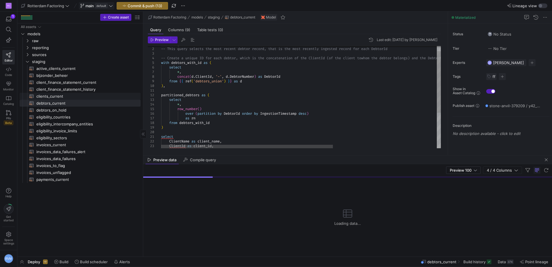
click at [55, 95] on span "clients_current​​​​​​​​​​" at bounding box center [85, 96] width 98 height 7
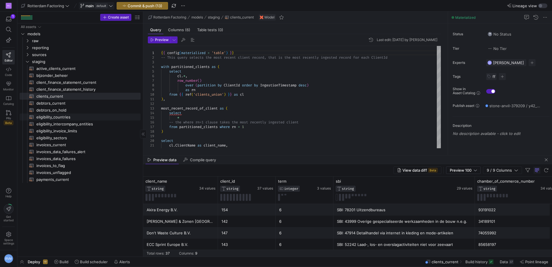
click at [62, 117] on span "eligibility_countries​​​​​​​​​​" at bounding box center [85, 117] width 98 height 7
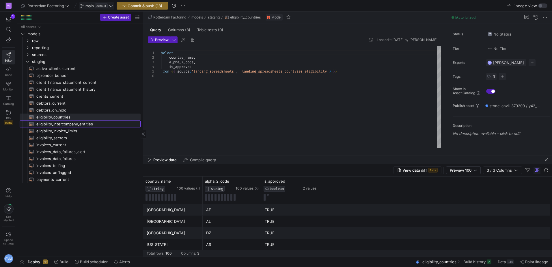
click at [65, 122] on span "eligibility_intercompany_entities​​​​​​​​​​" at bounding box center [85, 124] width 98 height 7
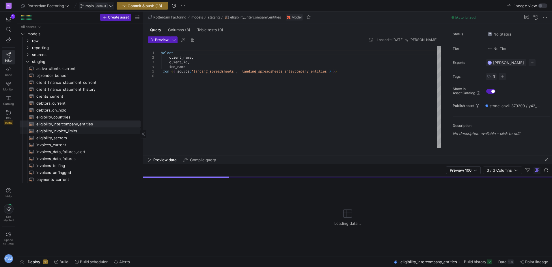
click at [58, 130] on span "eligibility_invoice_limits​​​​​​​​​​" at bounding box center [85, 131] width 98 height 7
click at [56, 138] on span "eligibility_sectors​​​​​​​​​​" at bounding box center [85, 138] width 98 height 7
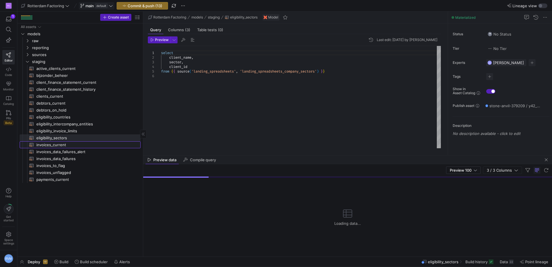
click at [56, 147] on span "invoices_current​​​​​​​​​​" at bounding box center [85, 144] width 98 height 7
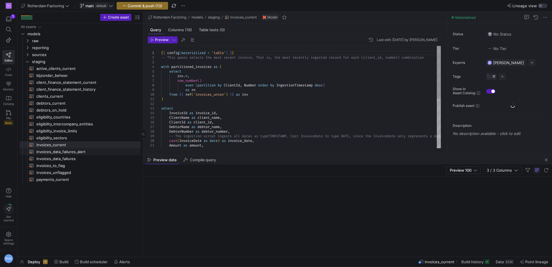
click at [56, 152] on span "invoices_data_failures_alert​​​​​​​​​​" at bounding box center [85, 151] width 98 height 7
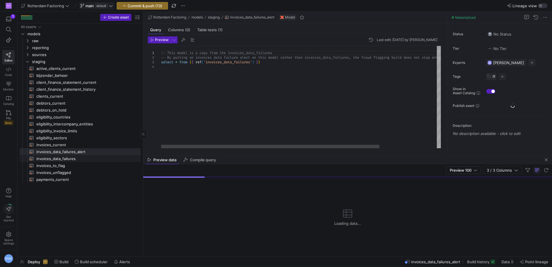
click at [55, 158] on span "invoices_data_failures​​​​​​​​​​" at bounding box center [85, 158] width 98 height 7
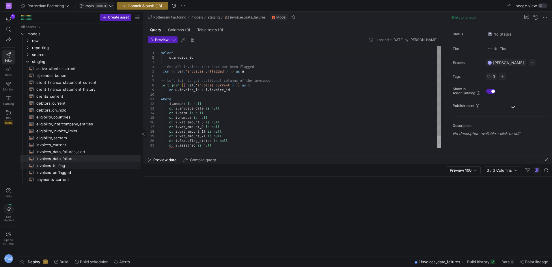
click at [55, 167] on span "invoices_to_flag​​​​​​​​​​" at bounding box center [85, 165] width 98 height 7
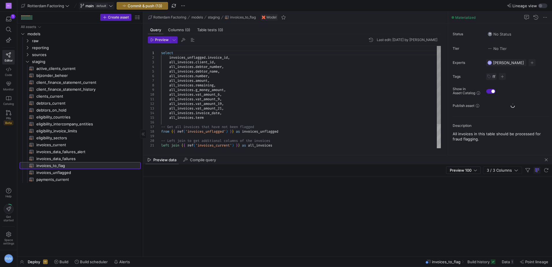
scroll to position [18, 70]
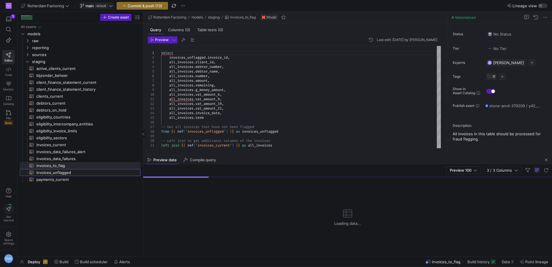
click at [57, 174] on span "invoices_unflagged​​​​​​​​​​" at bounding box center [85, 172] width 98 height 7
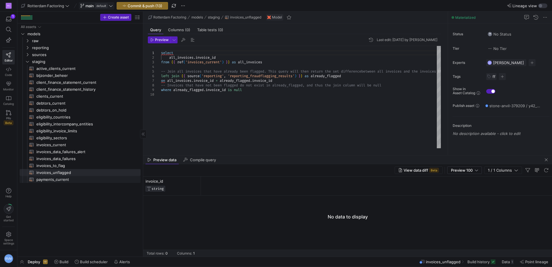
click at [53, 179] on span "payments_current​​​​​​​​​​" at bounding box center [85, 179] width 98 height 7
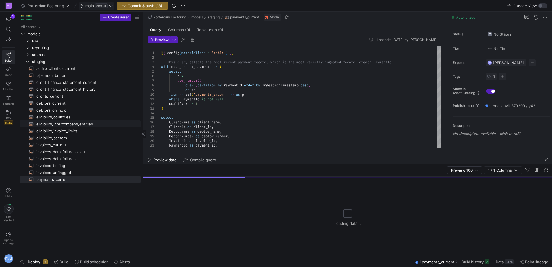
click at [76, 124] on span "eligibility_intercompany_entities​​​​​​​​​​" at bounding box center [85, 124] width 98 height 7
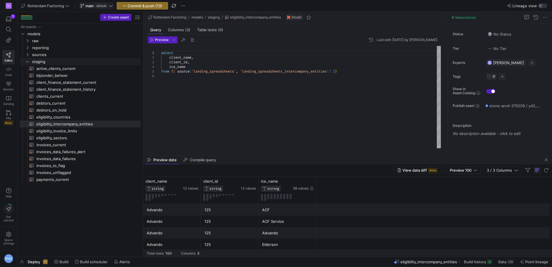
click at [27, 62] on icon "Press SPACE to select this row." at bounding box center [27, 61] width 4 height 3
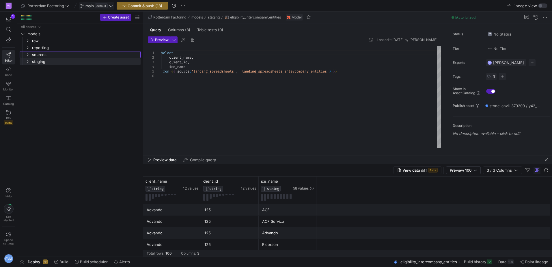
click at [27, 54] on icon "Press SPACE to select this row." at bounding box center [27, 54] width 4 height 3
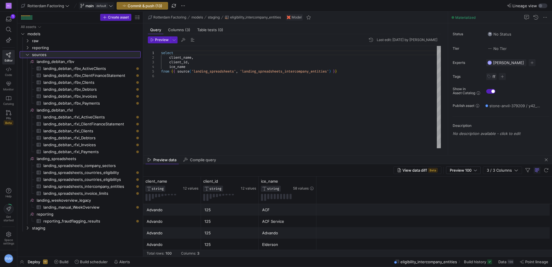
click at [27, 54] on icon at bounding box center [27, 54] width 4 height 3
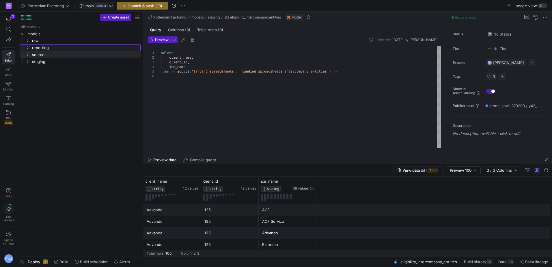
click at [27, 47] on icon "Press SPACE to select this row." at bounding box center [27, 47] width 4 height 3
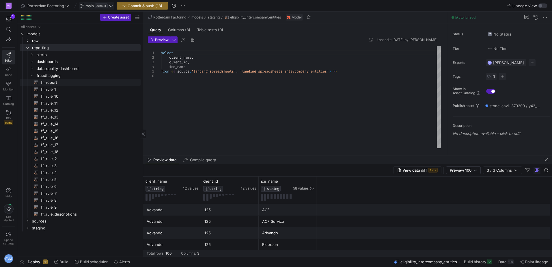
click at [50, 81] on span "ff_report​​​​​​​​​​" at bounding box center [87, 82] width 93 height 7
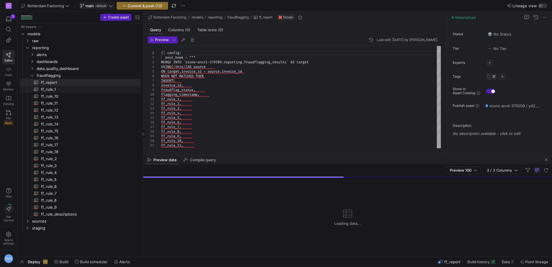
click at [64, 87] on span "ff_rule_1​​​​​​​​​​" at bounding box center [87, 89] width 93 height 7
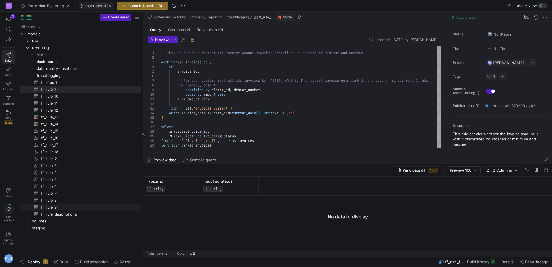
click at [52, 204] on span "ff_rule_9​​​​​​​​​​" at bounding box center [87, 207] width 93 height 7
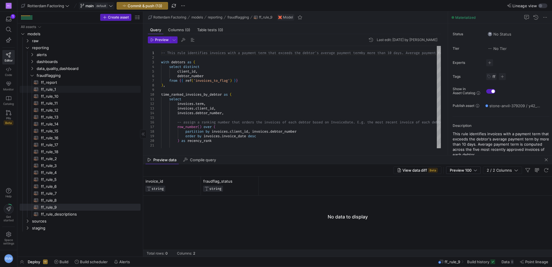
click at [44, 87] on span "ff_rule_1​​​​​​​​​​" at bounding box center [87, 89] width 93 height 7
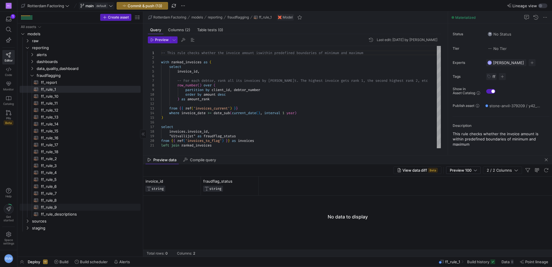
click at [51, 208] on span "ff_rule_9​​​​​​​​​​" at bounding box center [87, 207] width 93 height 7
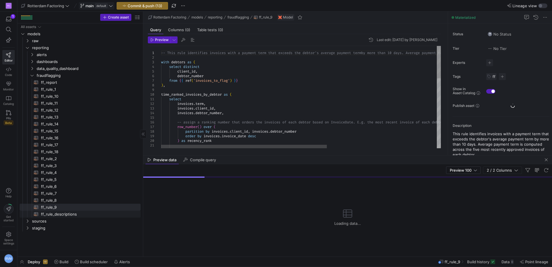
click at [57, 215] on span "ff_rule_descriptions​​​​​​​​​​" at bounding box center [87, 214] width 93 height 7
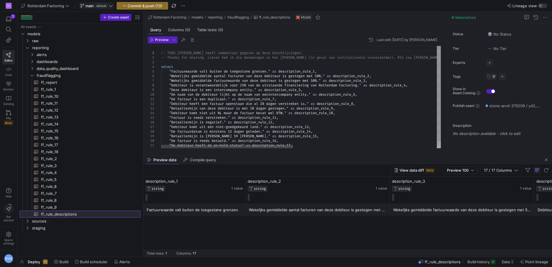
drag, startPoint x: 162, startPoint y: 67, endPoint x: 165, endPoint y: 69, distance: 4.1
click at [164, 69] on div "1 2 3 4 5 6 7 8 9 10 11 12 13 14 15 16 17 18 19 20 21 22 -- TODO [PERSON_NAME] …" at bounding box center [294, 97] width 293 height 102
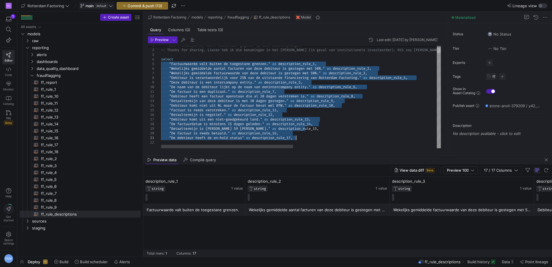
drag, startPoint x: 211, startPoint y: 98, endPoint x: 316, endPoint y: 139, distance: 112.7
click at [316, 139] on div "-- TODO [PERSON_NAME] heeft commentaar gegeven op deze be schrijvingen: -- Than…" at bounding box center [453, 93] width 584 height 110
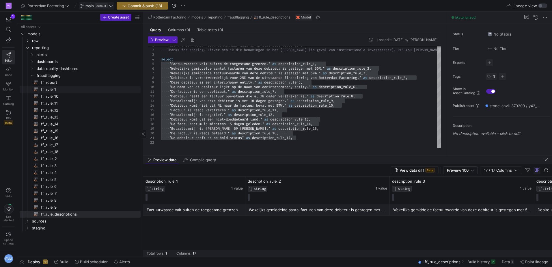
click at [52, 87] on span "ff_rule_1​​​​​​​​​​" at bounding box center [87, 89] width 93 height 7
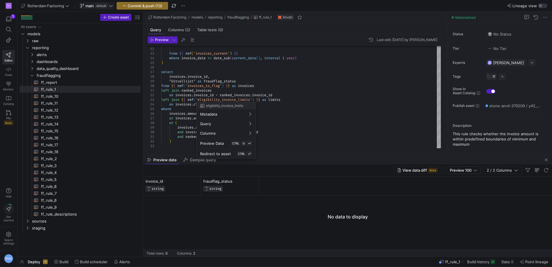
click at [245, 81] on div at bounding box center [276, 133] width 552 height 267
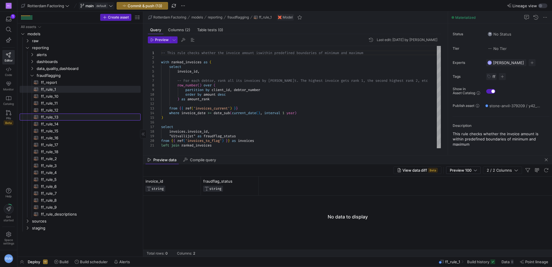
click at [53, 115] on span "ff_rule_13​​​​​​​​​​" at bounding box center [87, 117] width 93 height 7
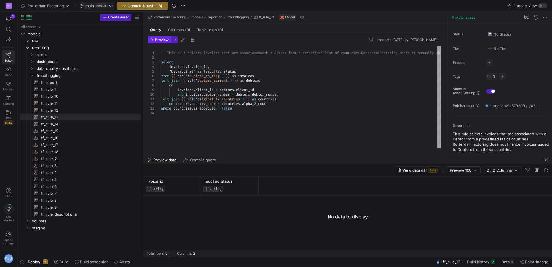
click at [157, 42] on span "Preview" at bounding box center [162, 40] width 14 height 4
click at [273, 73] on div at bounding box center [276, 133] width 552 height 267
click at [289, 66] on div at bounding box center [276, 133] width 552 height 267
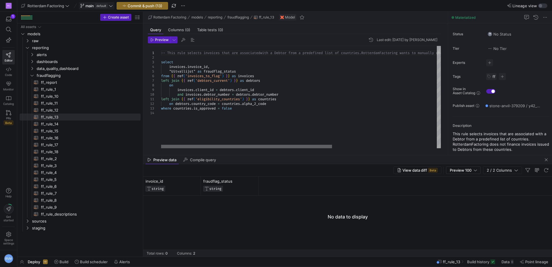
click at [161, 148] on div at bounding box center [246, 146] width 171 height 3
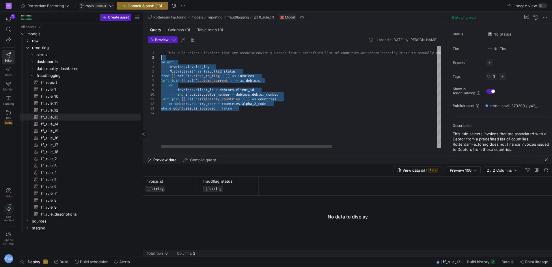
drag, startPoint x: 243, startPoint y: 111, endPoint x: 137, endPoint y: 58, distance: 118.2
click at [161, 57] on div "-- This rule selects invoices that are associated with a Debtor from a predefin…" at bounding box center [386, 97] width 451 height 102
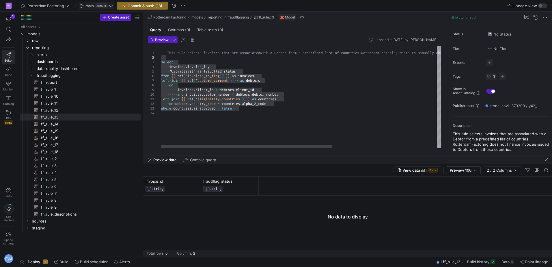
click at [205, 121] on div "-- This rule selects invoices that are associated with a Debtor from a predefin…" at bounding box center [386, 97] width 451 height 102
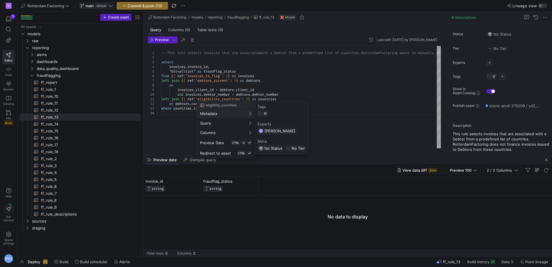
click at [158, 128] on div at bounding box center [276, 133] width 552 height 267
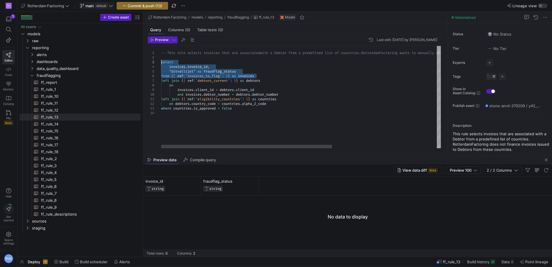
drag, startPoint x: 261, startPoint y: 75, endPoint x: 159, endPoint y: 61, distance: 102.9
click at [161, 61] on div "-- This rule selects invoices that are associated with a Debtor from a predefin…" at bounding box center [386, 97] width 451 height 102
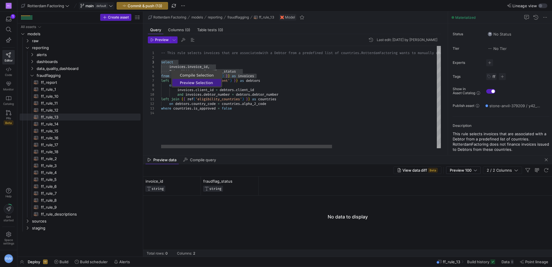
click at [195, 81] on span "Preview Selection" at bounding box center [196, 83] width 49 height 4
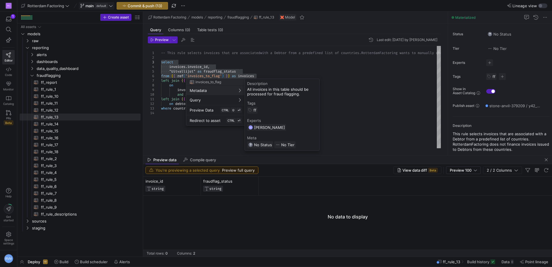
click at [169, 67] on div at bounding box center [276, 133] width 552 height 267
click at [286, 83] on div at bounding box center [276, 133] width 552 height 267
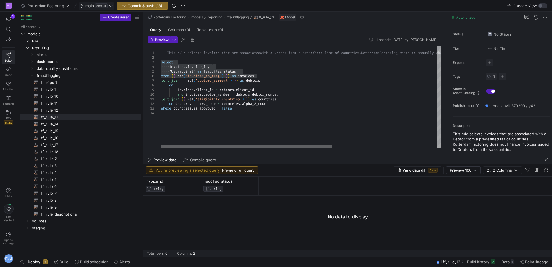
click at [221, 148] on div at bounding box center [246, 146] width 171 height 3
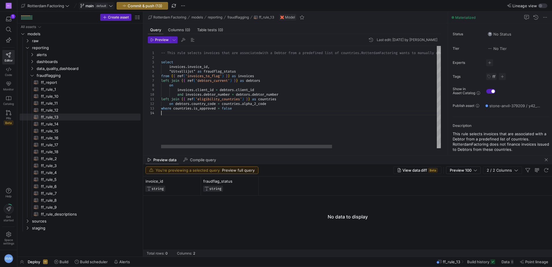
click at [247, 111] on div "-- This rule selects invoices that are associated with a Debtor from a predefin…" at bounding box center [386, 97] width 451 height 102
click at [53, 125] on span "ff_rule_14​​​​​​​​​​" at bounding box center [87, 124] width 93 height 7
type textarea "-- This rule flags invoices with an invoice date that is at least 15 days in th…"
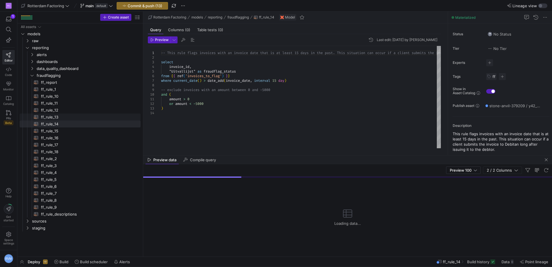
scroll to position [18, 0]
click at [53, 146] on span "ff_rule_17​​​​​​​​​​" at bounding box center [87, 144] width 93 height 7
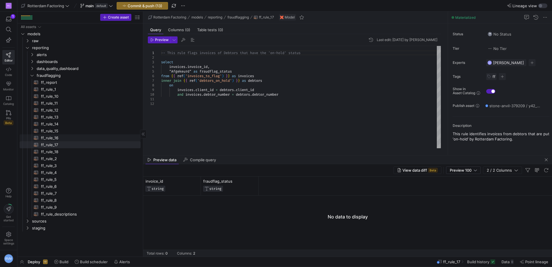
click at [50, 139] on span "ff_rule_16​​​​​​​​​​" at bounding box center [87, 138] width 93 height 7
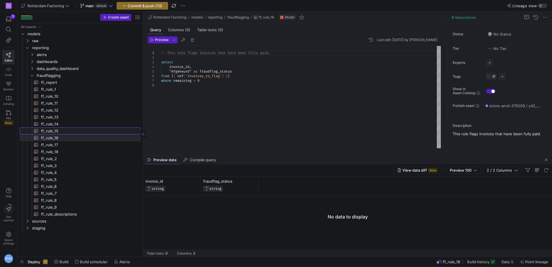
click at [59, 128] on span "ff_rule_15​​​​​​​​​​" at bounding box center [87, 131] width 93 height 7
click at [58, 121] on span "ff_rule_14​​​​​​​​​​" at bounding box center [87, 124] width 93 height 7
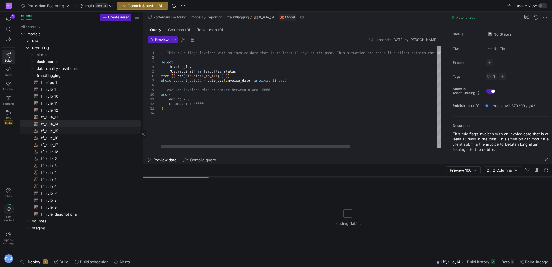
click at [57, 128] on span "ff_rule_15​​​​​​​​​​" at bounding box center [87, 131] width 93 height 7
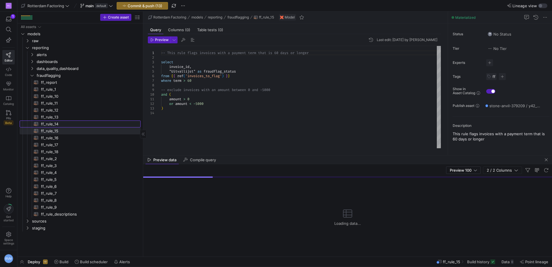
click at [56, 121] on span "ff_rule_14​​​​​​​​​​" at bounding box center [87, 124] width 93 height 7
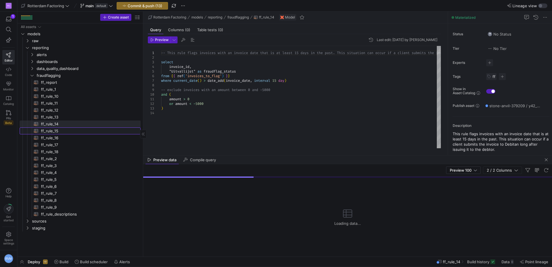
click at [62, 128] on span "ff_rule_15​​​​​​​​​​" at bounding box center [87, 131] width 93 height 7
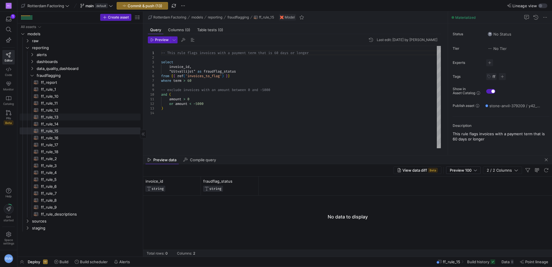
click at [57, 115] on span "ff_rule_13​​​​​​​​​​" at bounding box center [87, 117] width 93 height 7
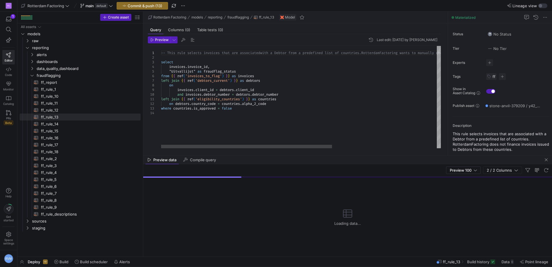
type textarea "left join {{ ref('eligibility_countries') }} as countries on [DOMAIN_NAME]_code…"
click at [246, 110] on div "-- This rule selects invoices that are associated with a Debtor from a predefin…" at bounding box center [386, 97] width 451 height 102
click at [180, 109] on div "-- This rule selects invoices that are associated with a Debtor from a predefin…" at bounding box center [386, 97] width 451 height 102
click at [179, 116] on div "-- This rule selects invoices that are associated with a Debtor from a predefin…" at bounding box center [386, 97] width 451 height 102
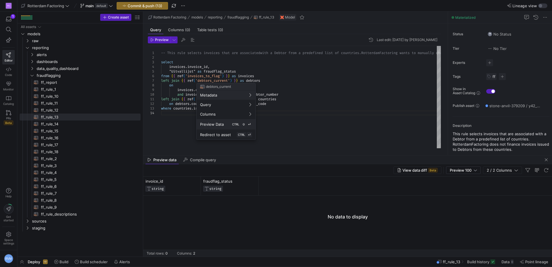
click at [220, 124] on span "Preview Data" at bounding box center [212, 124] width 24 height 5
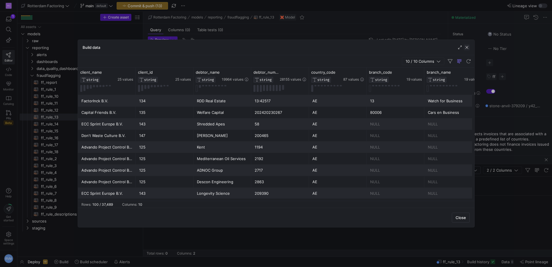
click at [469, 46] on span "button" at bounding box center [467, 47] width 6 height 6
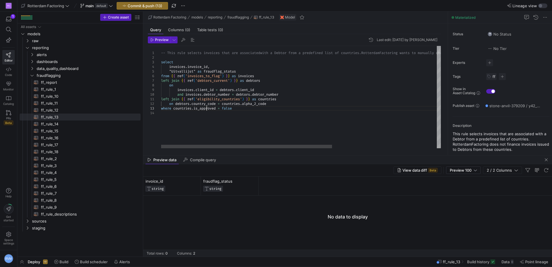
click at [208, 110] on div "-- This rule selects invoices that are associated with a Debtor from a predefin…" at bounding box center [386, 97] width 451 height 102
click at [250, 112] on div "-- This rule selects invoices that are associated with a Debtor from a predefin…" at bounding box center [386, 97] width 451 height 102
click at [241, 108] on div "-- This rule selects invoices that are associated with a Debtor from a predefin…" at bounding box center [386, 97] width 451 height 102
click at [217, 80] on div at bounding box center [276, 133] width 552 height 267
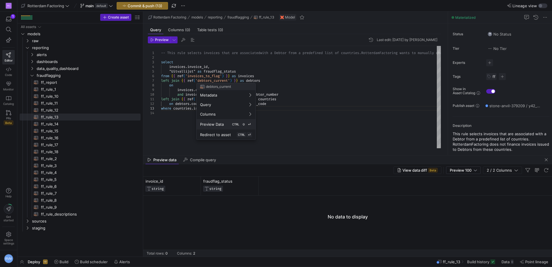
click at [220, 123] on span "Preview Data" at bounding box center [212, 124] width 24 height 5
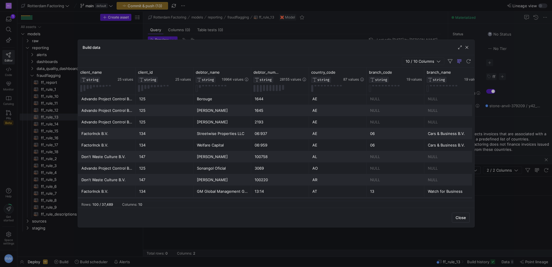
scroll to position [0, 0]
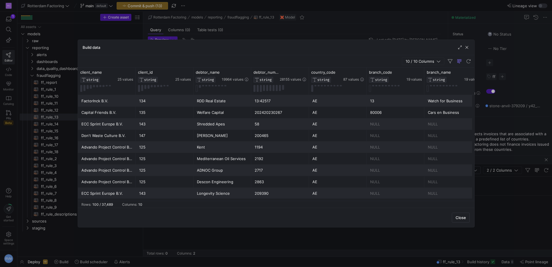
click at [467, 47] on span "button" at bounding box center [467, 47] width 6 height 6
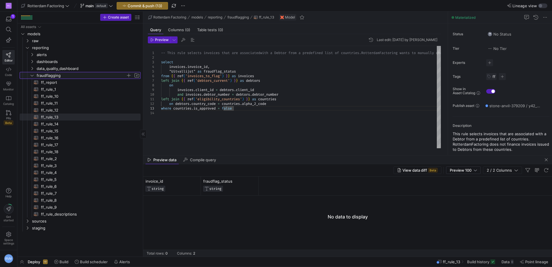
click at [33, 76] on icon "Press SPACE to select this row." at bounding box center [32, 75] width 4 height 3
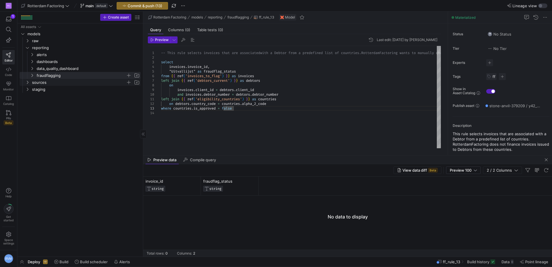
click at [29, 83] on y42-icon "Press SPACE to select this row." at bounding box center [27, 82] width 5 height 5
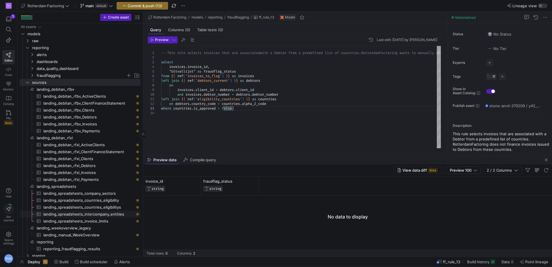
click at [103, 213] on span "landing_spreadsheets_intercompany_entities​​​​​​​​​" at bounding box center [88, 214] width 91 height 7
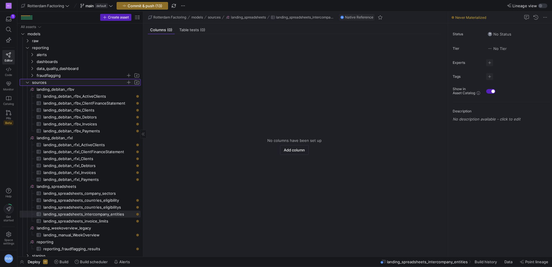
click at [29, 83] on icon "Press SPACE to select this row." at bounding box center [27, 82] width 4 height 3
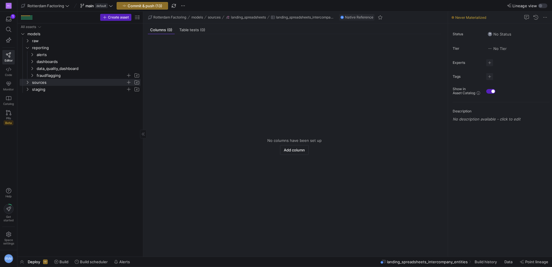
click at [28, 91] on y42-icon "Press SPACE to select this row." at bounding box center [27, 89] width 5 height 5
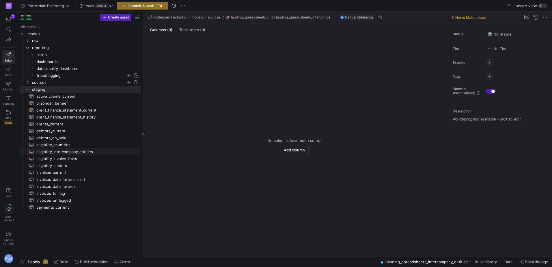
click at [68, 151] on span "eligibility_intercompany_entities​​​​​​​​​​" at bounding box center [85, 151] width 98 height 7
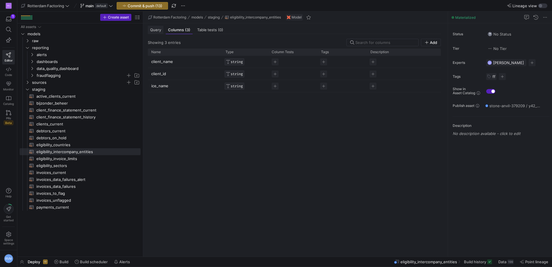
click at [157, 28] on span "Query" at bounding box center [155, 30] width 11 height 4
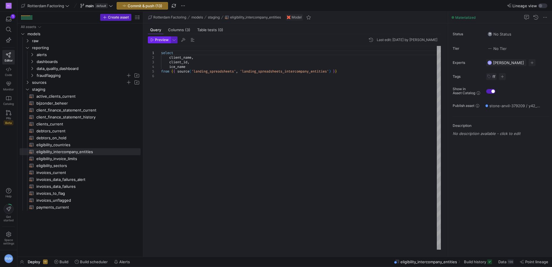
click at [153, 40] on icon "button" at bounding box center [151, 39] width 3 height 3
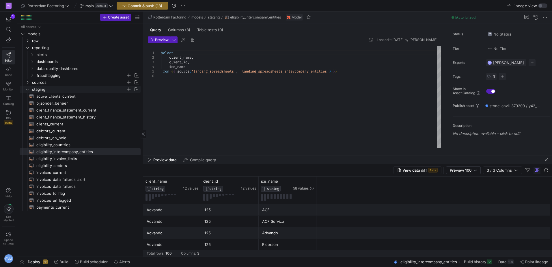
click at [28, 89] on icon "Press SPACE to select this row." at bounding box center [27, 88] width 4 height 3
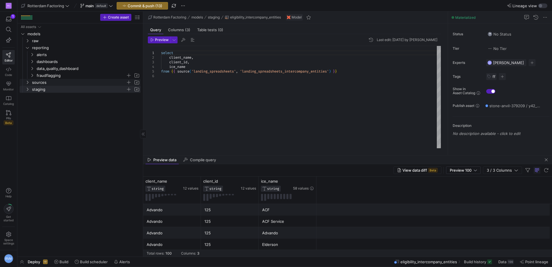
click at [27, 82] on icon "Press SPACE to select this row." at bounding box center [27, 82] width 4 height 3
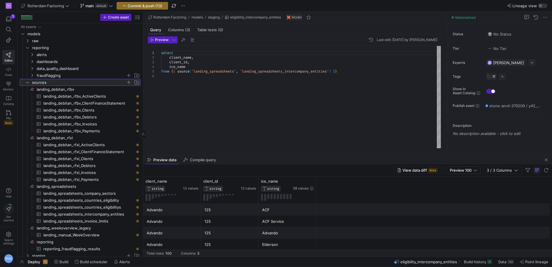
click at [25, 82] on y42-icon at bounding box center [27, 82] width 5 height 5
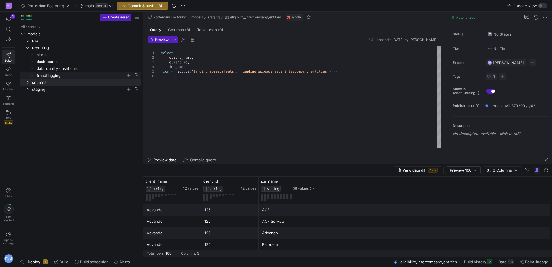
click at [32, 75] on icon "Press SPACE to select this row." at bounding box center [32, 75] width 4 height 3
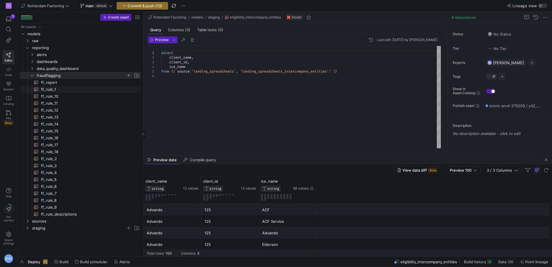
click at [52, 89] on span "ff_rule_1​​​​​​​​​​" at bounding box center [87, 89] width 93 height 7
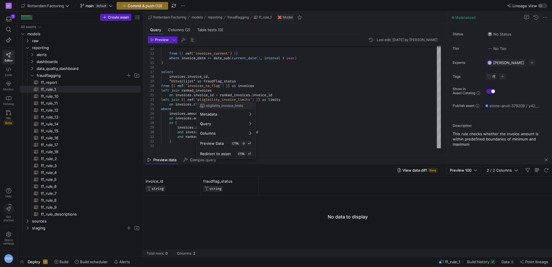
click at [54, 206] on div at bounding box center [276, 133] width 552 height 267
click at [54, 206] on span "ff_rule_9​​​​​​​​​​" at bounding box center [87, 207] width 93 height 7
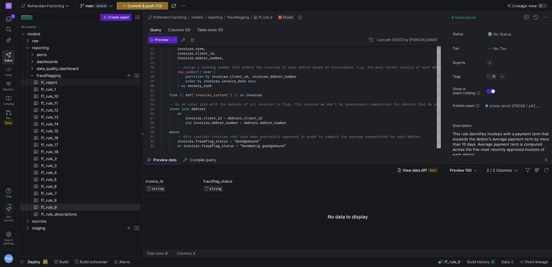
click at [58, 83] on span "ff_report​​​​​​​​​​" at bounding box center [87, 82] width 93 height 7
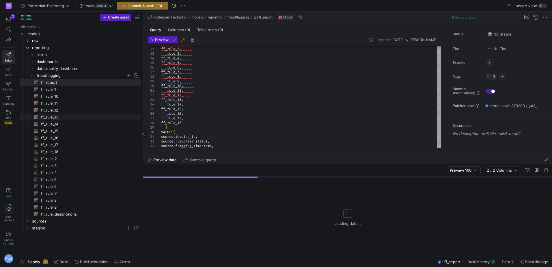
click at [58, 116] on span "ff_rule_13​​​​​​​​​​" at bounding box center [87, 117] width 93 height 7
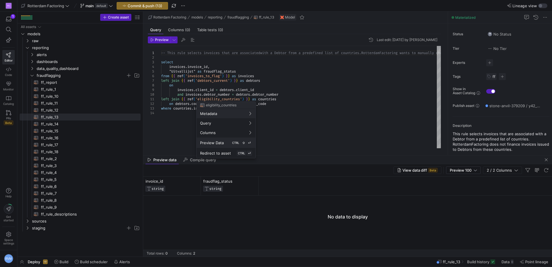
click at [224, 141] on div "Preview Data CTRL ⇧ ⏎" at bounding box center [226, 142] width 52 height 5
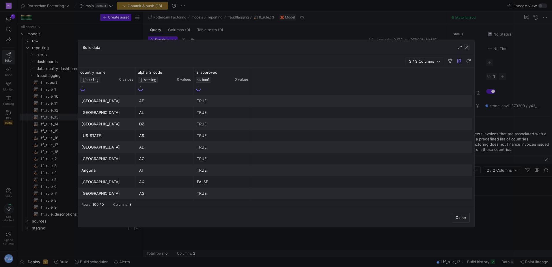
click at [464, 47] on span "button" at bounding box center [467, 47] width 6 height 6
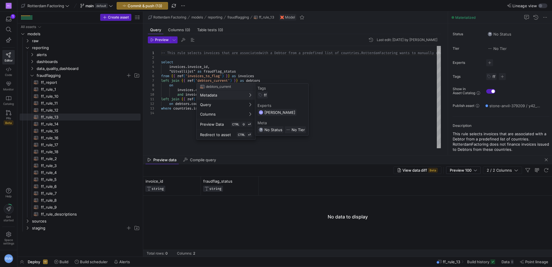
click at [205, 74] on div at bounding box center [276, 133] width 552 height 267
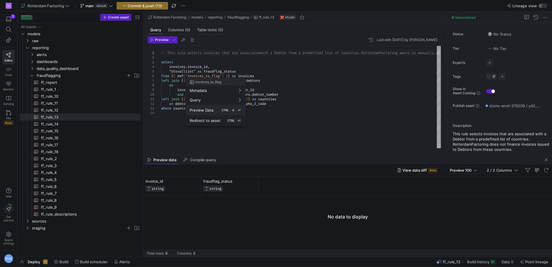
click at [212, 112] on div "Preview Data CTRL ⇧ ⏎" at bounding box center [216, 109] width 52 height 5
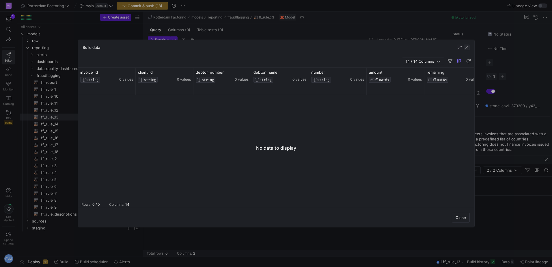
click at [467, 46] on span "button" at bounding box center [467, 47] width 6 height 6
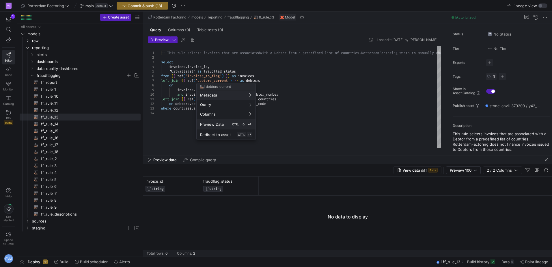
click at [229, 122] on div "Preview Data CTRL ⇧ ⏎" at bounding box center [226, 124] width 52 height 5
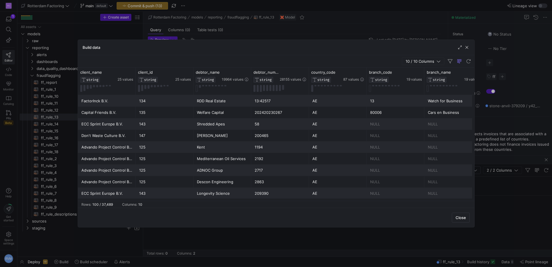
click at [438, 63] on icon "button" at bounding box center [439, 61] width 4 height 4
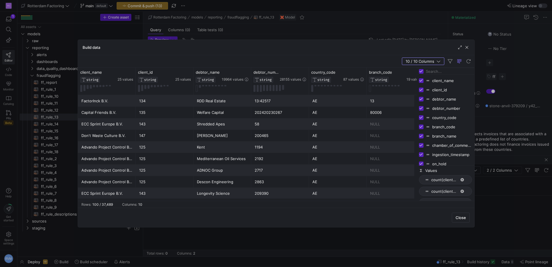
click at [350, 45] on div "Build data" at bounding box center [276, 47] width 396 height 15
click at [111, 148] on div "Advando Project Control B.V." at bounding box center [106, 146] width 51 height 11
click at [470, 47] on div "Build data" at bounding box center [276, 47] width 396 height 15
click at [465, 48] on span "button" at bounding box center [467, 47] width 6 height 6
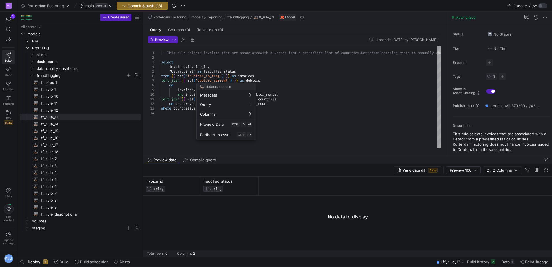
drag, startPoint x: 233, startPoint y: 81, endPoint x: 204, endPoint y: 82, distance: 29.2
click at [204, 82] on div at bounding box center [276, 133] width 552 height 267
click at [253, 79] on div at bounding box center [276, 133] width 552 height 267
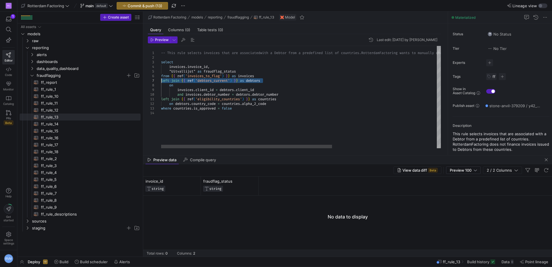
drag, startPoint x: 265, startPoint y: 81, endPoint x: 156, endPoint y: 83, distance: 108.9
click at [161, 83] on div "-- This rule selects invoices that are associated with a Debtor from a predefin…" at bounding box center [386, 97] width 451 height 102
click at [213, 86] on div "-- This rule selects invoices that are associated with a Debtor from a predefin…" at bounding box center [386, 97] width 451 height 102
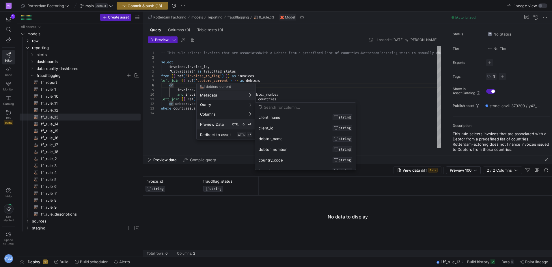
click at [220, 123] on span "Preview Data" at bounding box center [212, 124] width 24 height 5
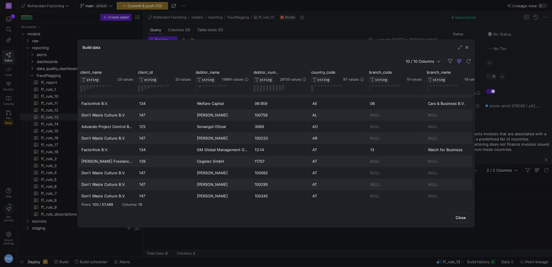
scroll to position [144, 0]
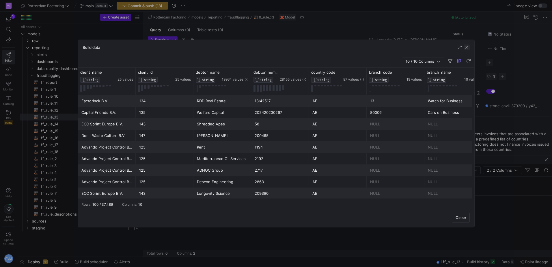
click at [467, 49] on span "button" at bounding box center [467, 47] width 6 height 6
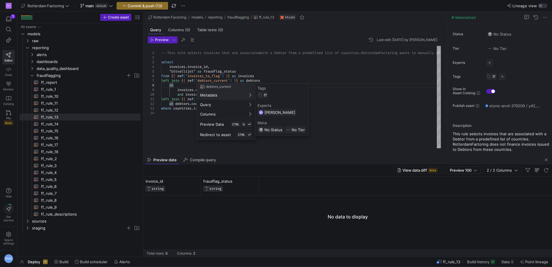
click at [209, 75] on div at bounding box center [276, 133] width 552 height 267
click at [226, 123] on div "Preview Data CTRL ⇧ ⏎" at bounding box center [226, 124] width 52 height 5
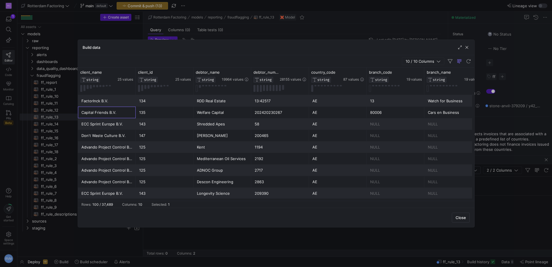
drag, startPoint x: 118, startPoint y: 111, endPoint x: 85, endPoint y: 111, distance: 33.5
click at [85, 112] on div "Capital Friends B.V." at bounding box center [106, 112] width 51 height 11
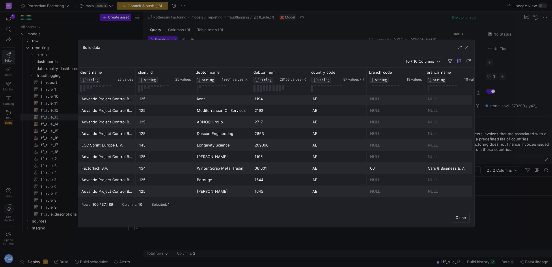
scroll to position [0, 0]
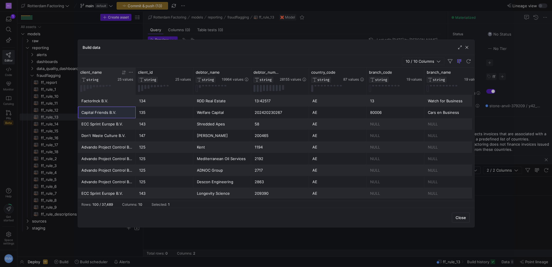
click at [126, 73] on icon at bounding box center [124, 72] width 5 height 5
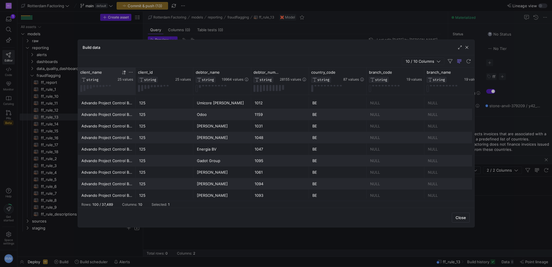
scroll to position [1050, 0]
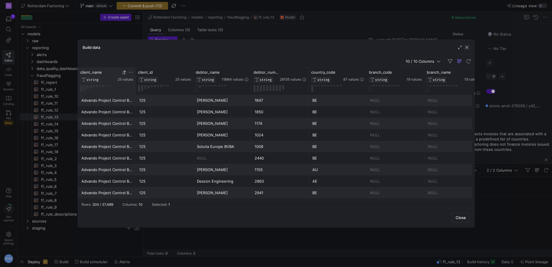
click at [466, 46] on span "button" at bounding box center [467, 47] width 6 height 6
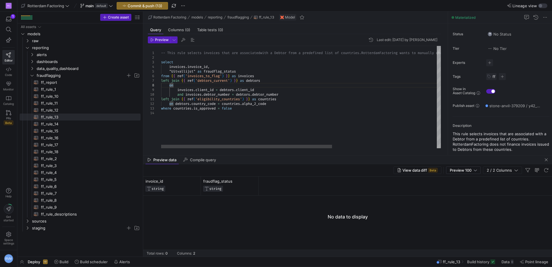
click at [271, 114] on div "-- This rule selects invoices that are associated with a Debtor from a predefin…" at bounding box center [386, 97] width 451 height 102
drag, startPoint x: 209, startPoint y: 66, endPoint x: 170, endPoint y: 66, distance: 39.0
click at [170, 66] on div "-- This rule selects invoices that are associated with a Debtor from a predefin…" at bounding box center [386, 97] width 451 height 102
click at [206, 124] on div "-- This rule selects invoices that are associated with a Debtor from a predefin…" at bounding box center [386, 97] width 451 height 102
drag, startPoint x: 263, startPoint y: 76, endPoint x: 141, endPoint y: 74, distance: 122.1
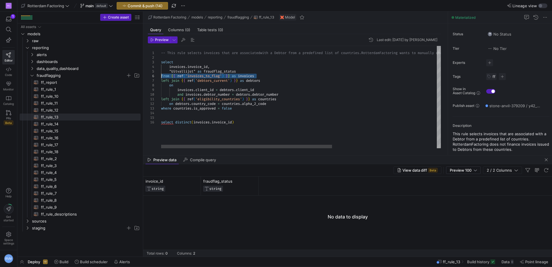
click at [161, 74] on div "-- This rule selects invoices that are associated with a Debtor from a predefin…" at bounding box center [386, 97] width 451 height 102
click at [254, 127] on div "-- This rule selects invoices that are associated with a Debtor from a predefin…" at bounding box center [386, 97] width 451 height 102
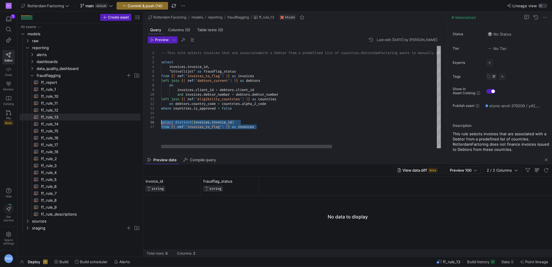
drag, startPoint x: 264, startPoint y: 127, endPoint x: 149, endPoint y: 123, distance: 115.5
click at [161, 123] on div "-- This rule selects invoices that are associated with a Debtor from a predefin…" at bounding box center [386, 97] width 451 height 102
click at [203, 136] on span "Preview Selection" at bounding box center [200, 136] width 49 height 4
click at [265, 128] on div "-- This rule selects invoices that are associated with a Debtor from a predefin…" at bounding box center [386, 97] width 451 height 102
drag, startPoint x: 271, startPoint y: 127, endPoint x: 148, endPoint y: 123, distance: 122.2
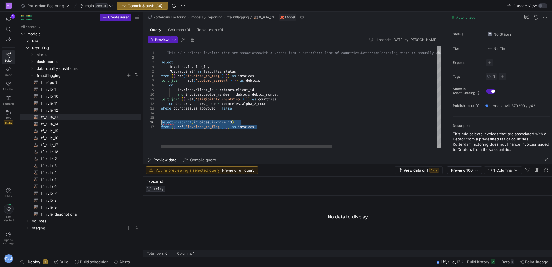
click at [161, 123] on div "-- This rule selects invoices that are associated with a Debtor from a predefin…" at bounding box center [386, 97] width 451 height 102
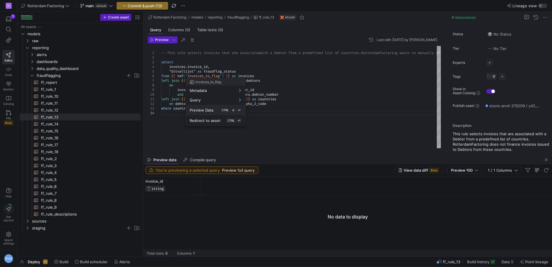
click at [204, 111] on span "Preview Data" at bounding box center [202, 110] width 24 height 5
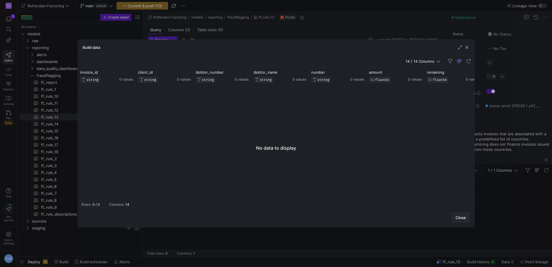
click at [458, 215] on span "Close" at bounding box center [461, 217] width 10 height 5
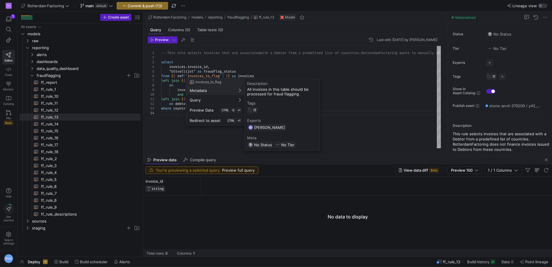
click at [168, 102] on div at bounding box center [276, 133] width 552 height 267
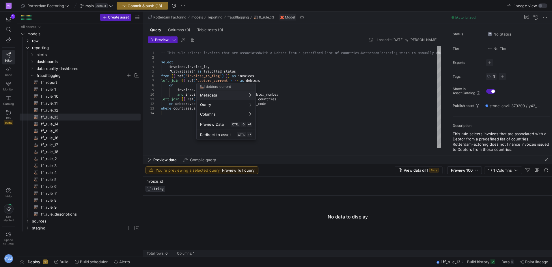
click at [178, 87] on div at bounding box center [276, 133] width 552 height 267
drag, startPoint x: 218, startPoint y: 79, endPoint x: 206, endPoint y: 86, distance: 14.1
click at [205, 86] on div "debtors_current" at bounding box center [215, 86] width 31 height 5
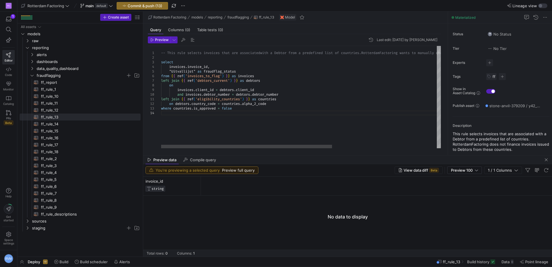
type textarea "-- This rule selects invoices that are associated with a Debtor from a predefin…"
click at [210, 79] on div "-- This rule selects invoices that are associated with a Debtor from a predefin…" at bounding box center [386, 97] width 451 height 102
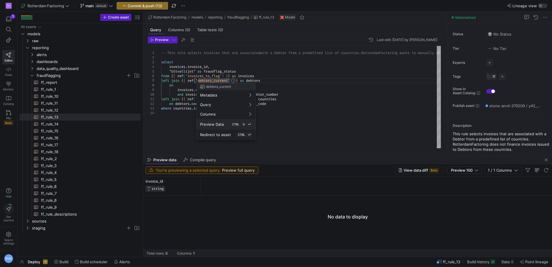
click at [222, 124] on span "Preview Data" at bounding box center [212, 124] width 24 height 5
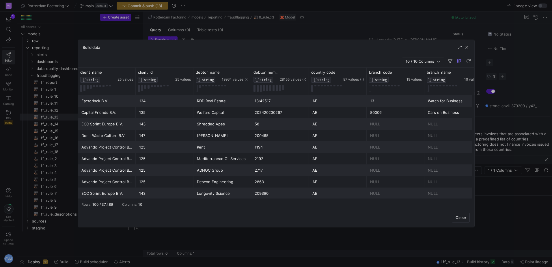
click at [468, 47] on span "button" at bounding box center [467, 47] width 6 height 6
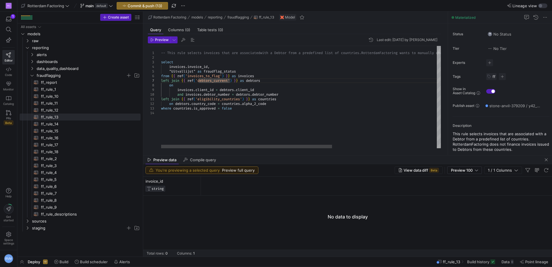
click at [214, 88] on div "-- This rule selects invoices that are associated with a Debtor from a predefin…" at bounding box center [386, 97] width 451 height 102
click at [160, 43] on button "Preview" at bounding box center [159, 39] width 23 height 7
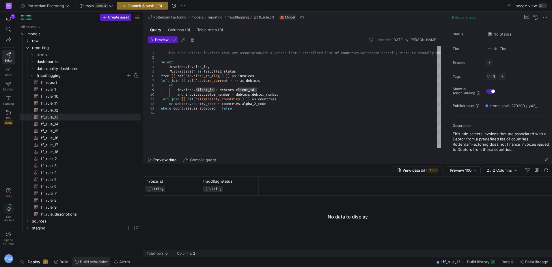
click at [97, 261] on span "Build scheduler" at bounding box center [94, 261] width 28 height 5
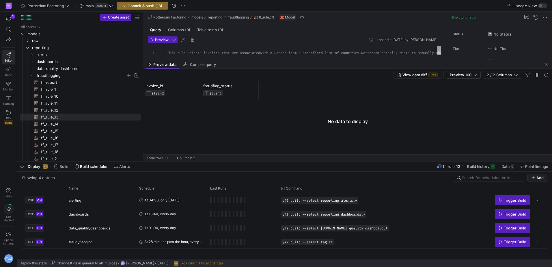
click at [36, 165] on span "Deploy" at bounding box center [34, 166] width 12 height 5
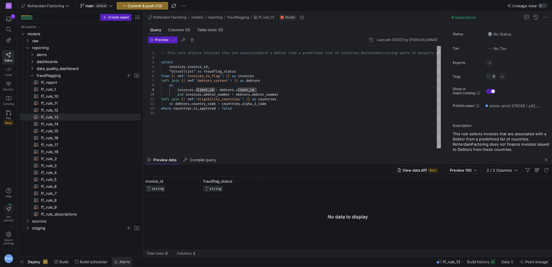
click at [119, 262] on span "Alerts" at bounding box center [122, 261] width 16 height 5
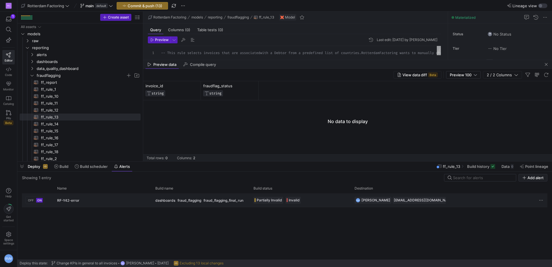
click at [372, 198] on span "[PERSON_NAME]" at bounding box center [376, 200] width 29 height 5
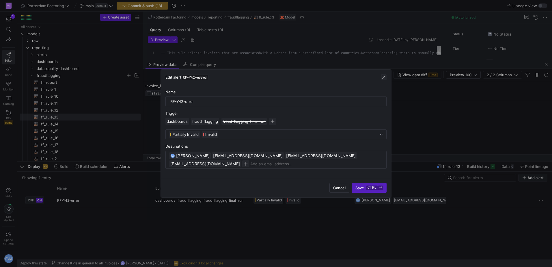
click at [383, 77] on span "button" at bounding box center [384, 77] width 6 height 6
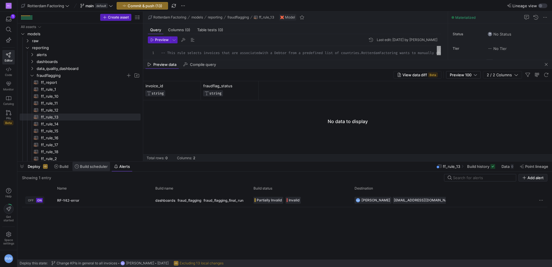
click at [87, 163] on span at bounding box center [91, 166] width 38 height 9
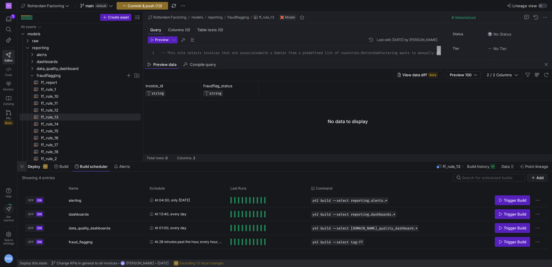
click at [23, 166] on span "button" at bounding box center [21, 166] width 9 height 10
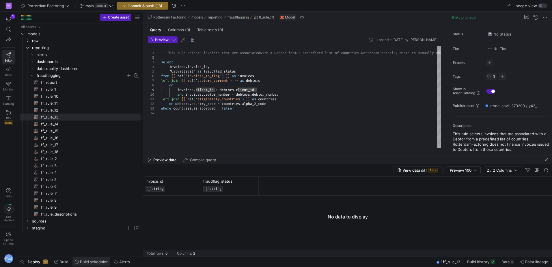
click at [94, 262] on span "Build scheduler" at bounding box center [94, 261] width 28 height 5
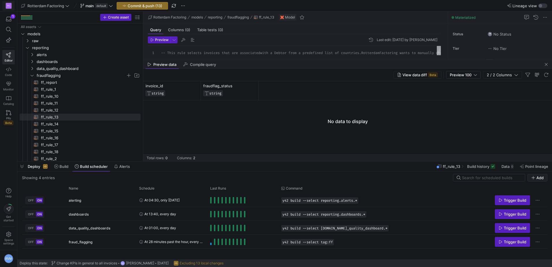
click at [7, 9] on y42-org-icon "RF(" at bounding box center [8, 5] width 7 height 7
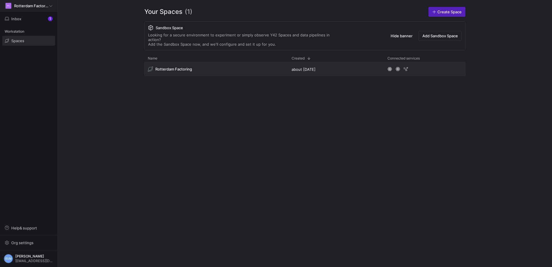
click at [9, 5] on div "RF(" at bounding box center [8, 6] width 6 height 6
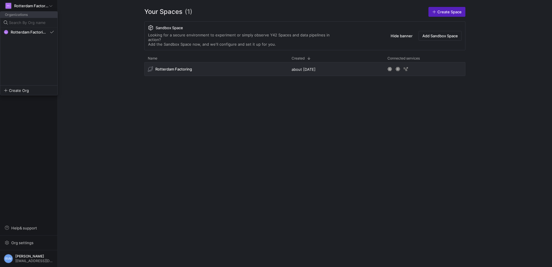
click at [9, 7] on div at bounding box center [276, 133] width 552 height 267
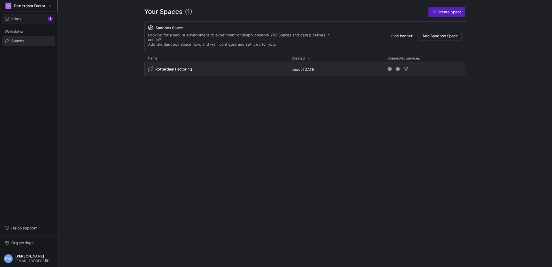
click at [18, 21] on span "button" at bounding box center [29, 18] width 52 height 9
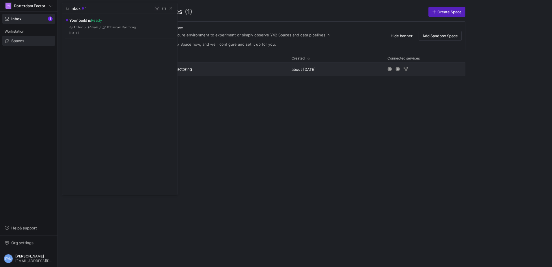
click at [195, 62] on div at bounding box center [276, 133] width 552 height 267
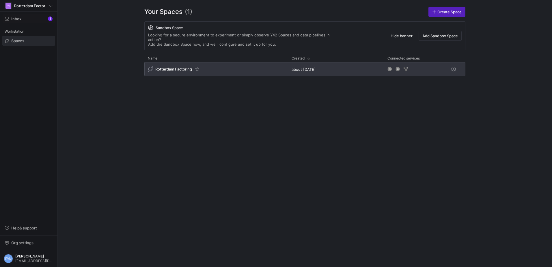
click at [186, 67] on span "Rotterdam Factoring" at bounding box center [173, 69] width 37 height 5
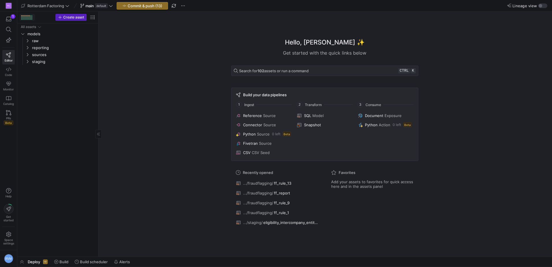
click at [23, 18] on div at bounding box center [22, 18] width 1 height 1
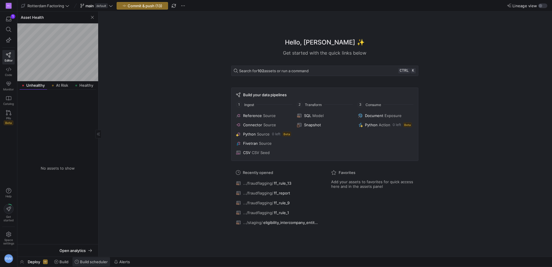
click at [88, 261] on span "Build scheduler" at bounding box center [94, 261] width 28 height 5
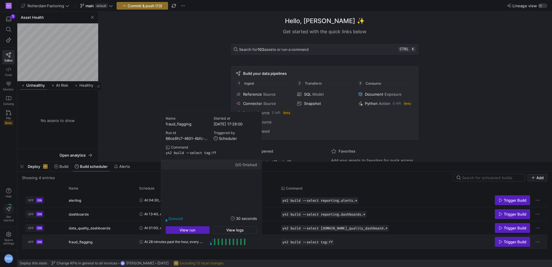
click at [210, 243] on span "Press SPACE to select this row." at bounding box center [210, 242] width 1 height 6
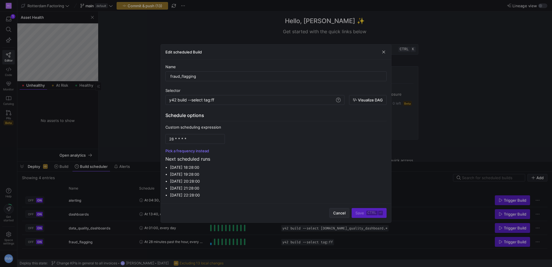
click at [342, 214] on span "Cancel" at bounding box center [339, 212] width 12 height 5
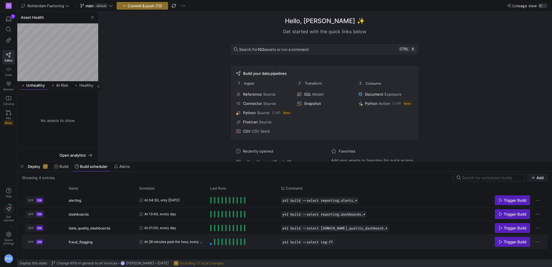
click at [91, 241] on span "fraud_flagging" at bounding box center [81, 242] width 24 height 14
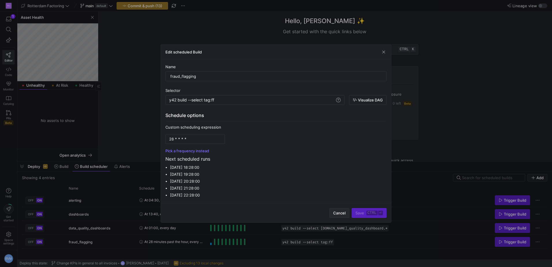
click at [333, 211] on span "button" at bounding box center [339, 212] width 19 height 9
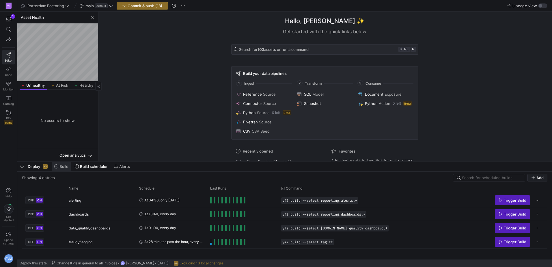
click at [66, 166] on span "Build" at bounding box center [63, 166] width 9 height 5
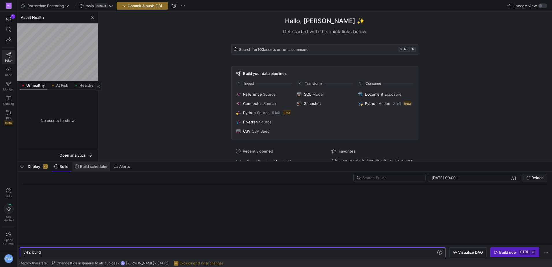
scroll to position [0, 17]
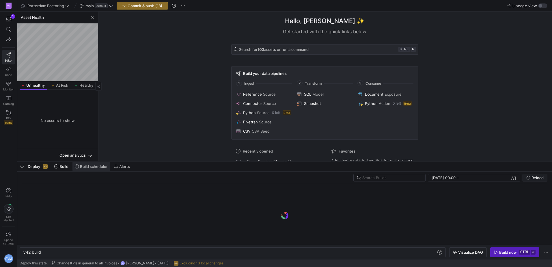
click at [87, 166] on span "Build scheduler" at bounding box center [94, 166] width 28 height 5
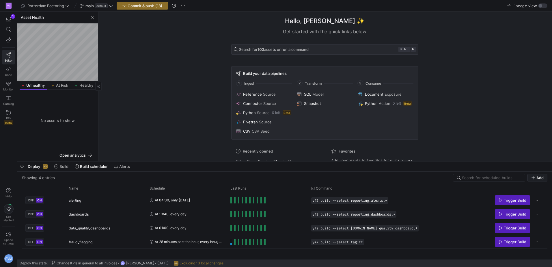
click at [27, 168] on div "Deploy Build Build scheduler Alerts" at bounding box center [74, 166] width 115 height 10
click at [22, 164] on span "button" at bounding box center [21, 166] width 9 height 10
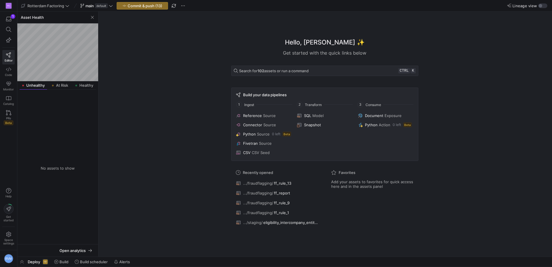
click at [43, 261] on span at bounding box center [45, 262] width 6 height 6
click at [87, 261] on span "Build scheduler" at bounding box center [94, 261] width 28 height 5
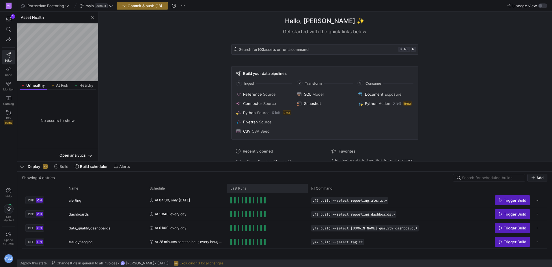
click at [238, 189] on span "Last Runs" at bounding box center [238, 188] width 16 height 4
click at [241, 189] on span "Last Runs" at bounding box center [238, 188] width 16 height 4
click at [241, 188] on span "Last Runs" at bounding box center [238, 188] width 16 height 4
click at [124, 167] on span "Alerts" at bounding box center [124, 166] width 11 height 5
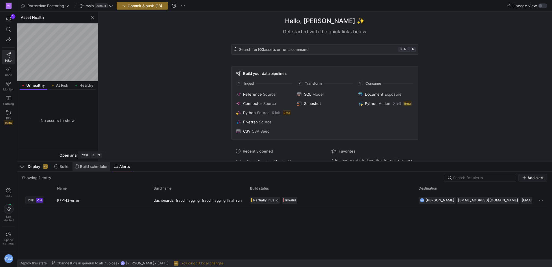
click at [91, 167] on span "Build scheduler" at bounding box center [94, 166] width 28 height 5
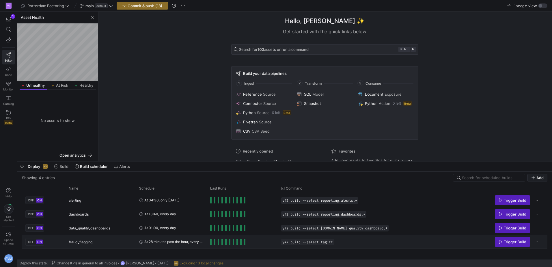
click at [199, 241] on span "At 28 minutes past the hour, every hour, every day" at bounding box center [173, 242] width 59 height 14
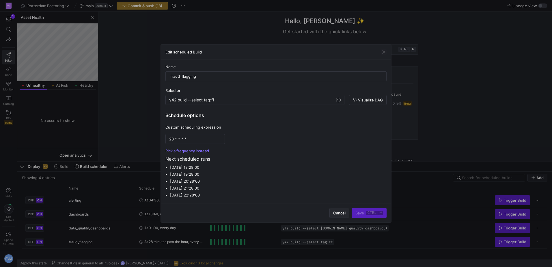
click at [338, 212] on span "Cancel" at bounding box center [339, 212] width 12 height 5
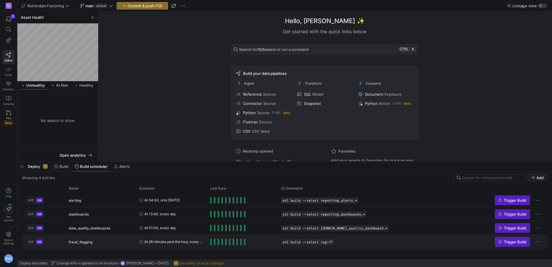
click at [211, 241] on span "Press SPACE to select this row." at bounding box center [210, 242] width 1 height 6
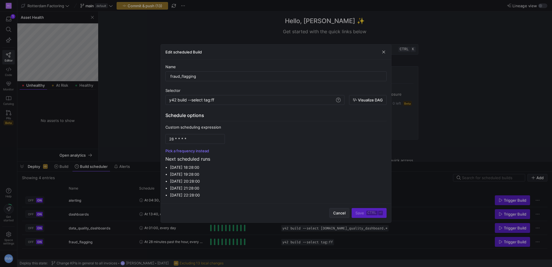
click at [334, 210] on span "button" at bounding box center [339, 212] width 19 height 9
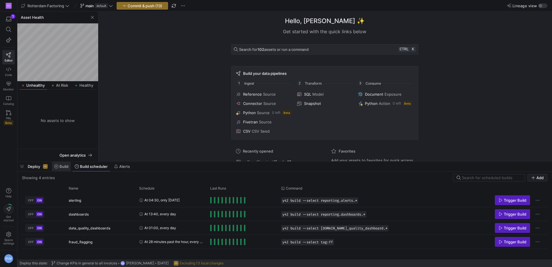
click at [62, 166] on span "Build" at bounding box center [63, 166] width 9 height 5
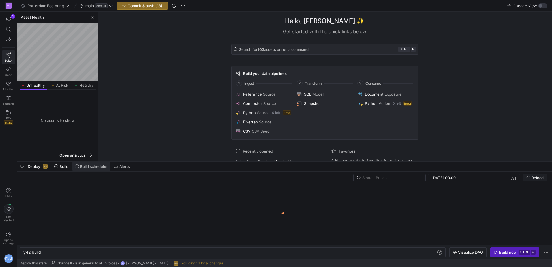
scroll to position [0, 17]
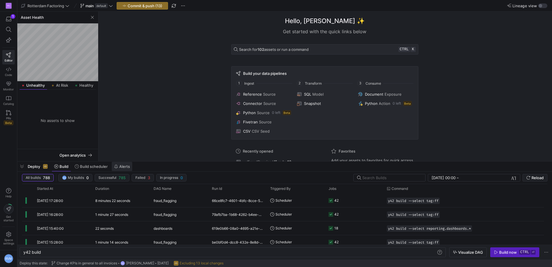
click at [126, 168] on span "Alerts" at bounding box center [124, 166] width 11 height 5
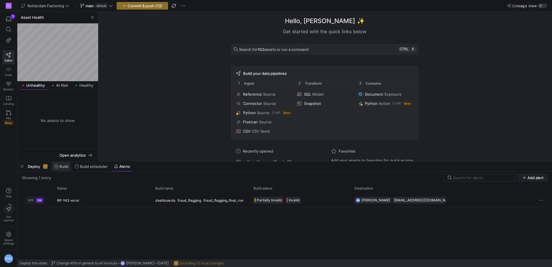
click at [60, 167] on span "Build" at bounding box center [63, 166] width 9 height 5
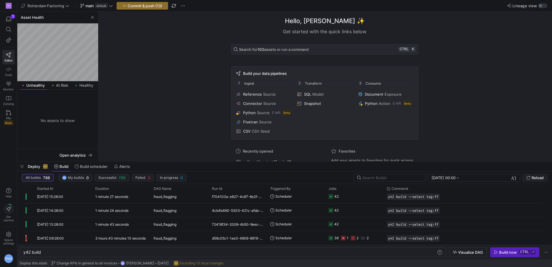
scroll to position [433, 0]
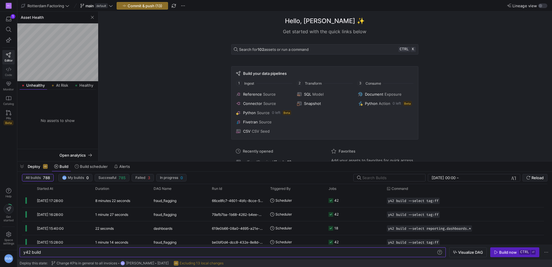
click at [10, 70] on icon at bounding box center [8, 69] width 5 height 5
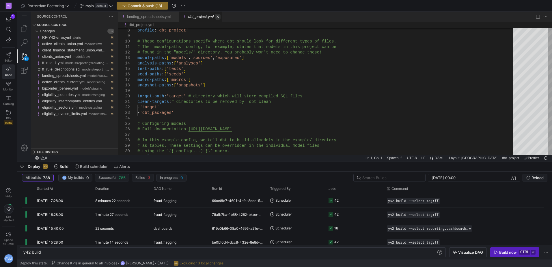
click at [215, 17] on link "Close (Ctrl+F4)" at bounding box center [218, 17] width 6 height 6
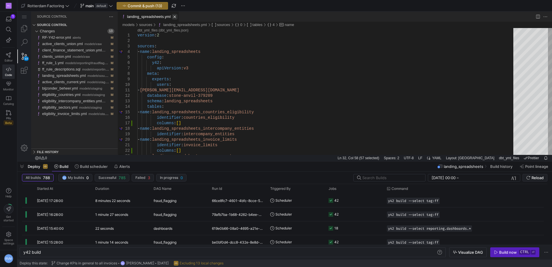
click at [172, 17] on link "Close (Ctrl+F4)" at bounding box center [175, 17] width 6 height 6
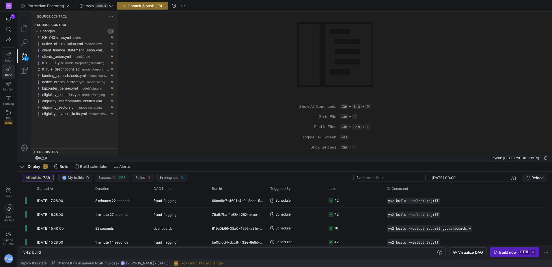
click at [9, 57] on icon at bounding box center [8, 54] width 5 height 5
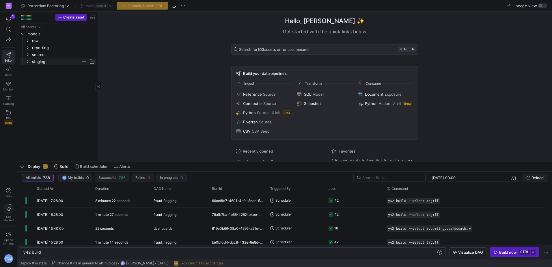
click at [27, 62] on icon "Press SPACE to select this row." at bounding box center [27, 61] width 4 height 3
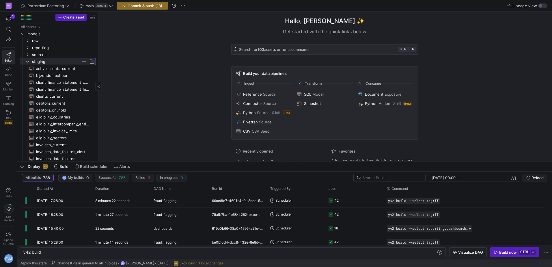
click at [27, 62] on icon at bounding box center [27, 61] width 4 height 3
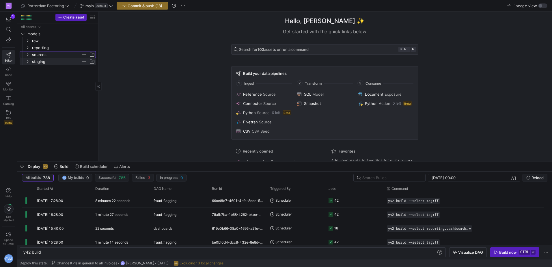
click at [26, 54] on icon "Press SPACE to select this row." at bounding box center [27, 54] width 4 height 3
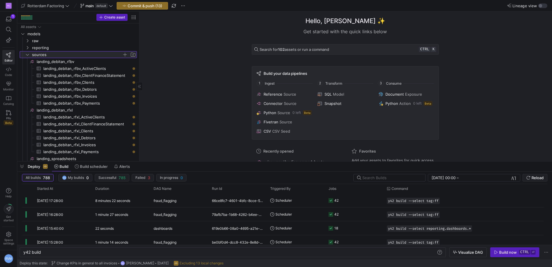
drag, startPoint x: 98, startPoint y: 59, endPoint x: 149, endPoint y: 66, distance: 50.9
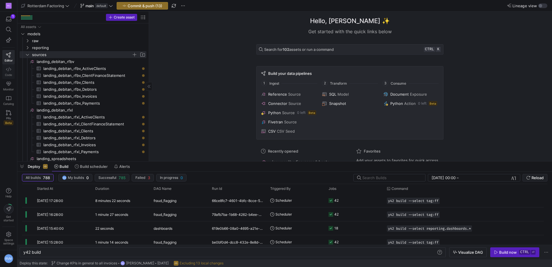
click at [9, 68] on icon at bounding box center [8, 69] width 5 height 5
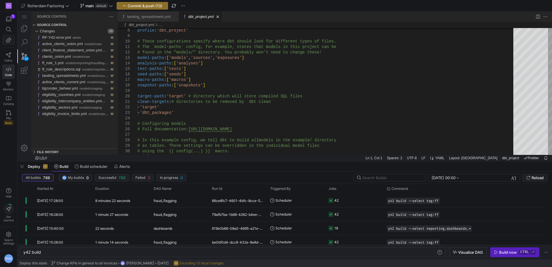
click at [9, 41] on icon "button" at bounding box center [8, 39] width 5 height 5
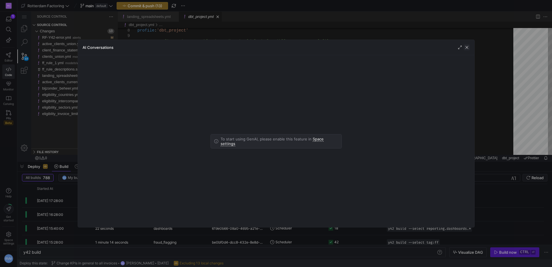
click at [465, 46] on span "button" at bounding box center [467, 47] width 6 height 6
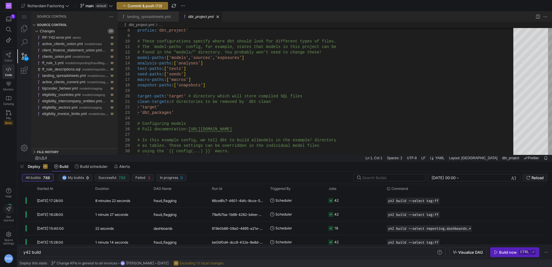
click at [5, 61] on span "Editor" at bounding box center [9, 60] width 8 height 3
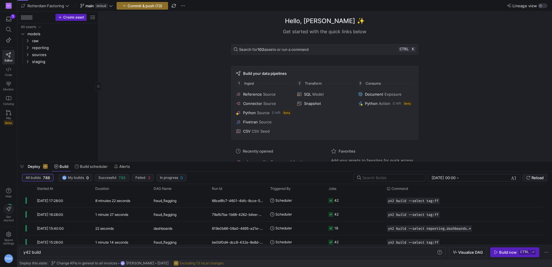
scroll to position [0, 17]
click at [28, 61] on icon "Press SPACE to select this row." at bounding box center [27, 61] width 4 height 3
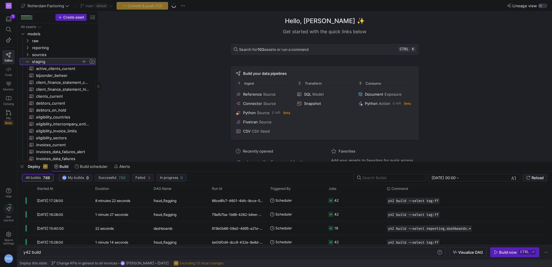
click at [26, 61] on icon at bounding box center [27, 61] width 4 height 3
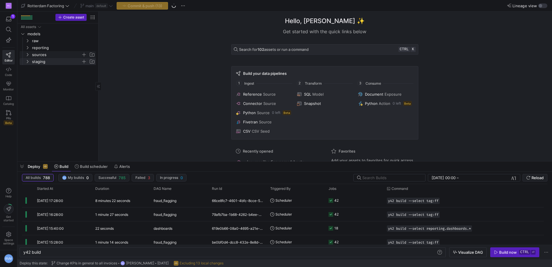
click at [26, 54] on icon "Press SPACE to select this row." at bounding box center [27, 54] width 4 height 3
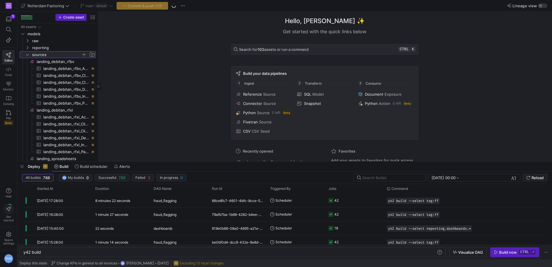
click at [27, 54] on icon at bounding box center [27, 54] width 4 height 3
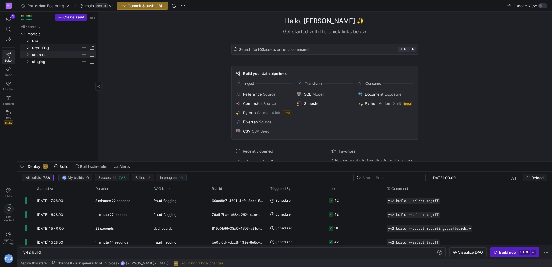
click at [27, 45] on span "reporting" at bounding box center [60, 47] width 71 height 6
click at [31, 74] on icon "Press SPACE to select this row." at bounding box center [32, 75] width 4 height 3
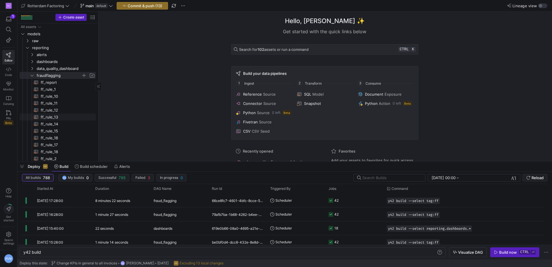
click at [46, 117] on span "ff_rule_13​​​​​​​​​​" at bounding box center [65, 117] width 49 height 7
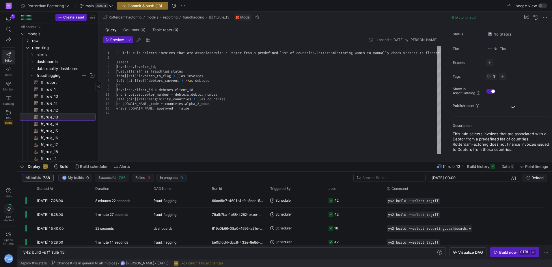
type textarea "y42 build -s ff_rule_13"
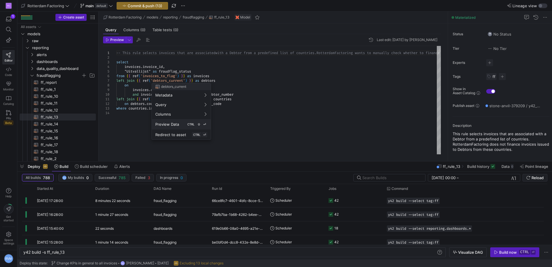
click at [174, 124] on span "Preview Data" at bounding box center [167, 124] width 24 height 5
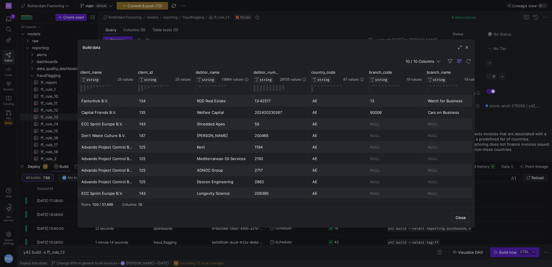
drag, startPoint x: 466, startPoint y: 46, endPoint x: 361, endPoint y: 92, distance: 114.7
click at [466, 46] on span "button" at bounding box center [467, 47] width 6 height 6
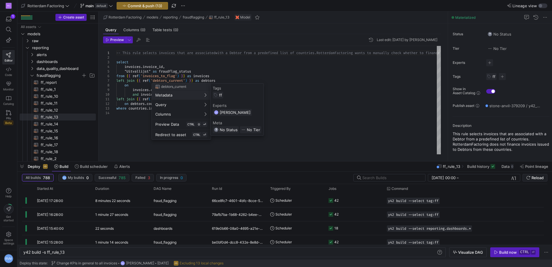
click at [116, 138] on div at bounding box center [276, 133] width 552 height 267
